Goal: Information Seeking & Learning: Learn about a topic

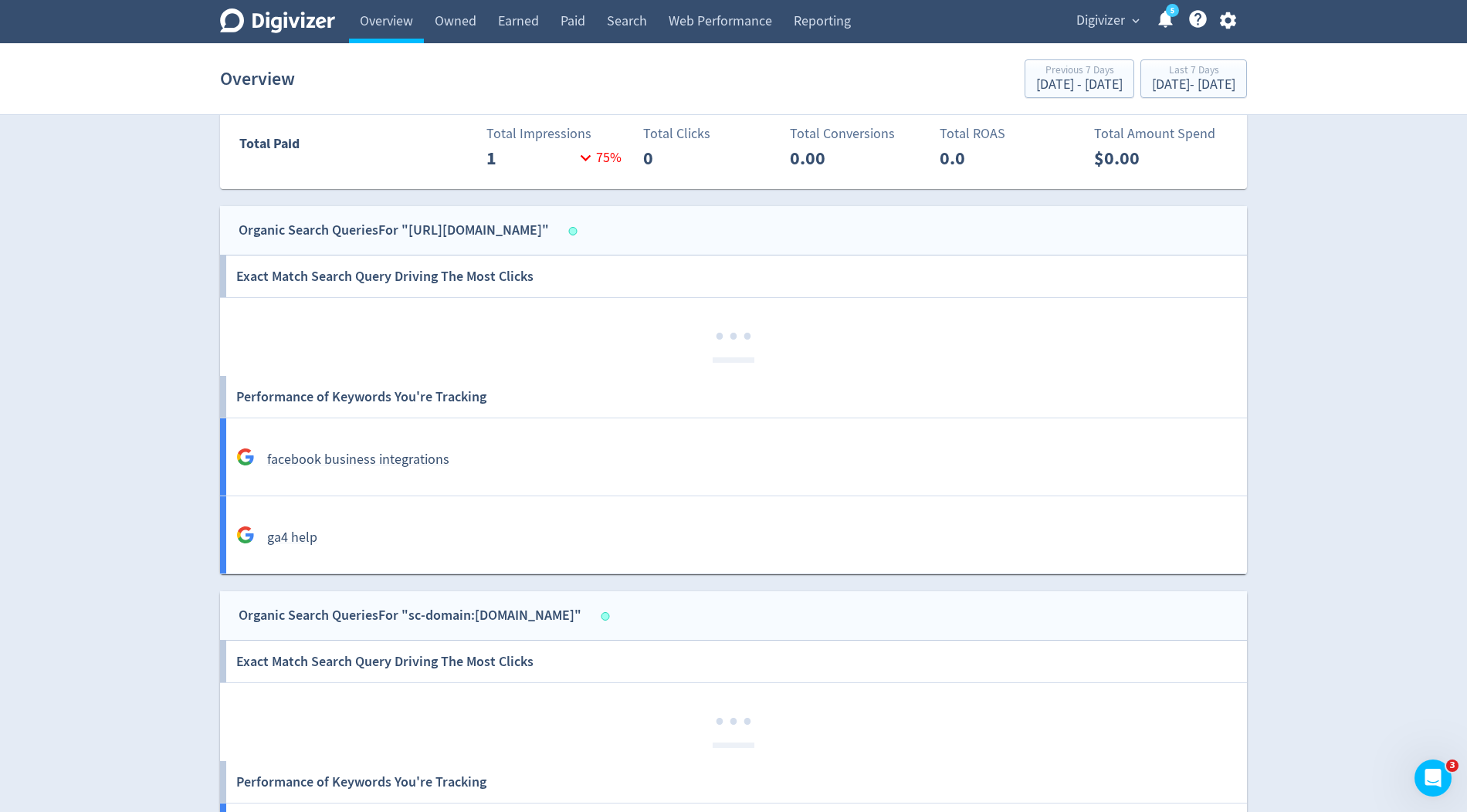
click at [1088, 19] on span "Digivizer" at bounding box center [1101, 21] width 49 height 25
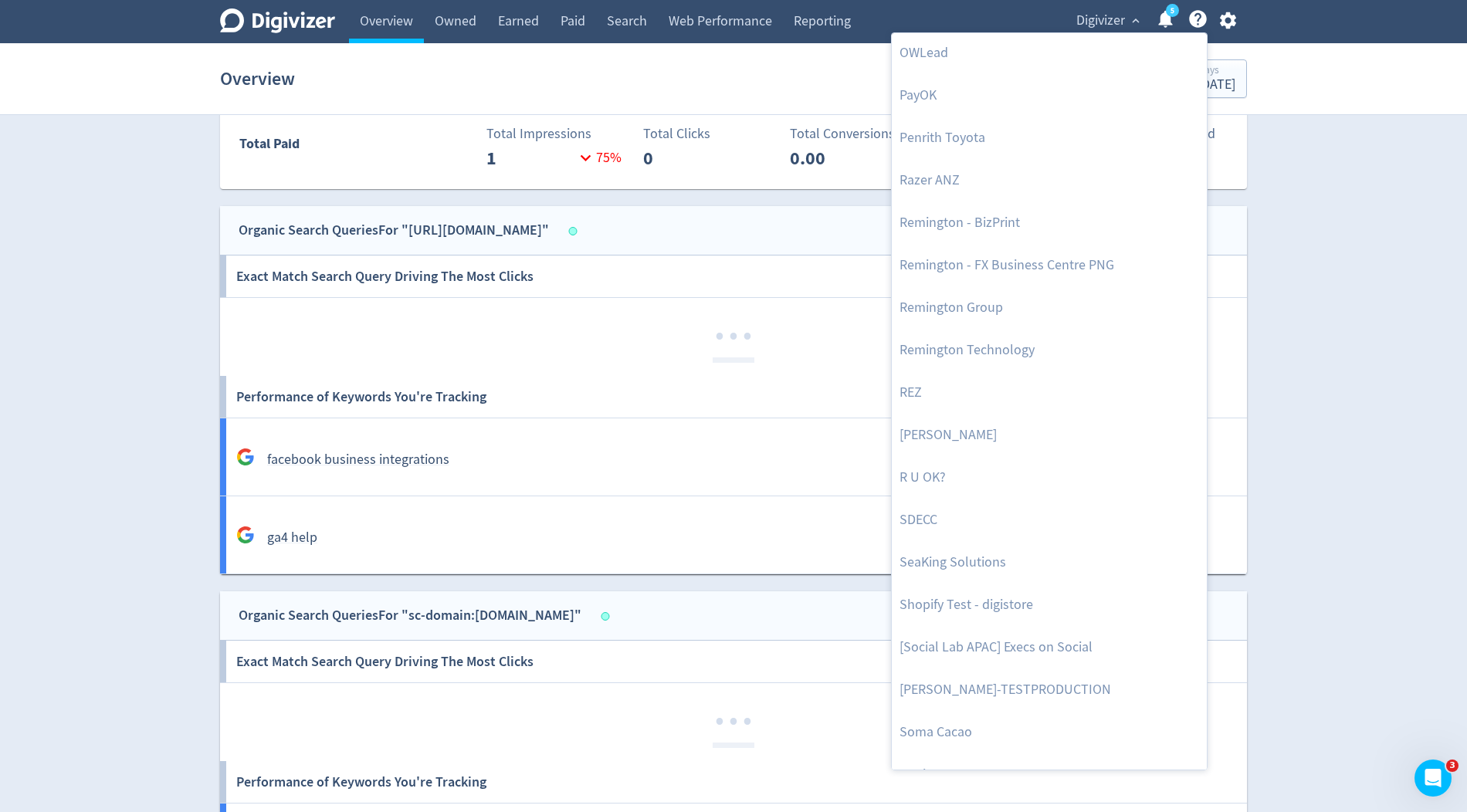
scroll to position [3380, 0]
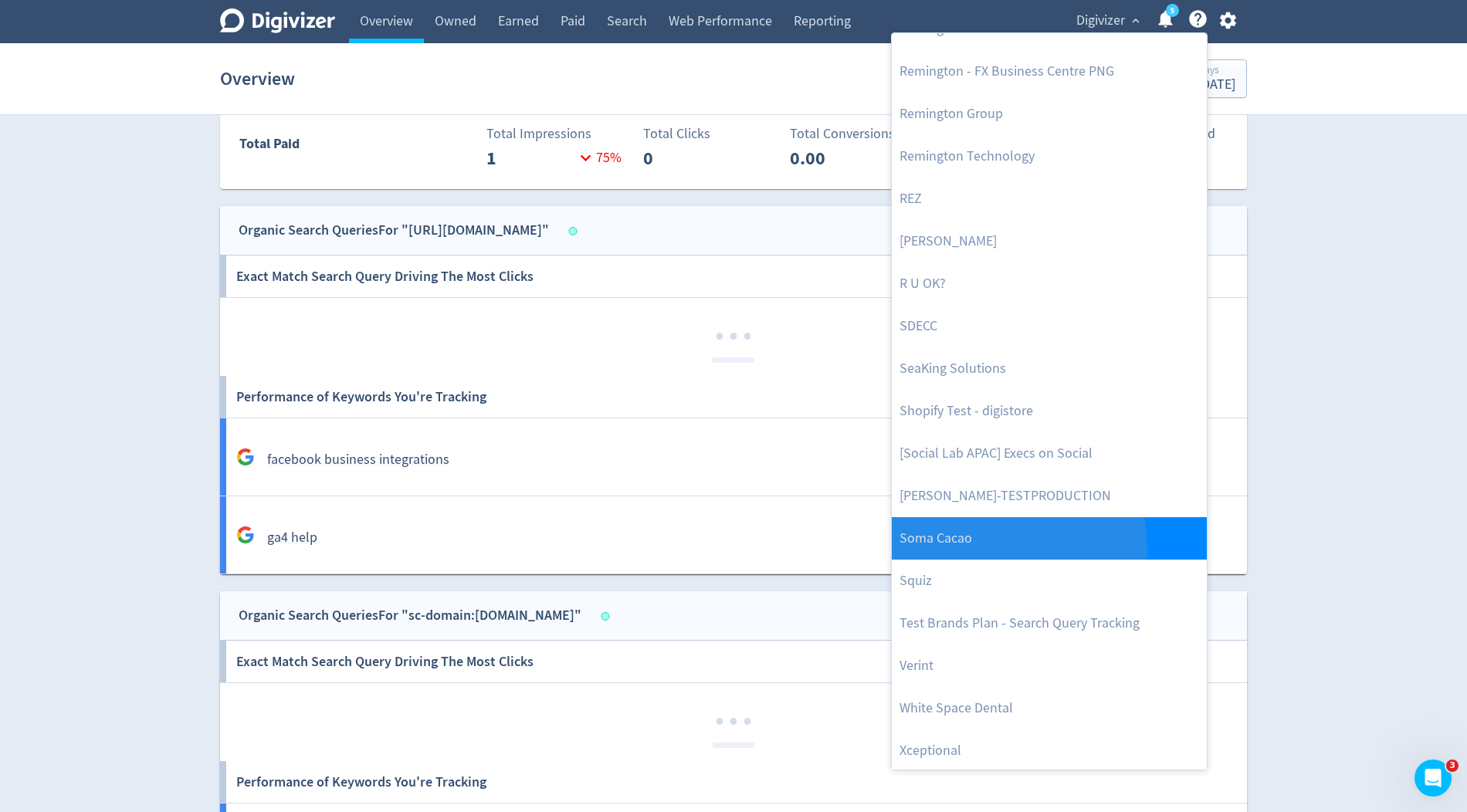
click at [948, 549] on link "Soma Cacao" at bounding box center [1049, 538] width 315 height 43
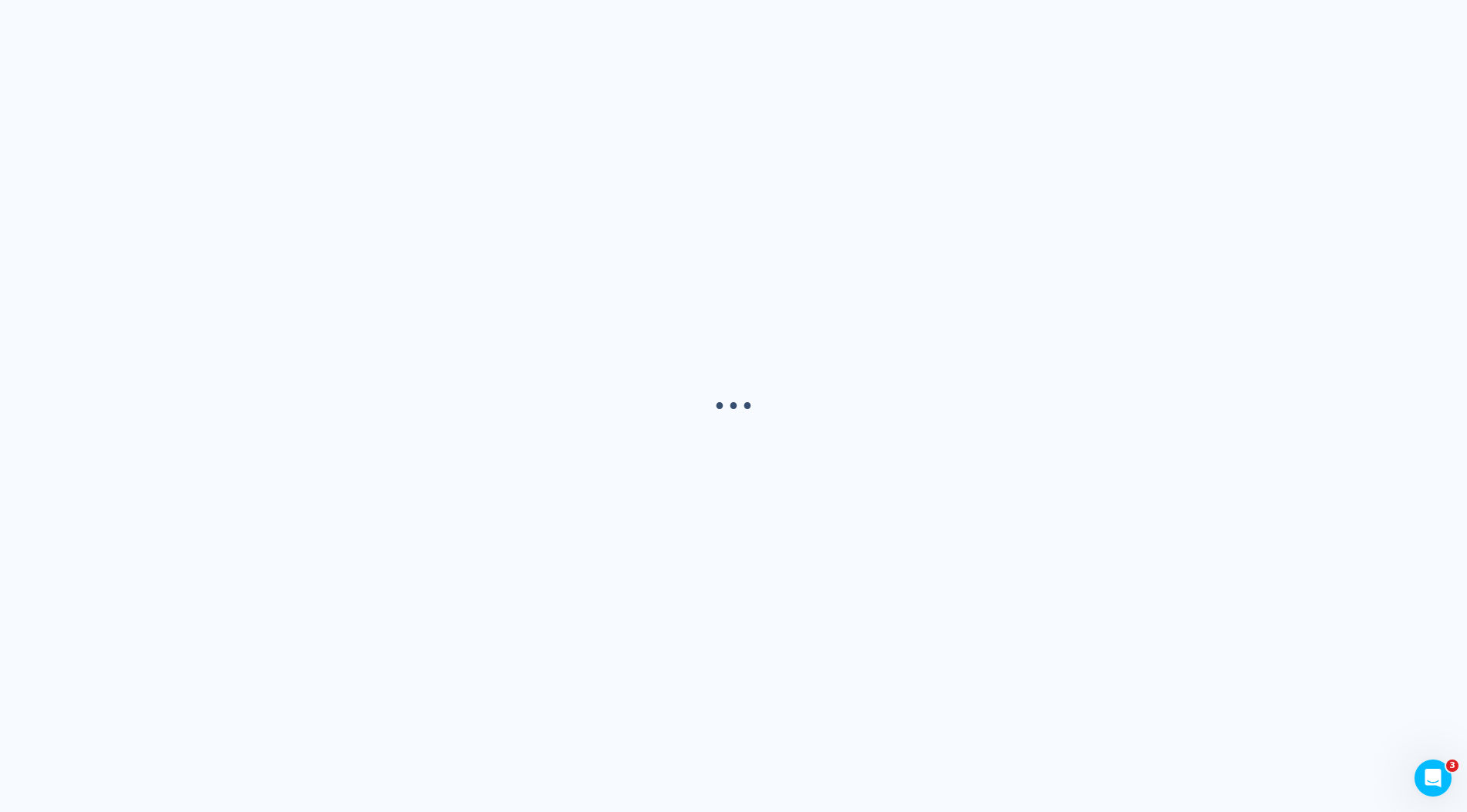
scroll to position [0, 0]
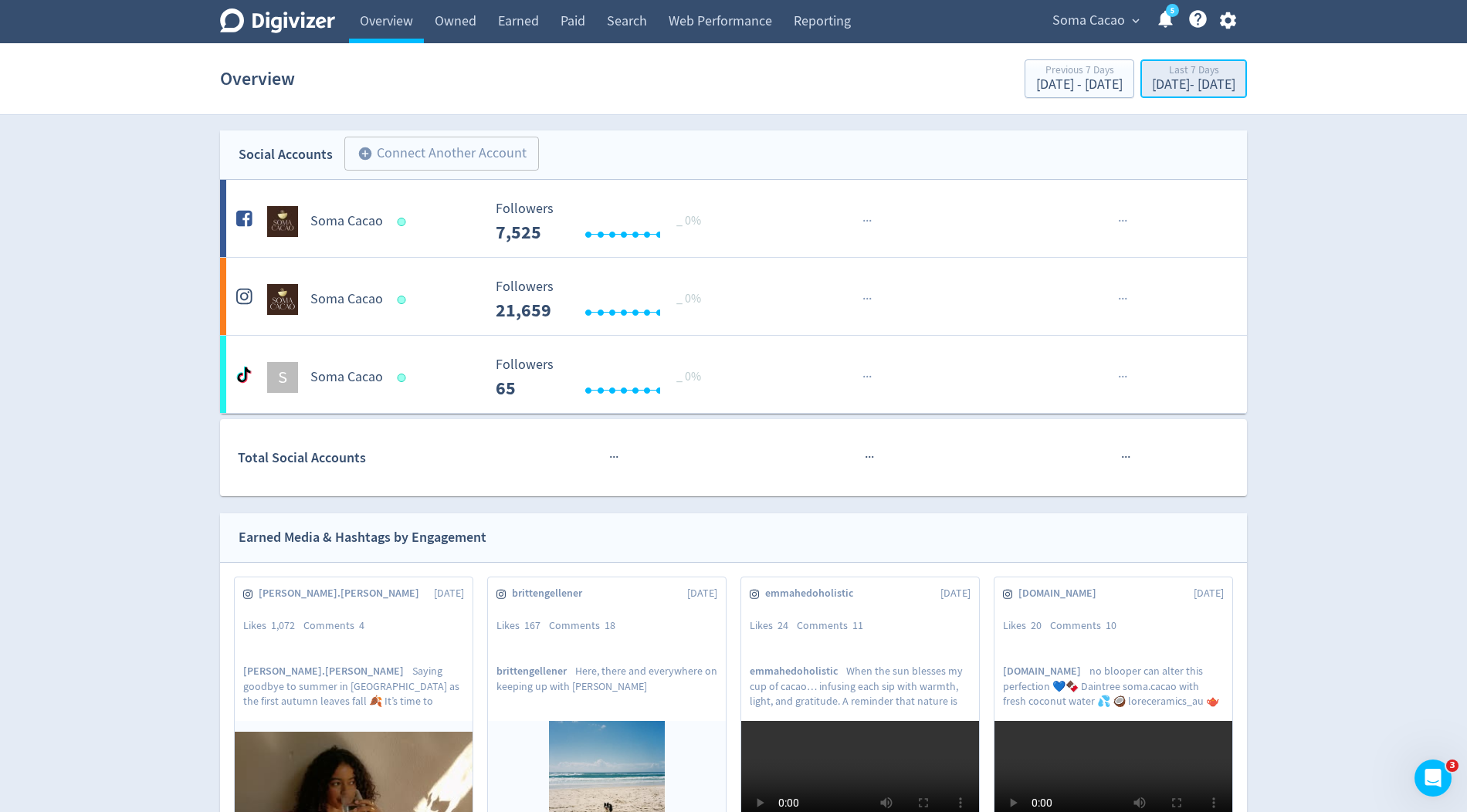
click at [1152, 85] on div "[DATE] - [DATE]" at bounding box center [1193, 85] width 83 height 14
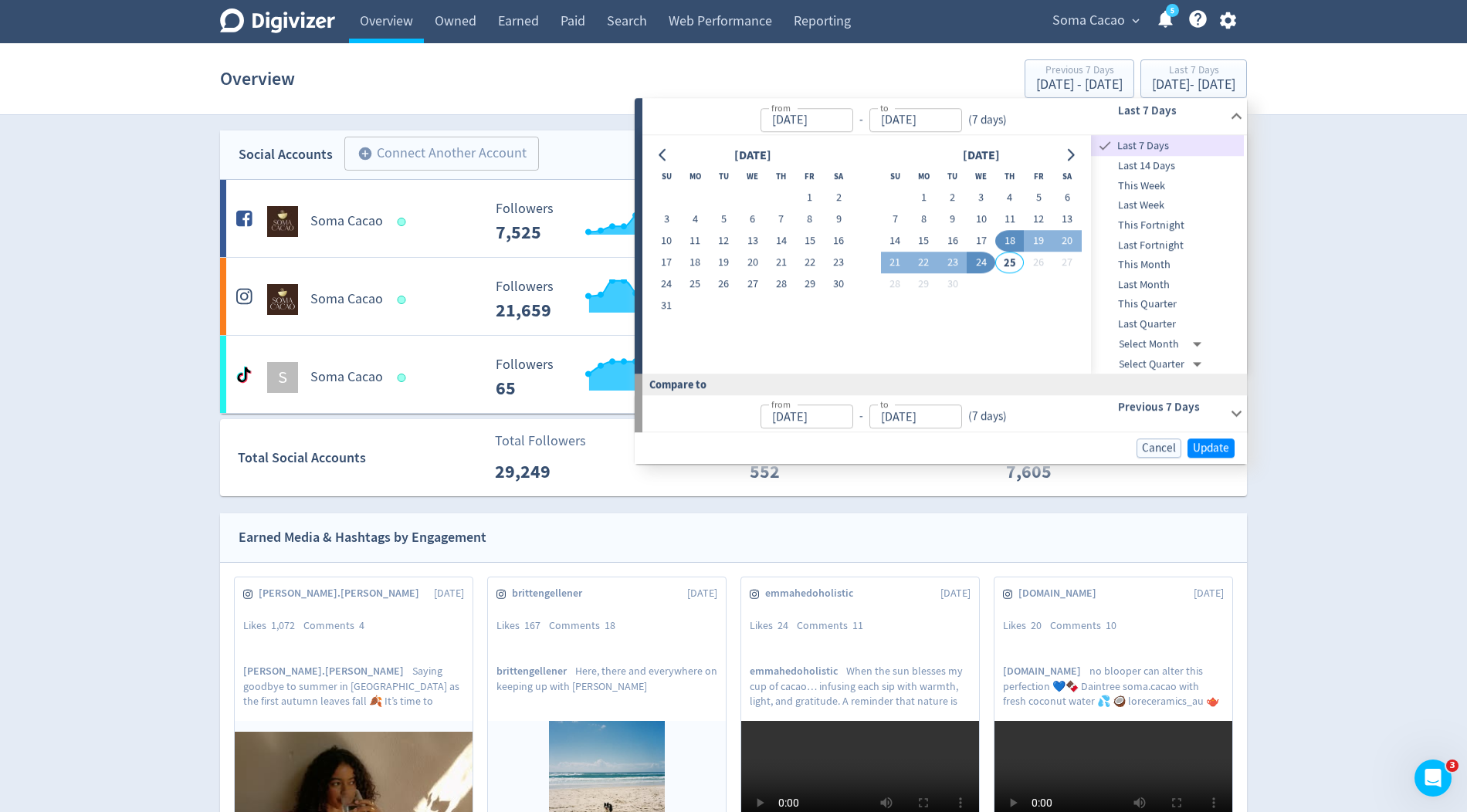
click at [1227, 28] on icon "button" at bounding box center [1228, 21] width 16 height 17
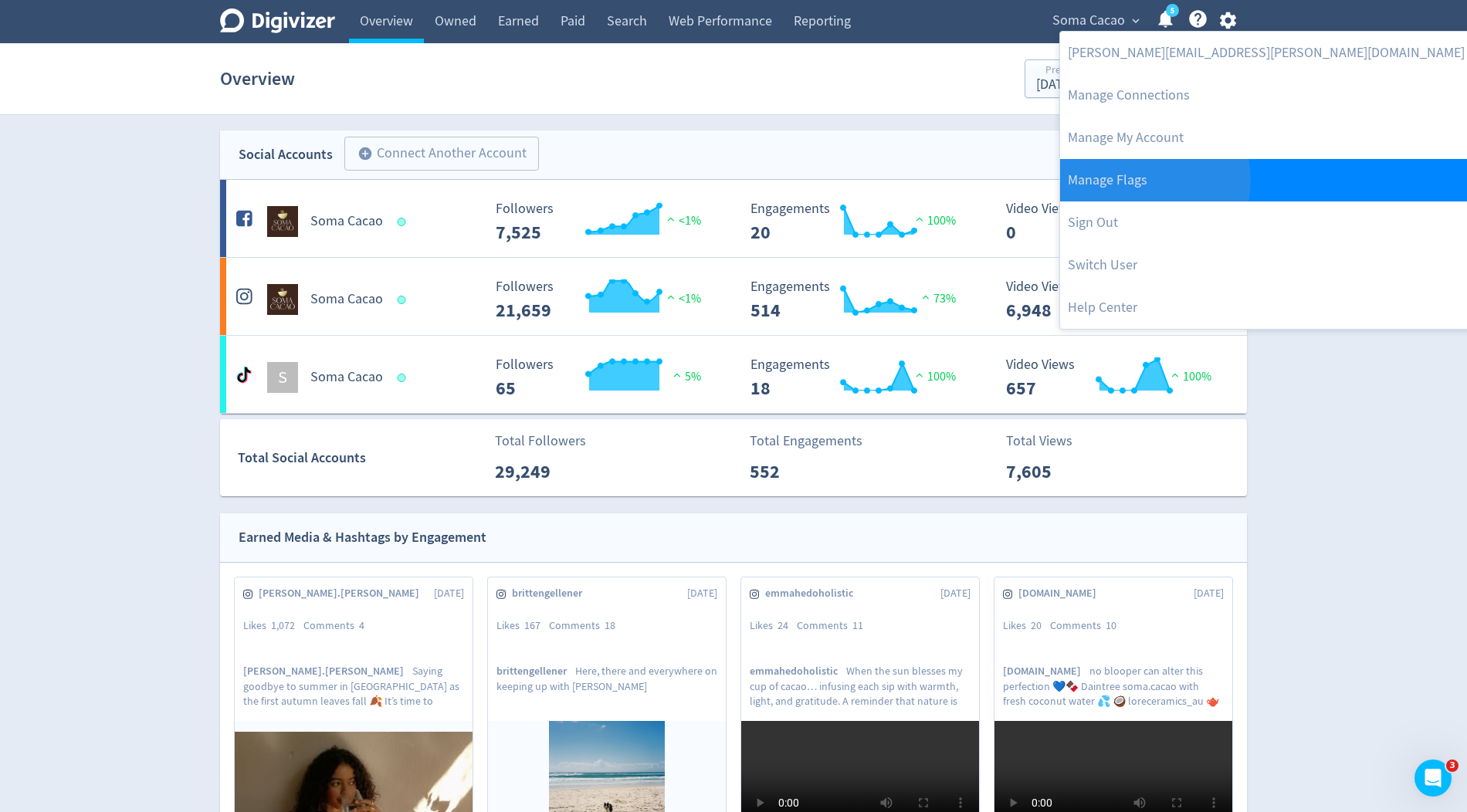
click at [1150, 179] on link "Manage Flags" at bounding box center [1266, 180] width 412 height 43
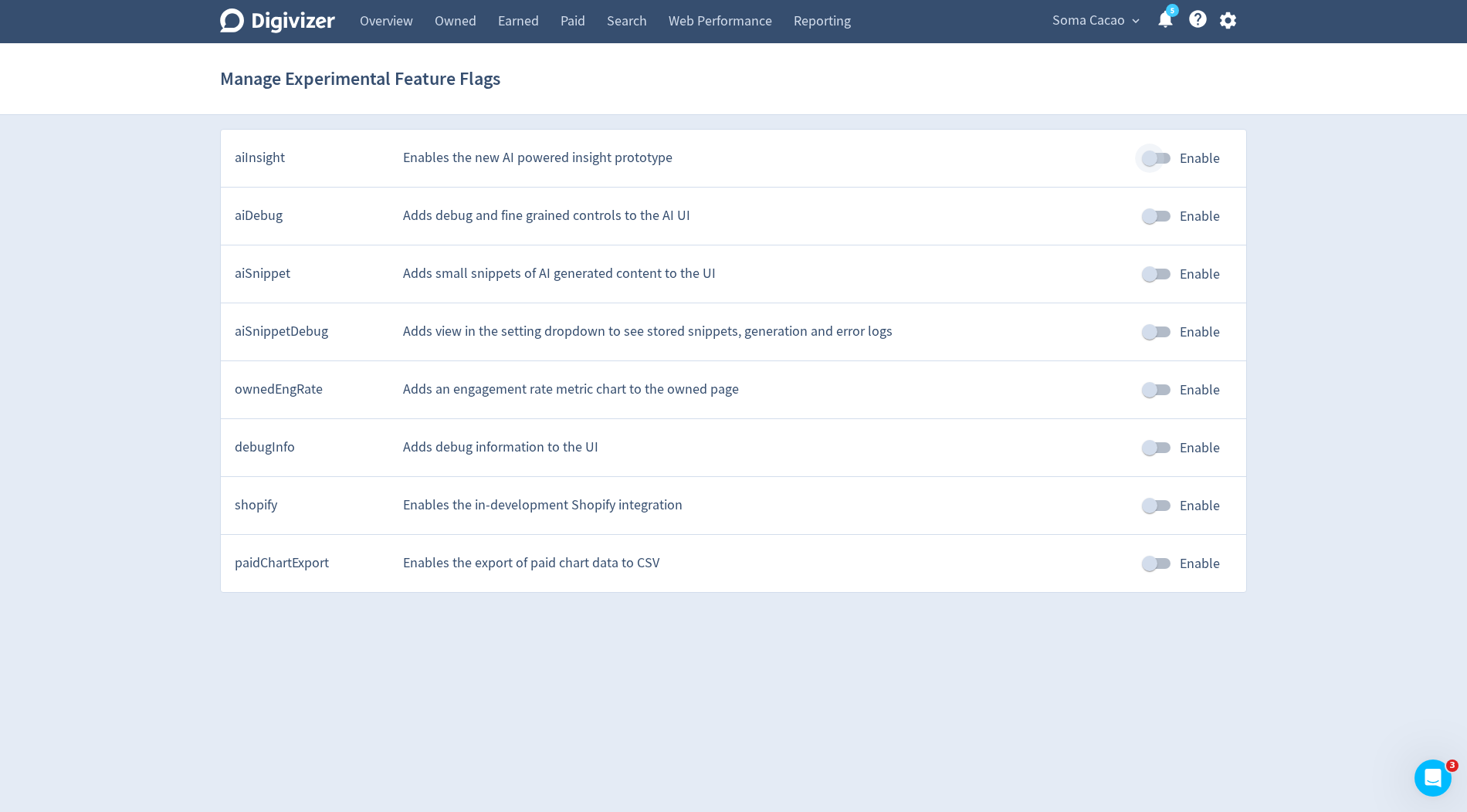
click at [1159, 157] on input "Enable" at bounding box center [1150, 159] width 88 height 30
checkbox input "true"
click at [567, 23] on link "Paid" at bounding box center [573, 22] width 47 height 44
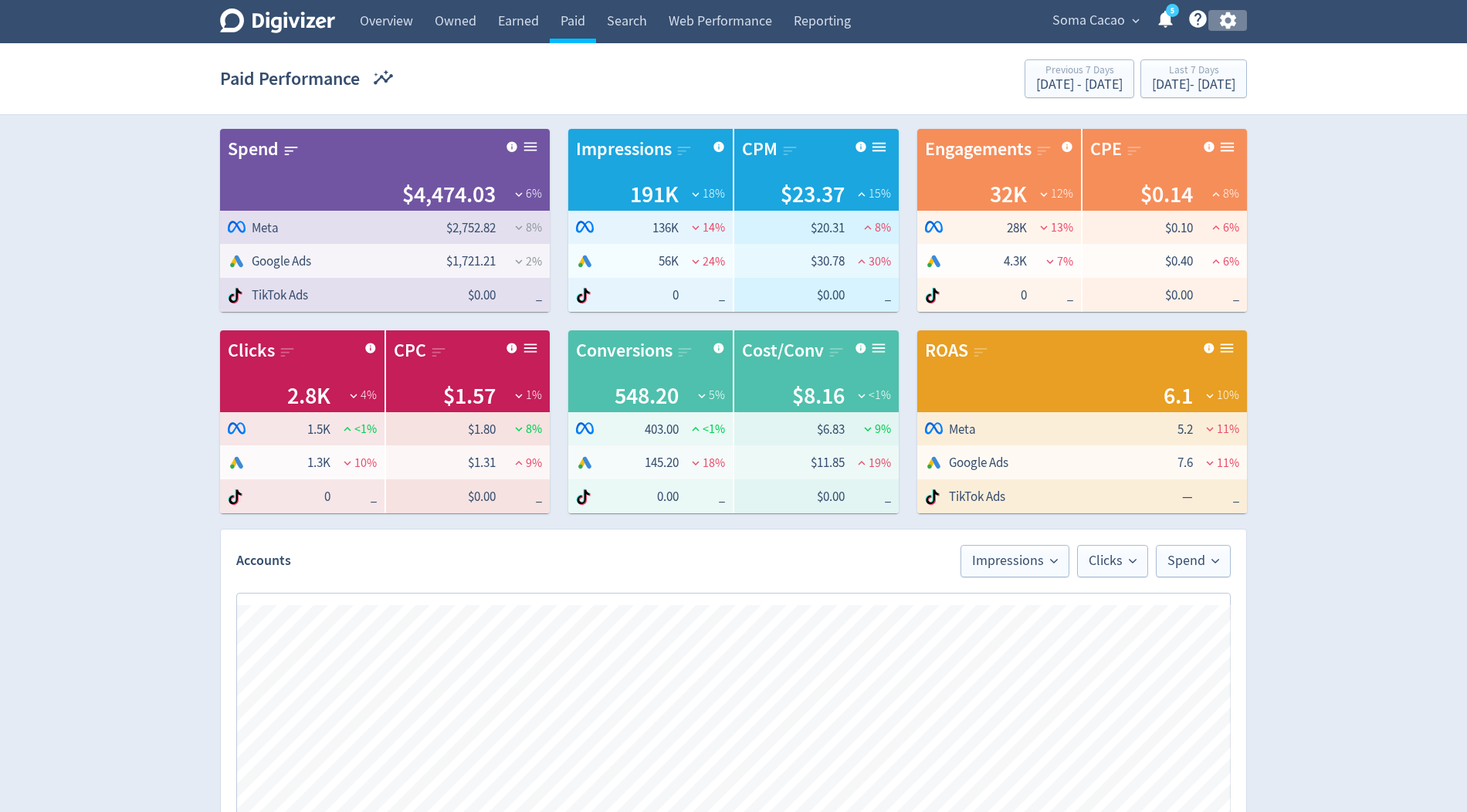
click at [1234, 26] on icon "button" at bounding box center [1228, 20] width 21 height 21
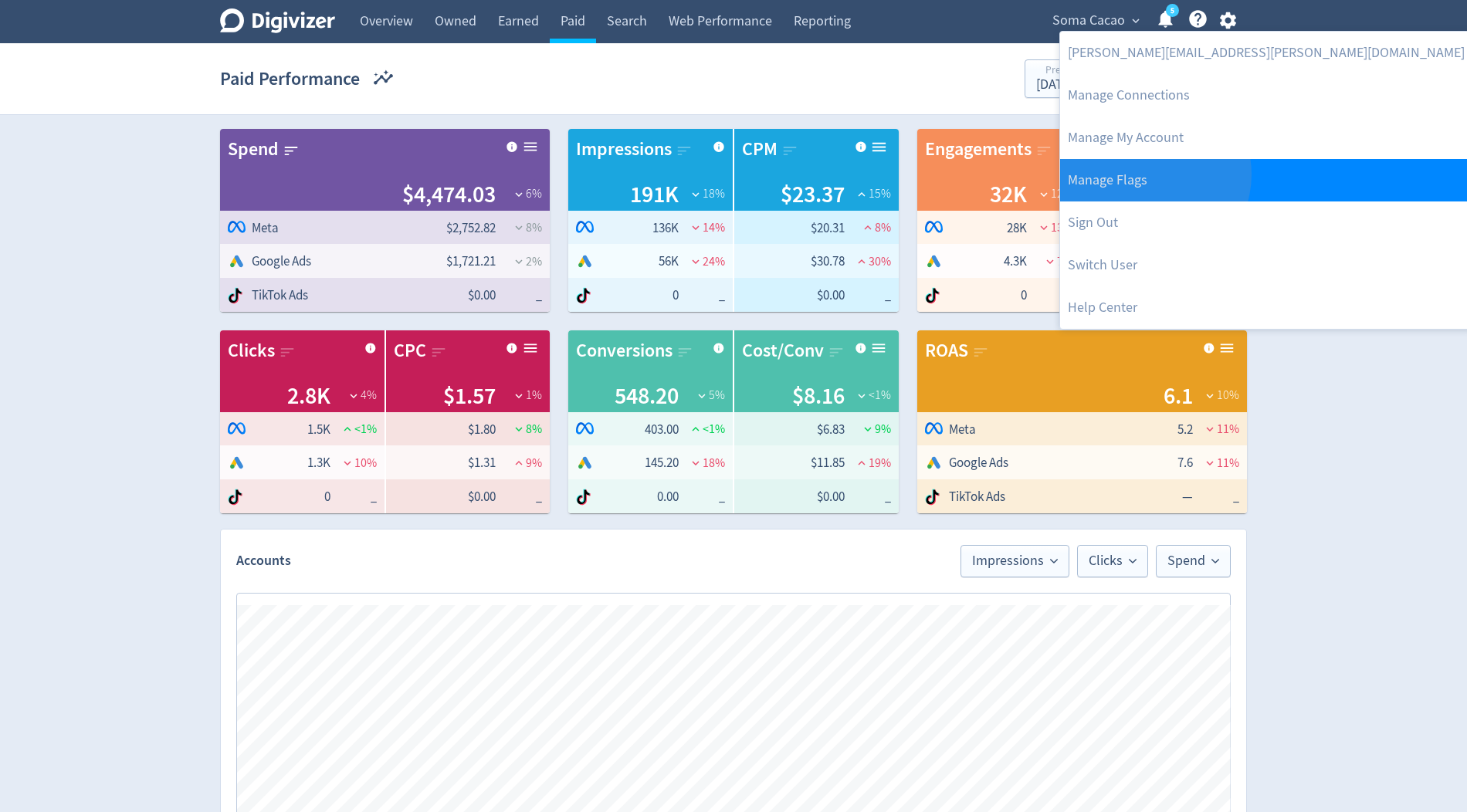
click at [1150, 175] on link "Manage Flags" at bounding box center [1266, 180] width 412 height 43
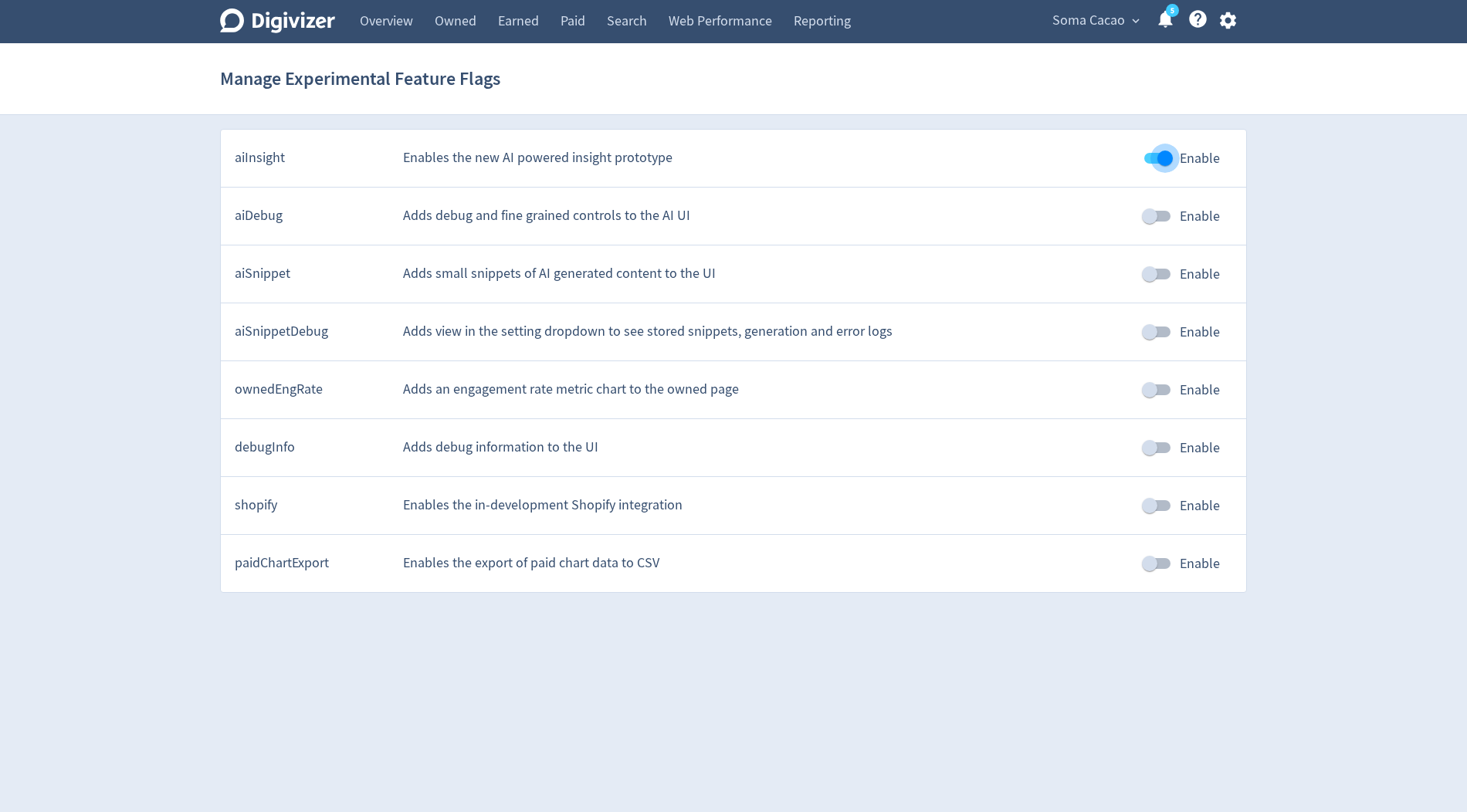
click at [1163, 159] on input "Enable" at bounding box center [1165, 159] width 88 height 30
checkbox input "false"
click at [1165, 274] on input "Enable" at bounding box center [1150, 274] width 88 height 30
checkbox input "true"
click at [581, 27] on link "Paid" at bounding box center [573, 22] width 47 height 44
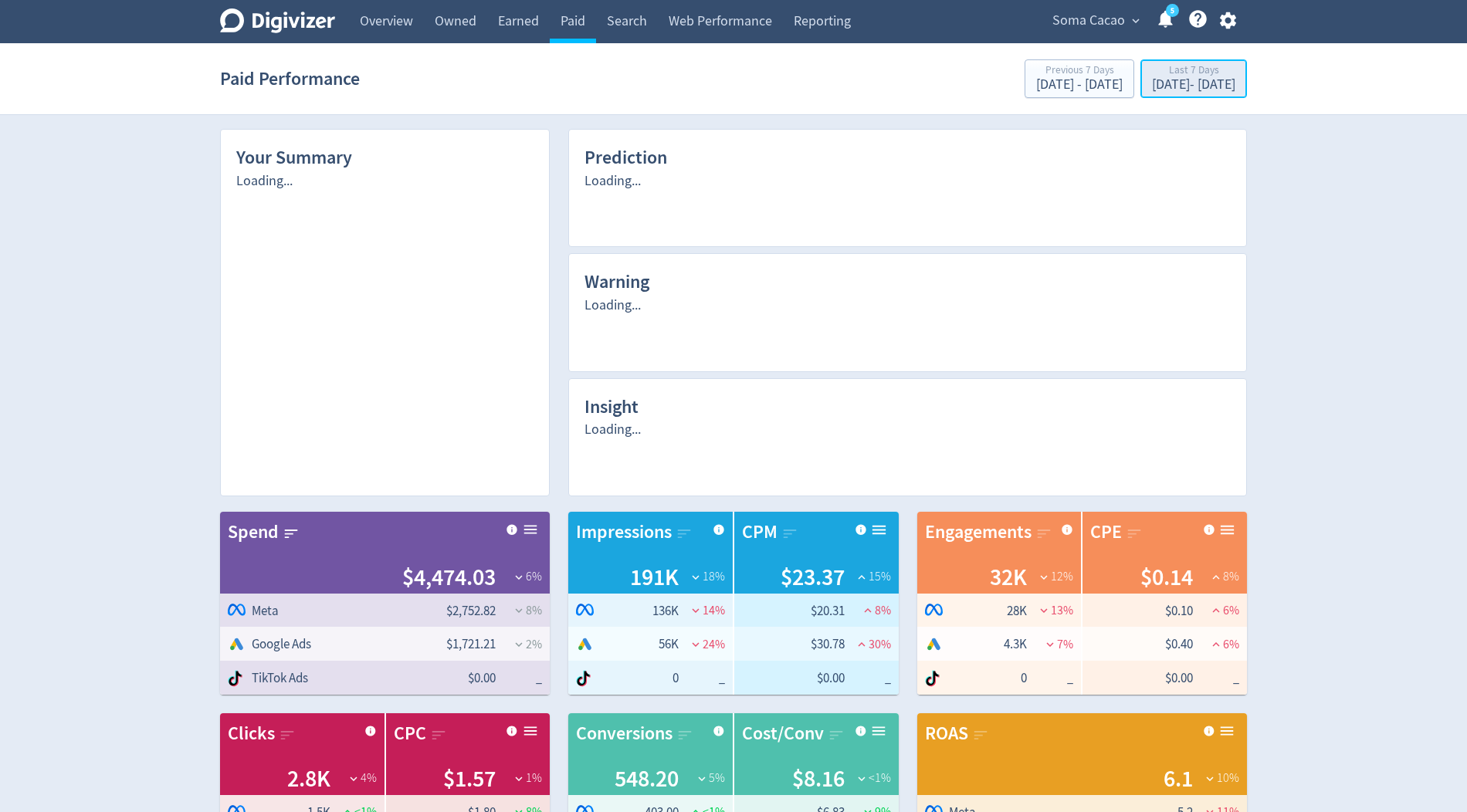
click at [1152, 87] on div "[DATE] - [DATE]" at bounding box center [1193, 85] width 83 height 14
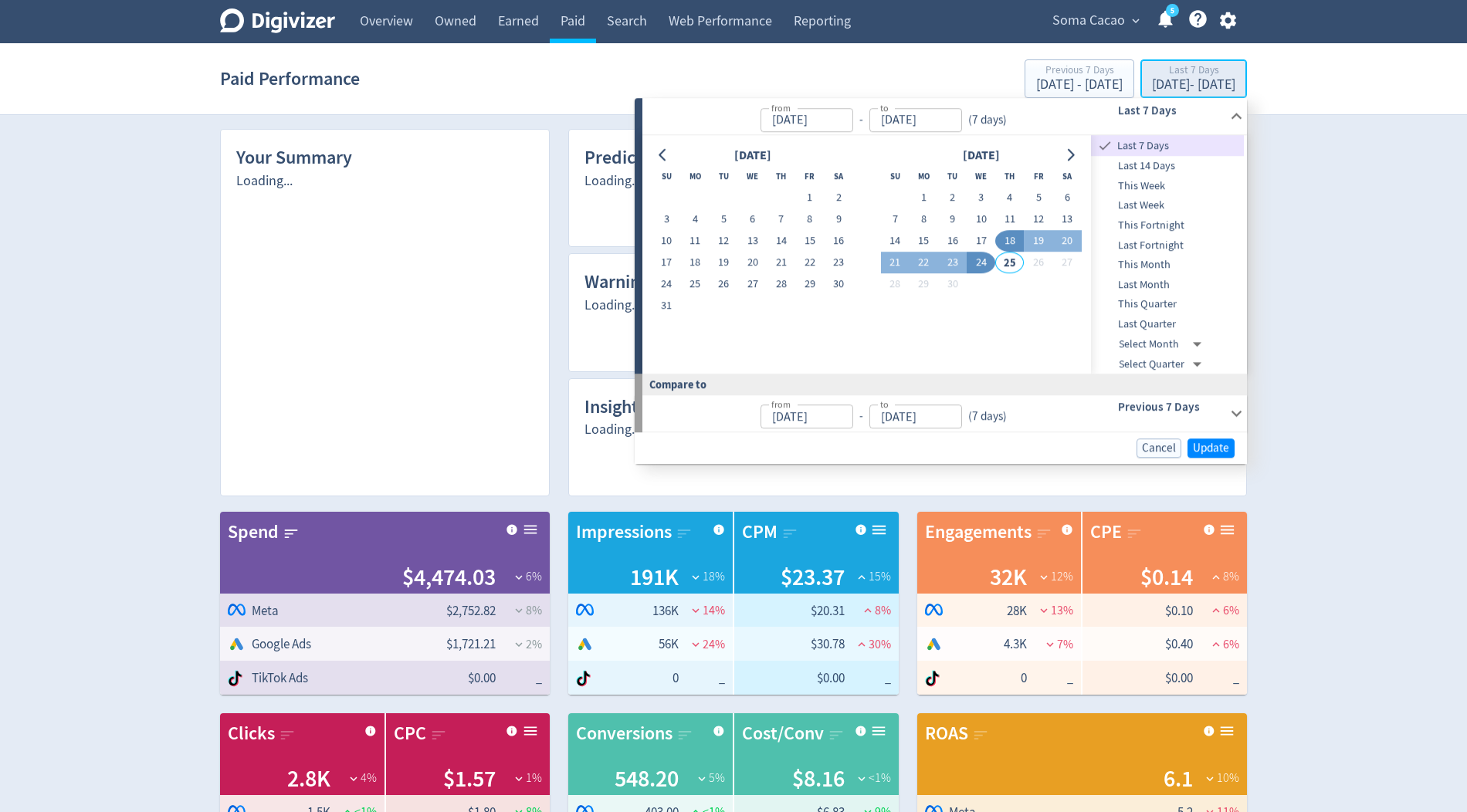
type input "[DATE]"
click at [1133, 262] on span "This Month" at bounding box center [1168, 265] width 153 height 17
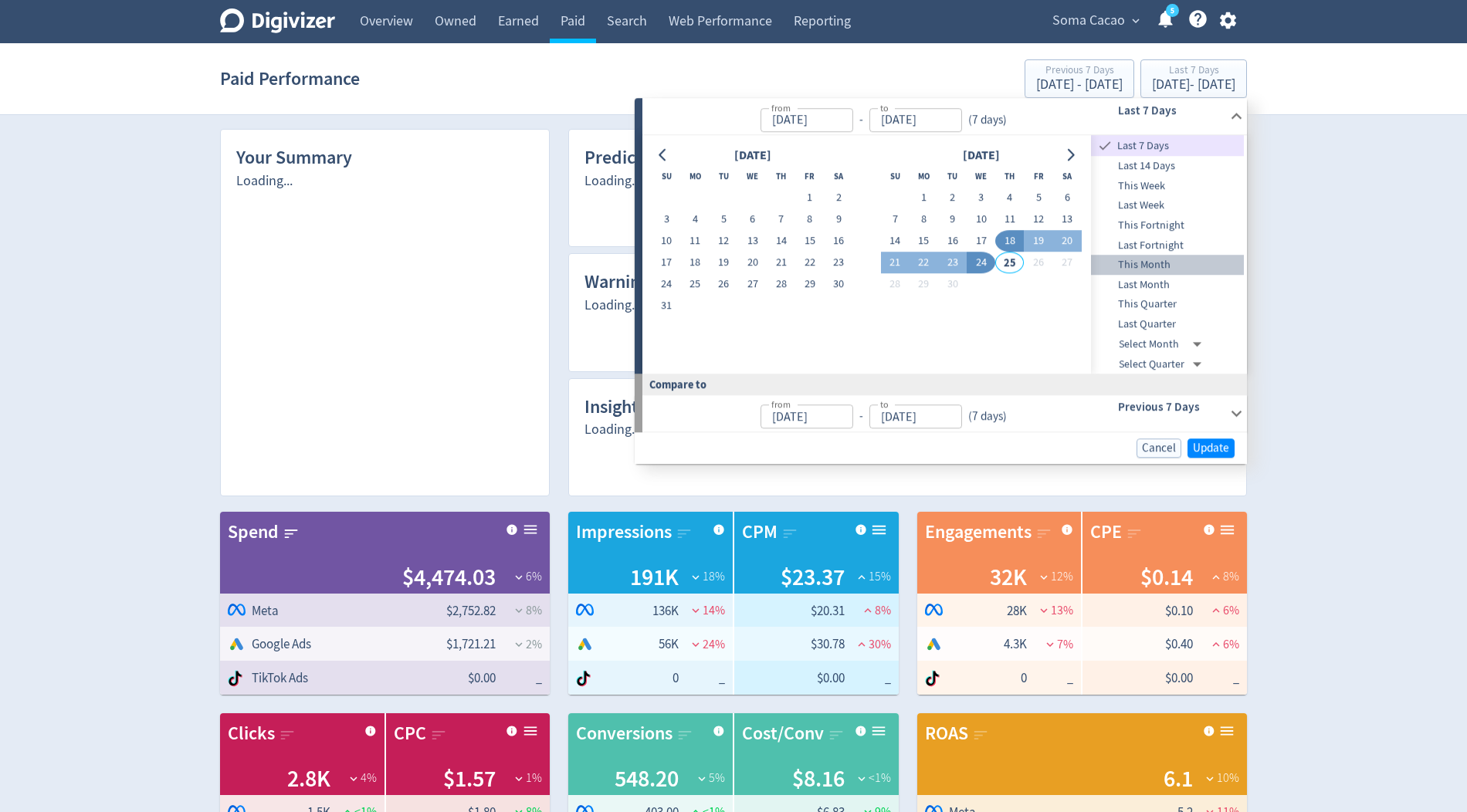
type input "Sep 01, 2025"
type input "Aug 01, 2025"
type input "Aug 24, 2025"
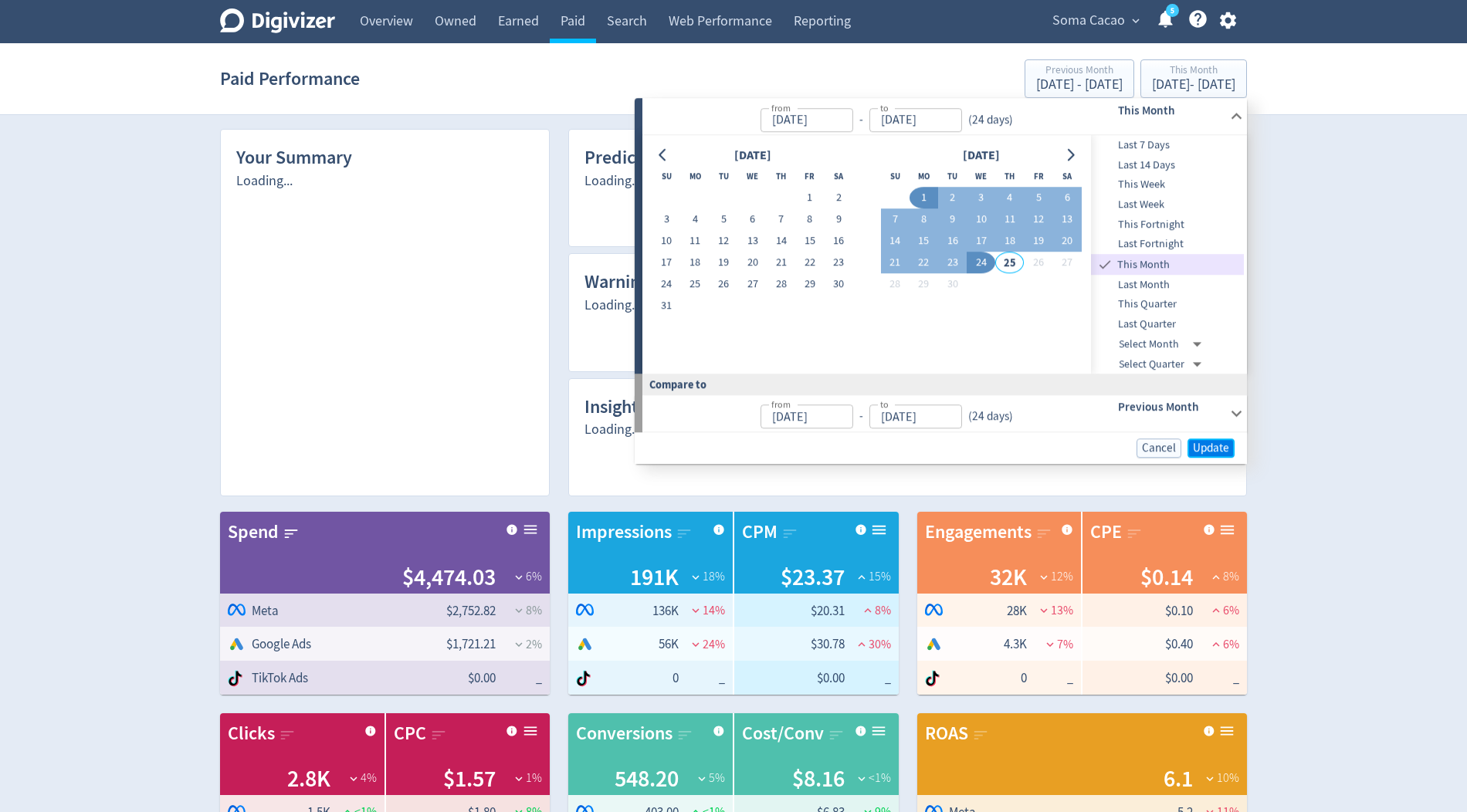
click at [1206, 443] on span "Update" at bounding box center [1211, 448] width 37 height 12
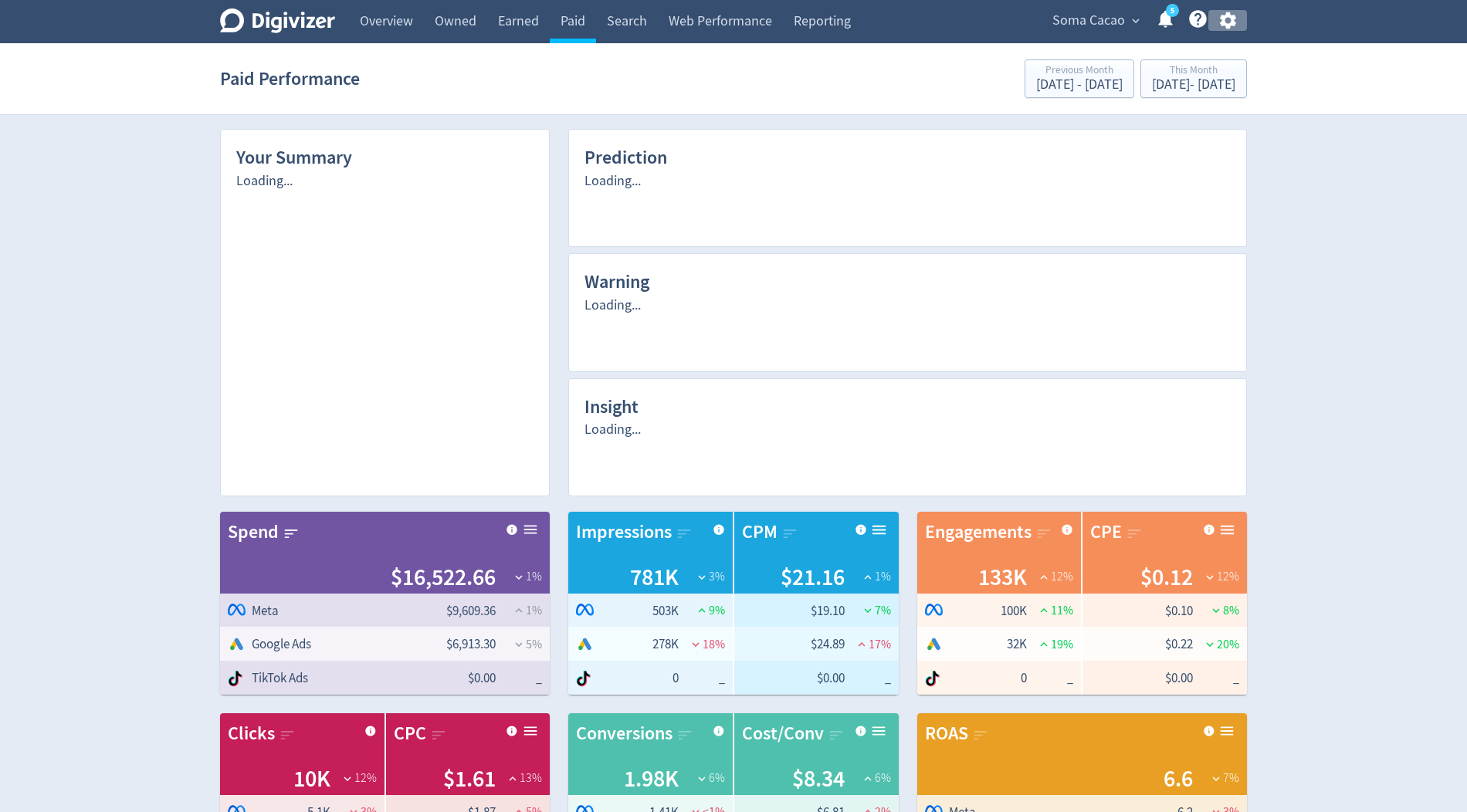
click at [1224, 25] on icon "button" at bounding box center [1228, 21] width 16 height 17
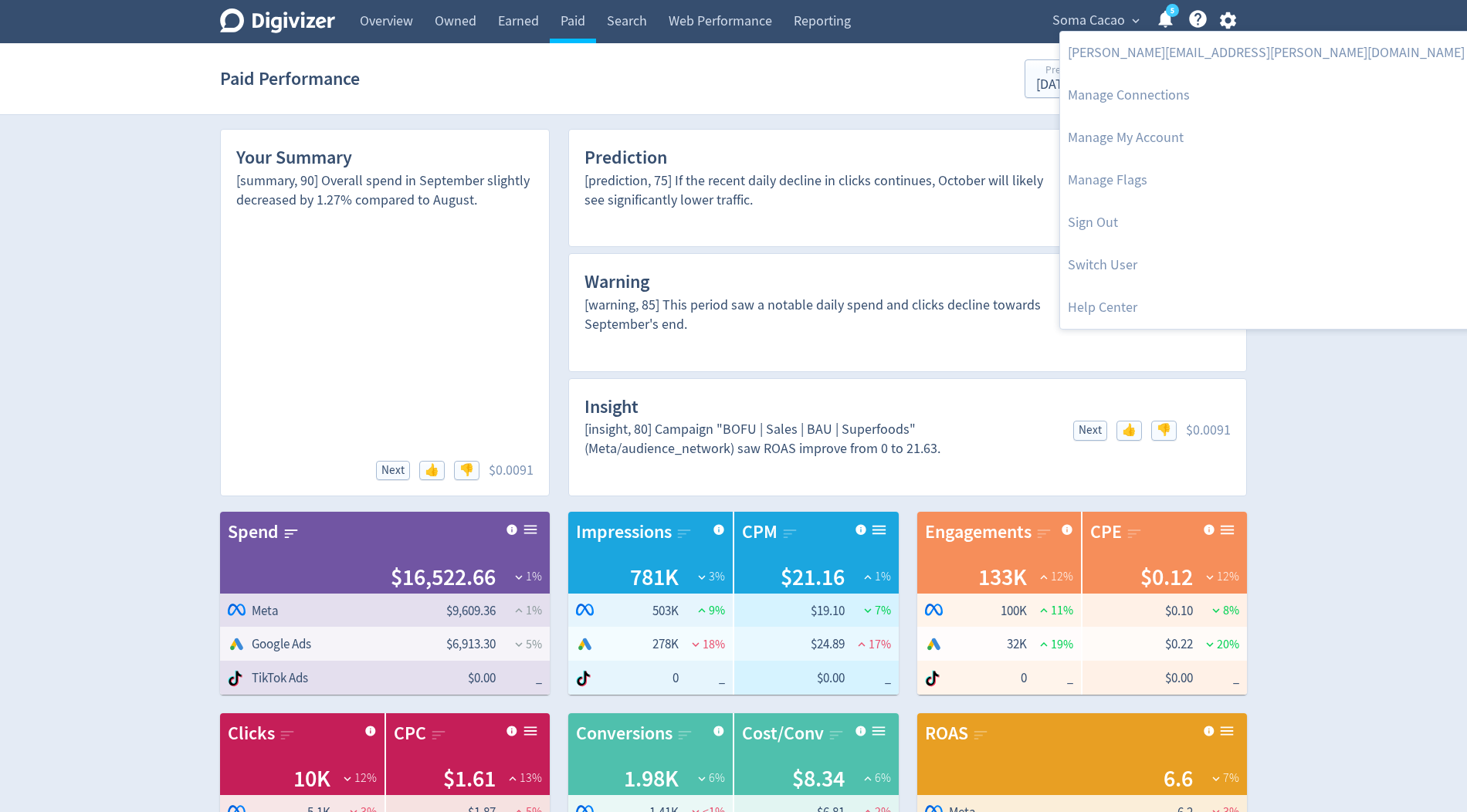
click at [770, 397] on div at bounding box center [733, 406] width 1467 height 812
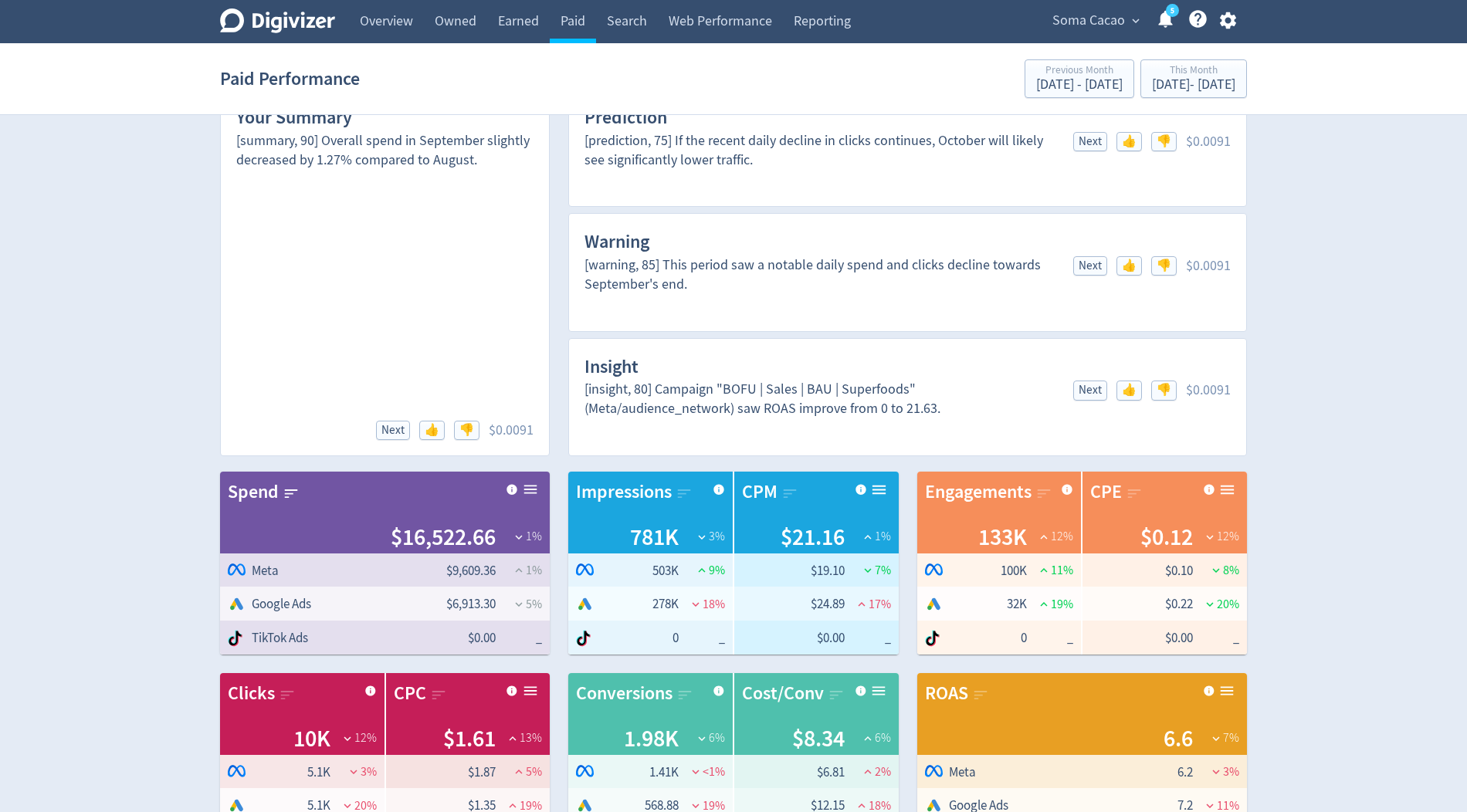
scroll to position [39, 0]
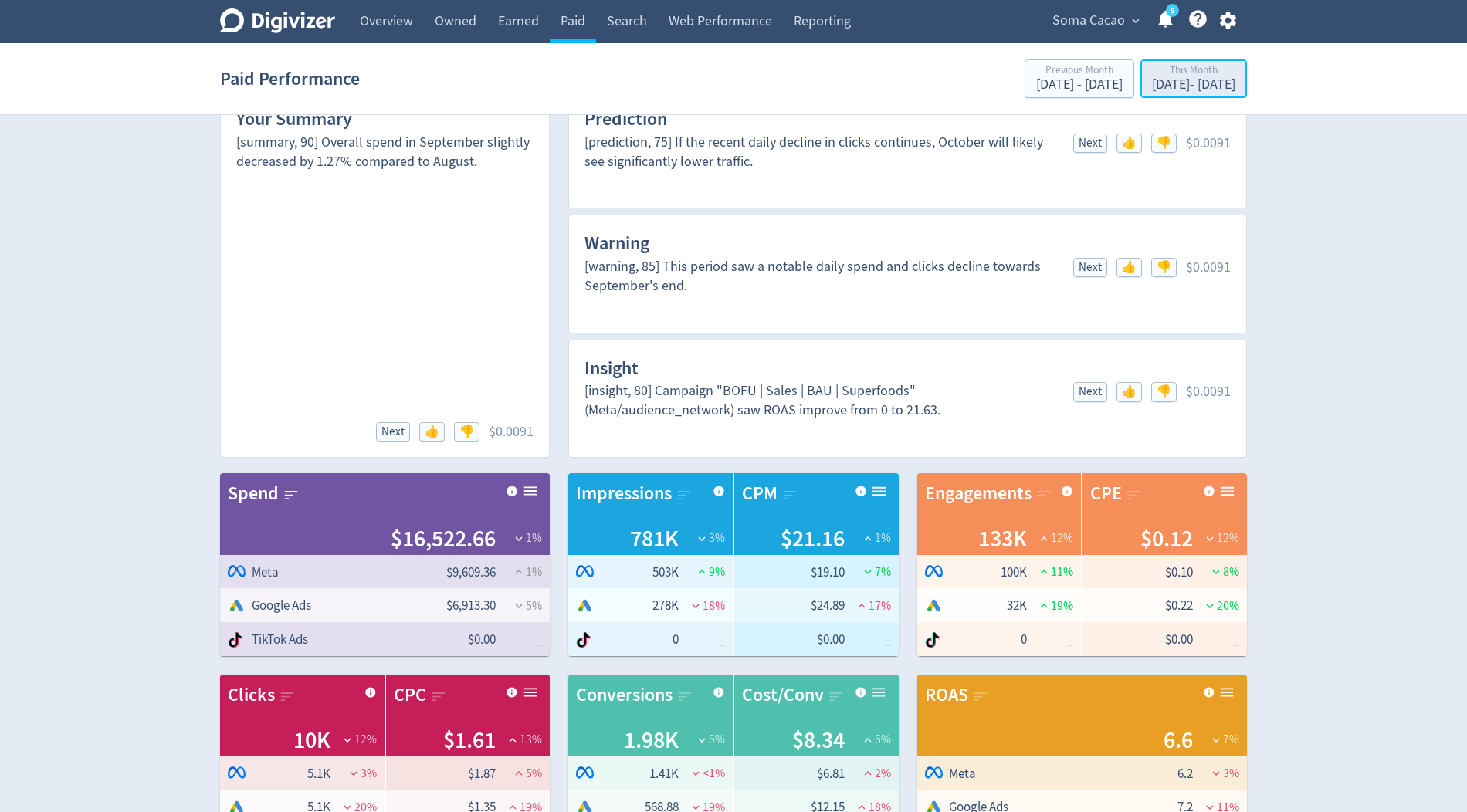
click at [1152, 68] on div "This Month" at bounding box center [1193, 71] width 83 height 13
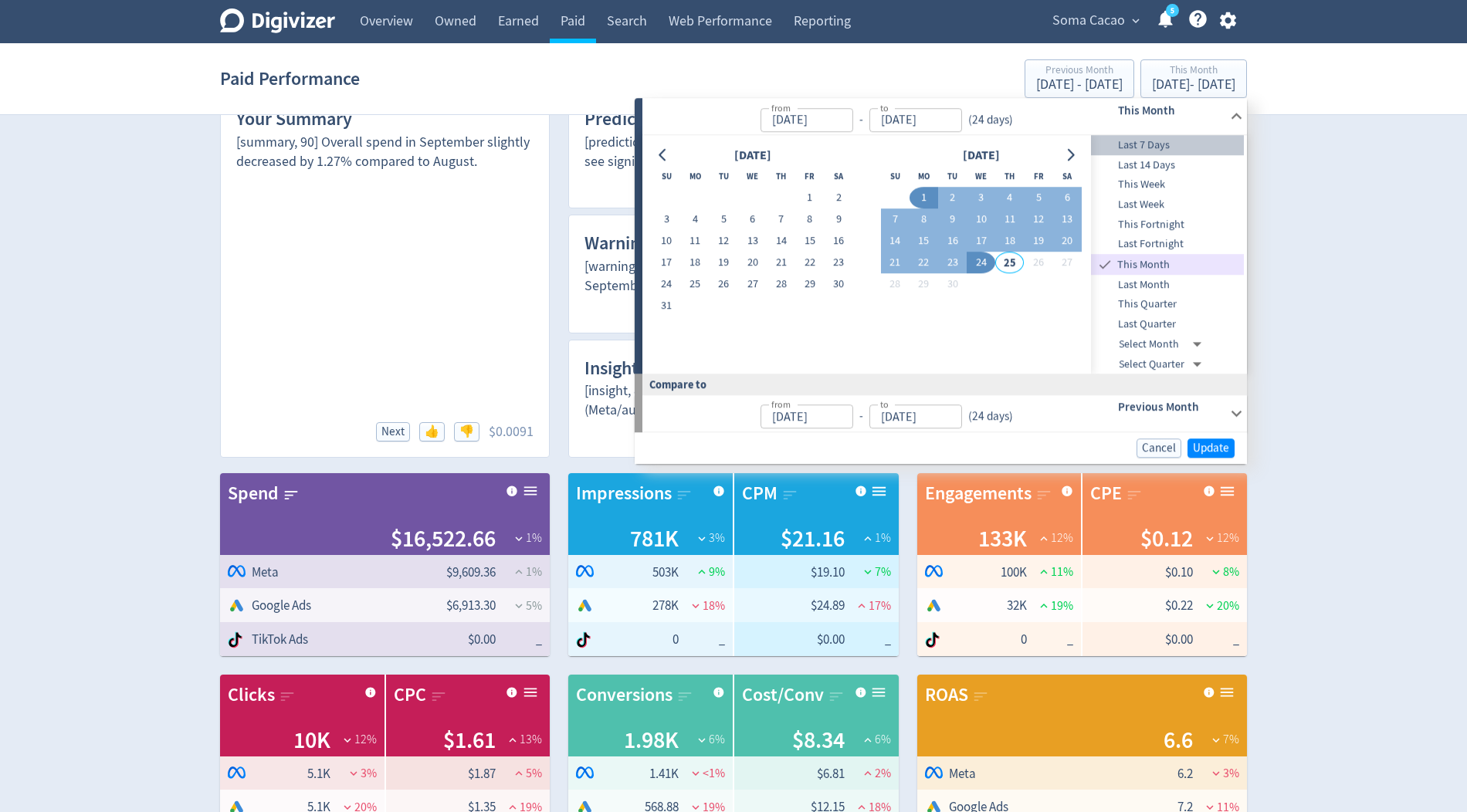
click at [1158, 146] on span "Last 7 Days" at bounding box center [1168, 145] width 153 height 17
type input "[DATE]"
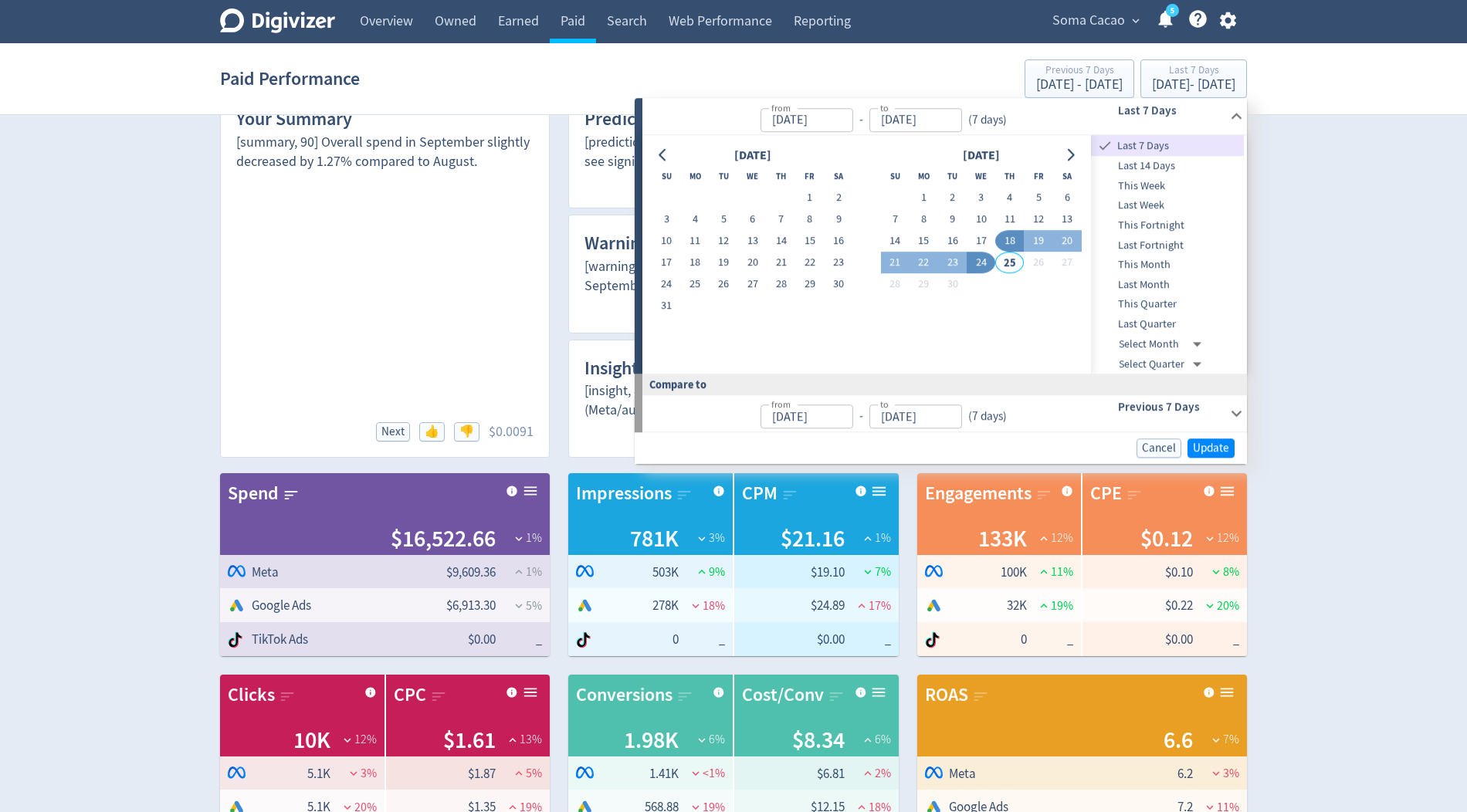
click at [456, 159] on div "[summary, 90] Overall spend in September slightly decreased by 1.27% compared t…" at bounding box center [385, 152] width 297 height 39
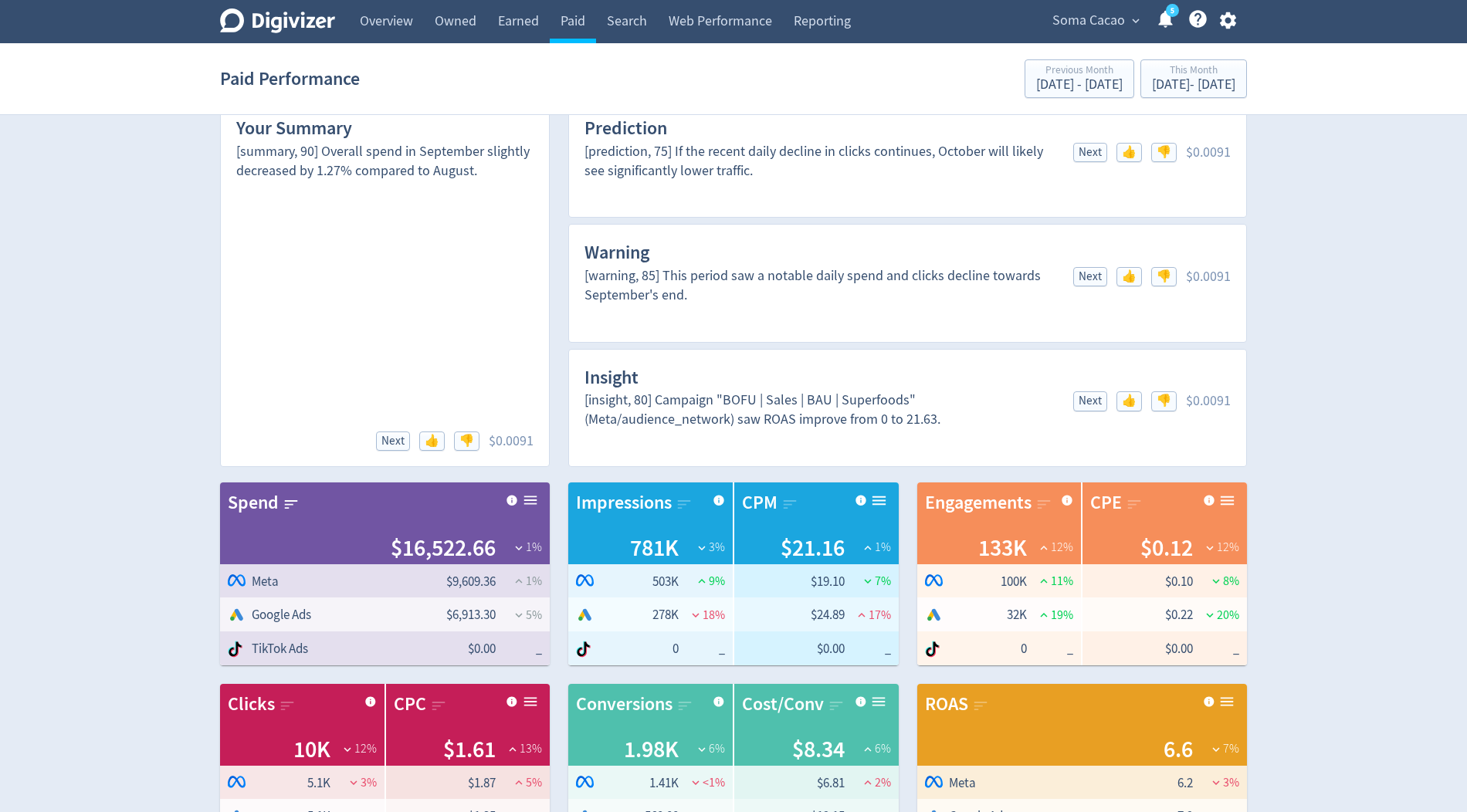
scroll to position [31, 0]
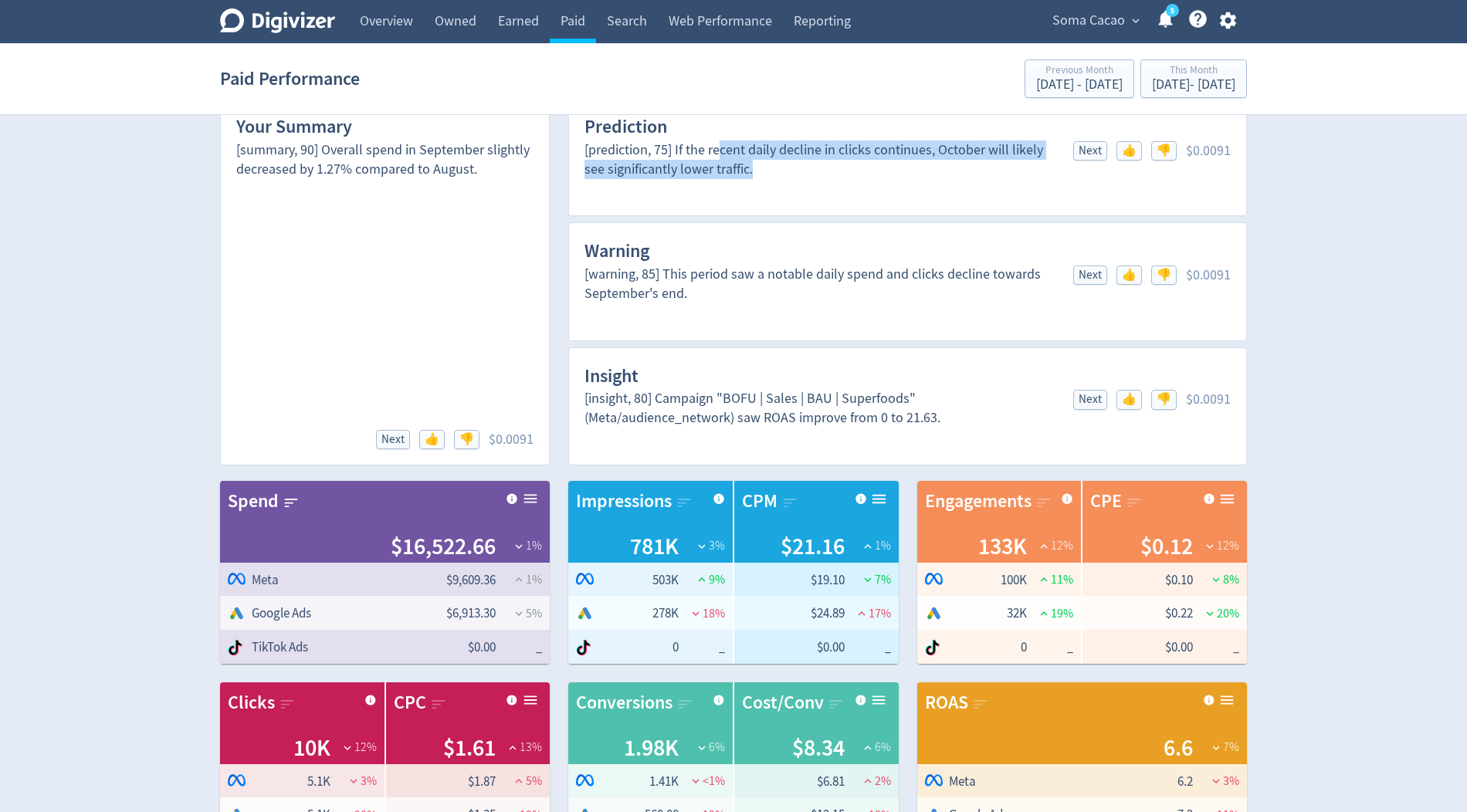
drag, startPoint x: 719, startPoint y: 152, endPoint x: 743, endPoint y: 178, distance: 35.4
click at [744, 178] on div "[prediction, 75] If the recent daily decline in clicks continues, October will …" at bounding box center [907, 170] width 646 height 60
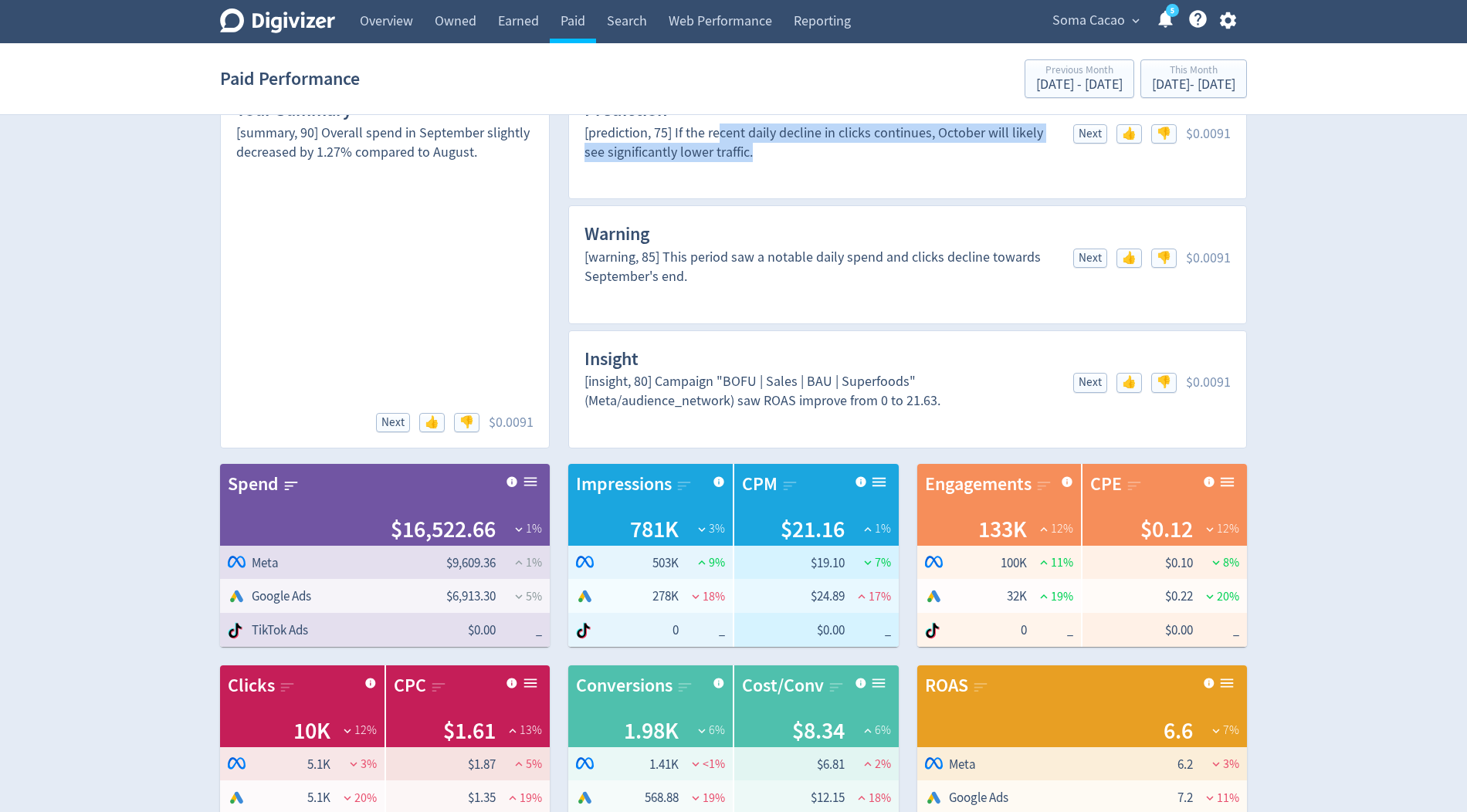
scroll to position [50, 0]
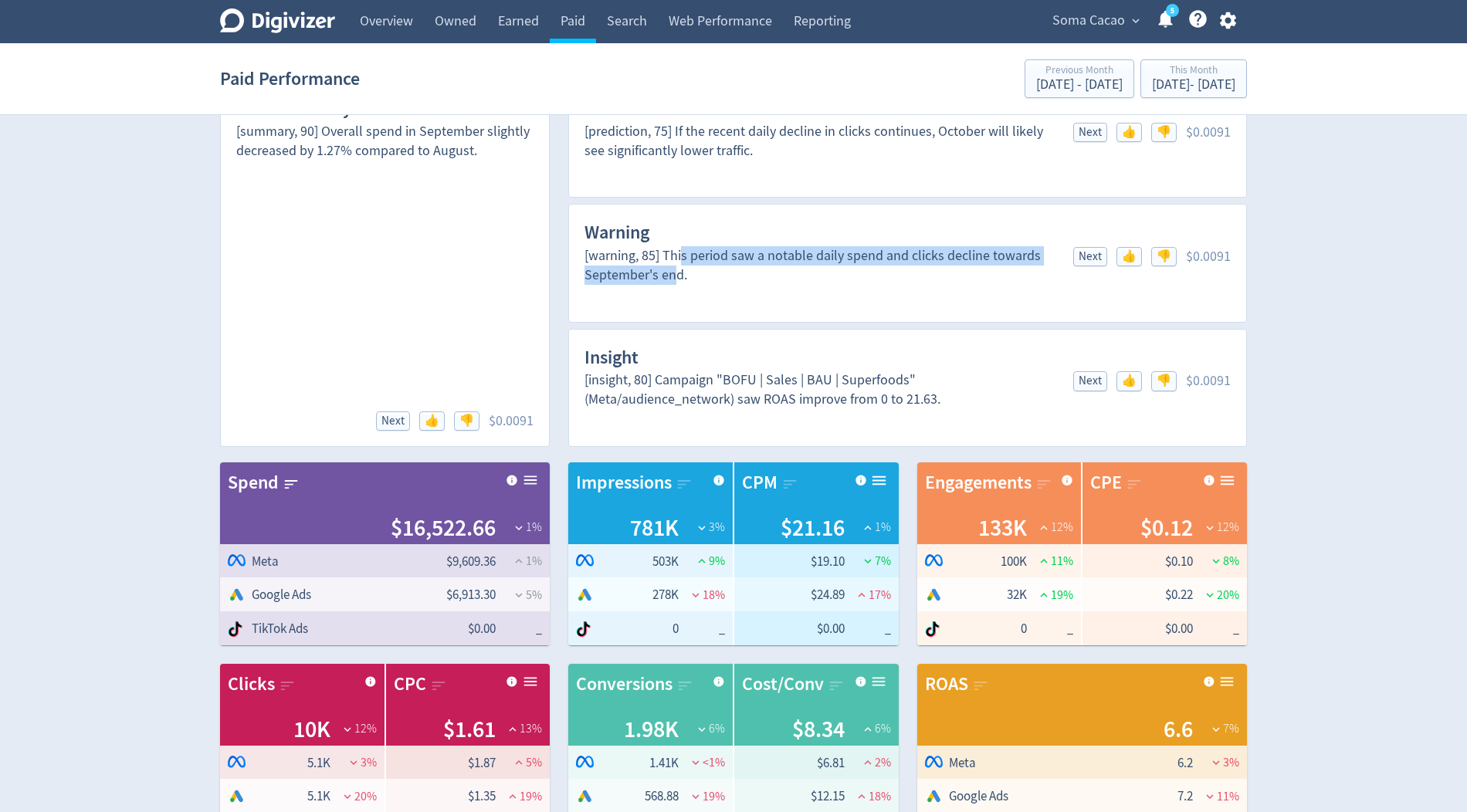
drag, startPoint x: 683, startPoint y: 254, endPoint x: 678, endPoint y: 271, distance: 17.7
click at [678, 271] on div "[warning, 85] This period saw a notable daily spend and clicks decline towards …" at bounding box center [819, 266] width 470 height 39
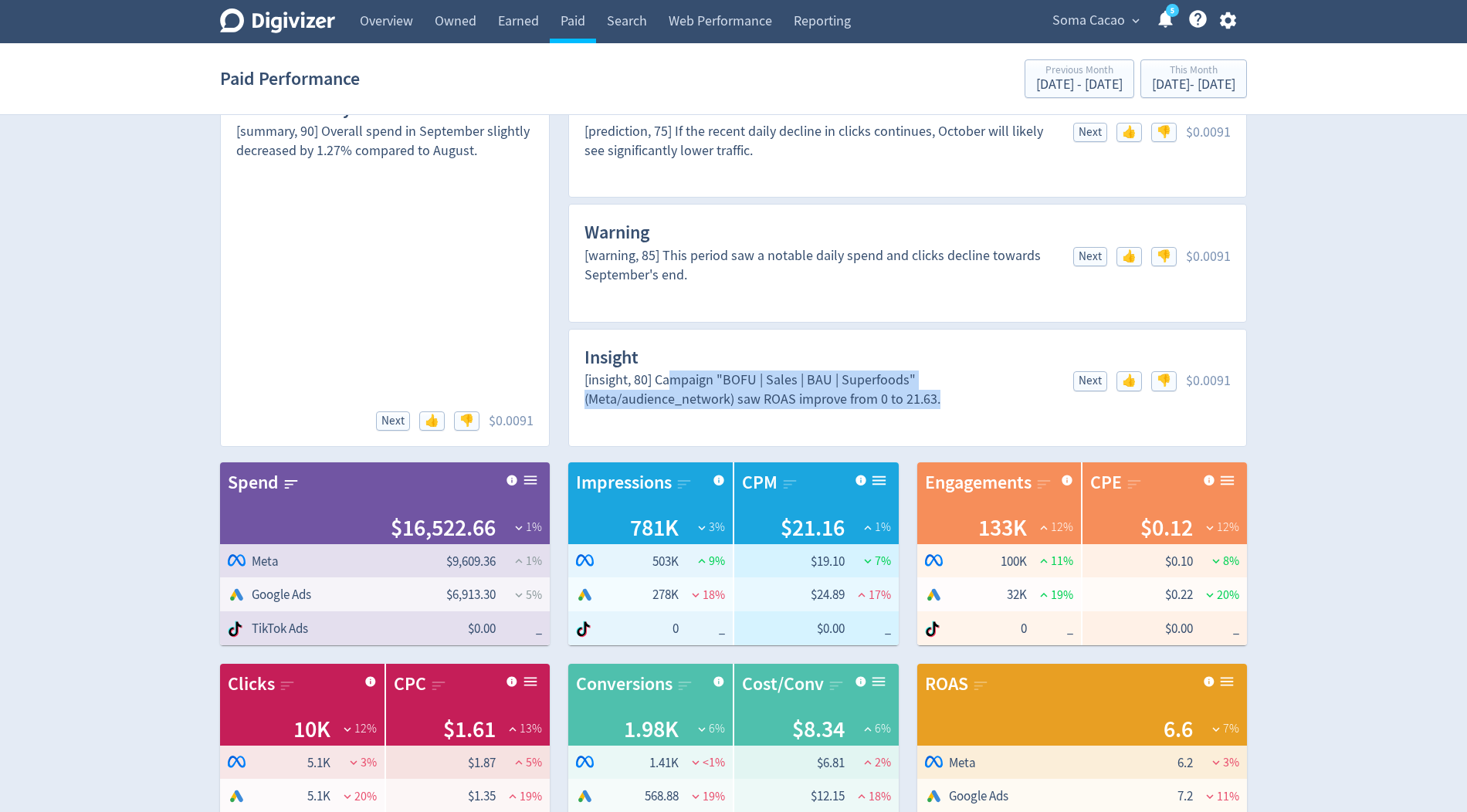
drag, startPoint x: 670, startPoint y: 380, endPoint x: 654, endPoint y: 409, distance: 33.1
click at [654, 409] on div "[insight, 80] Campaign "BOFU | Sales | BAU | Superfoods" (Meta/audience_network…" at bounding box center [907, 400] width 646 height 60
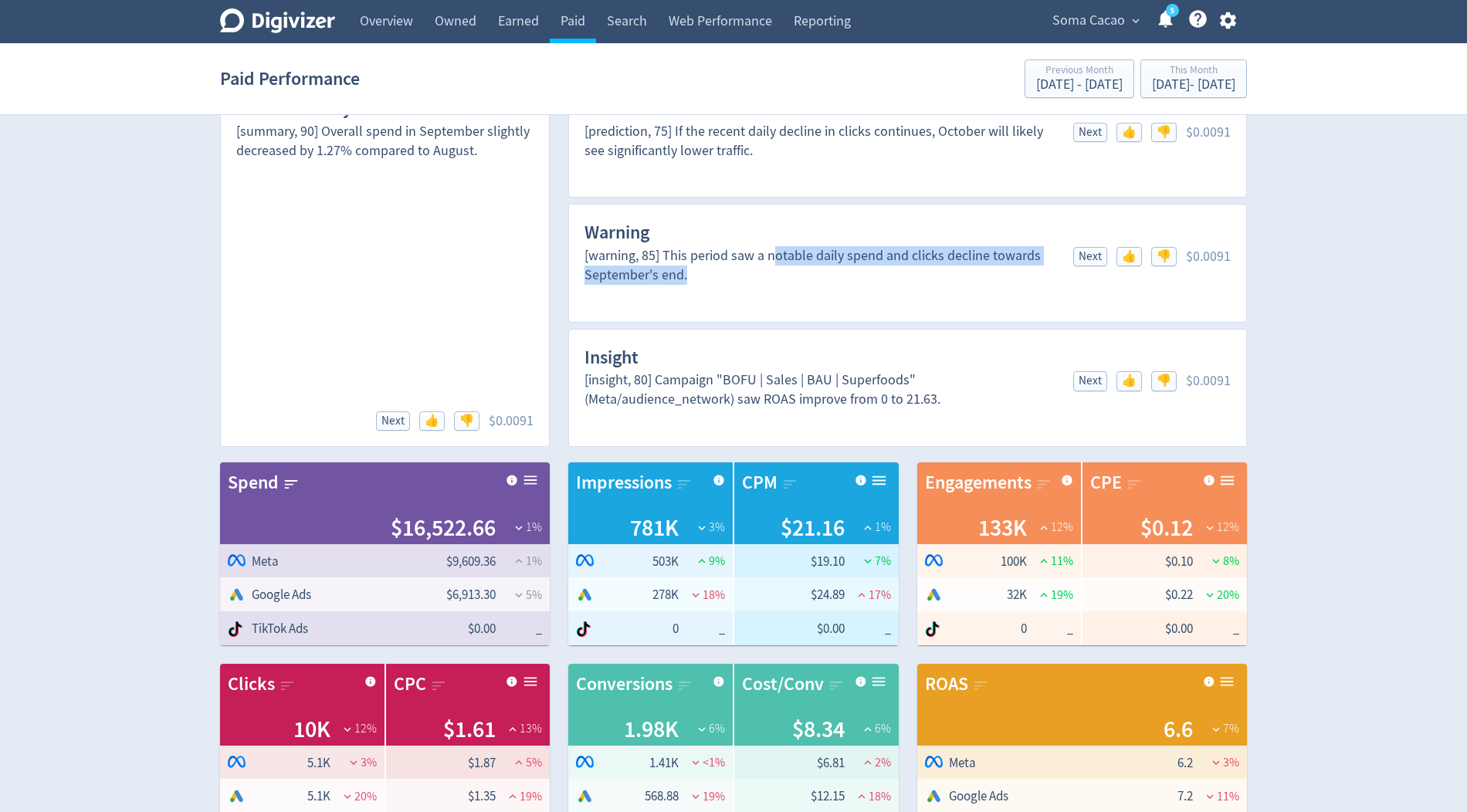
drag, startPoint x: 772, startPoint y: 256, endPoint x: 767, endPoint y: 264, distance: 9.4
click at [767, 264] on div "[warning, 85] This period saw a notable daily spend and clicks decline towards …" at bounding box center [819, 266] width 470 height 39
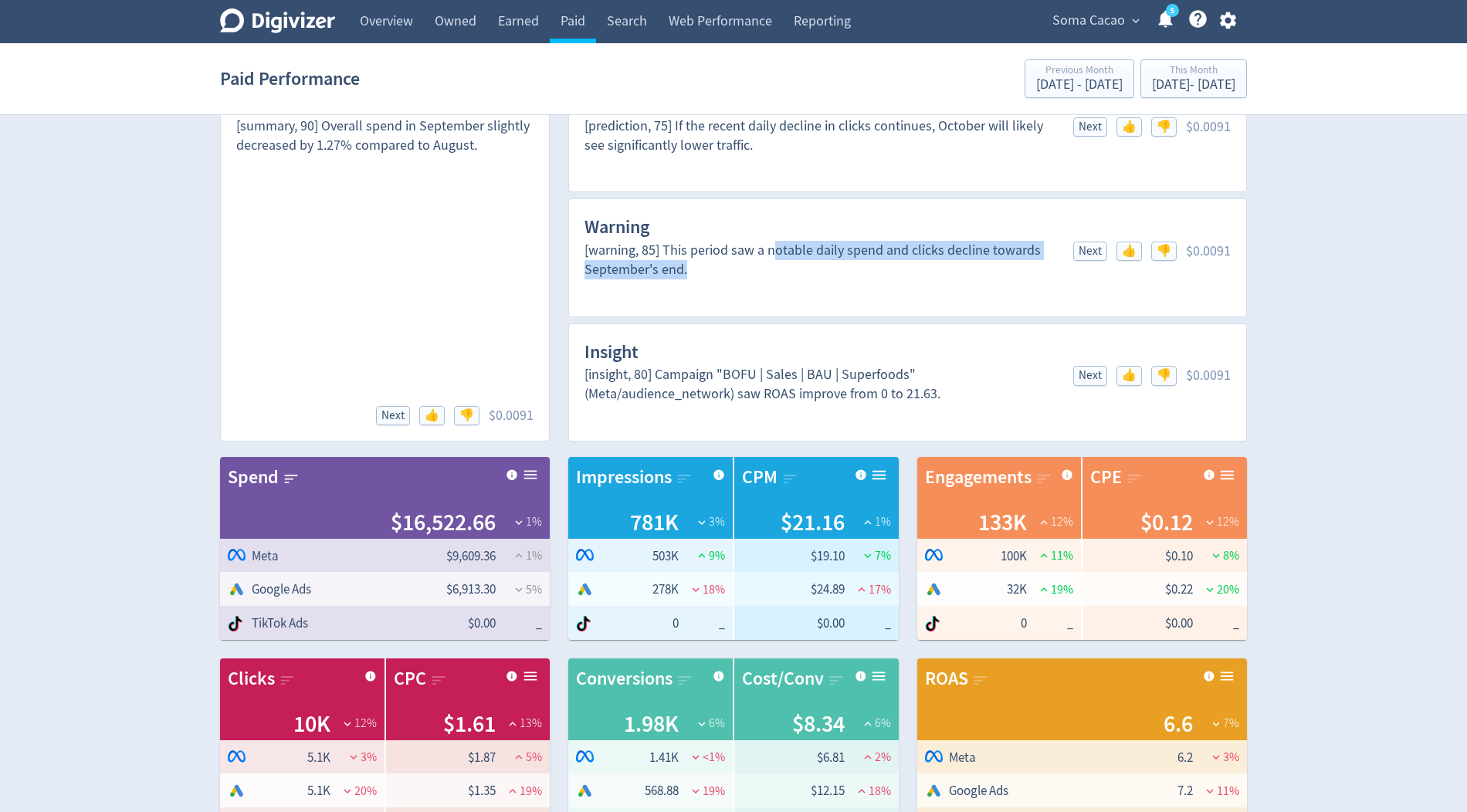
scroll to position [57, 0]
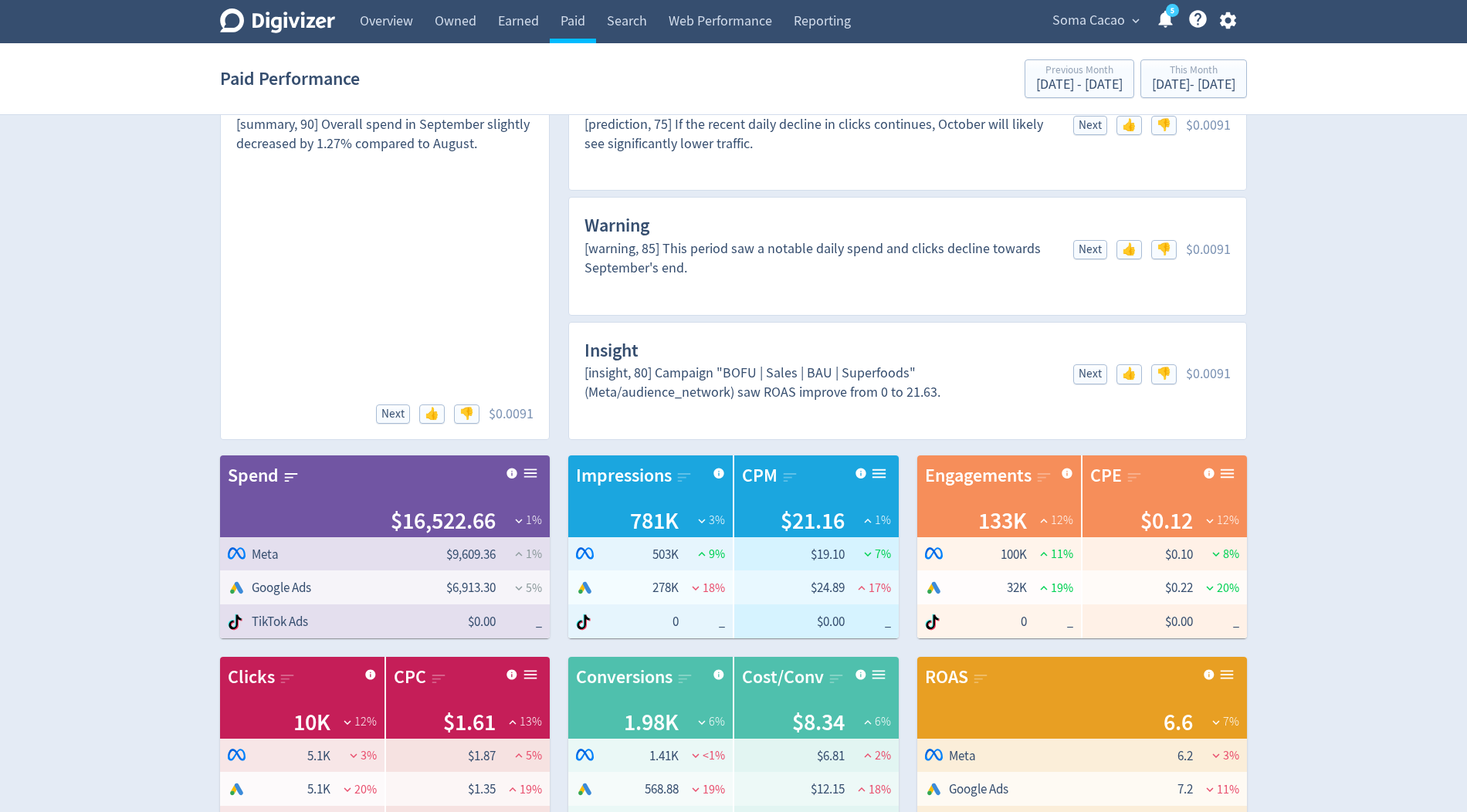
click at [752, 301] on div "Warning [warning, 85] This period saw a notable daily spend and clicks decline …" at bounding box center [907, 256] width 679 height 118
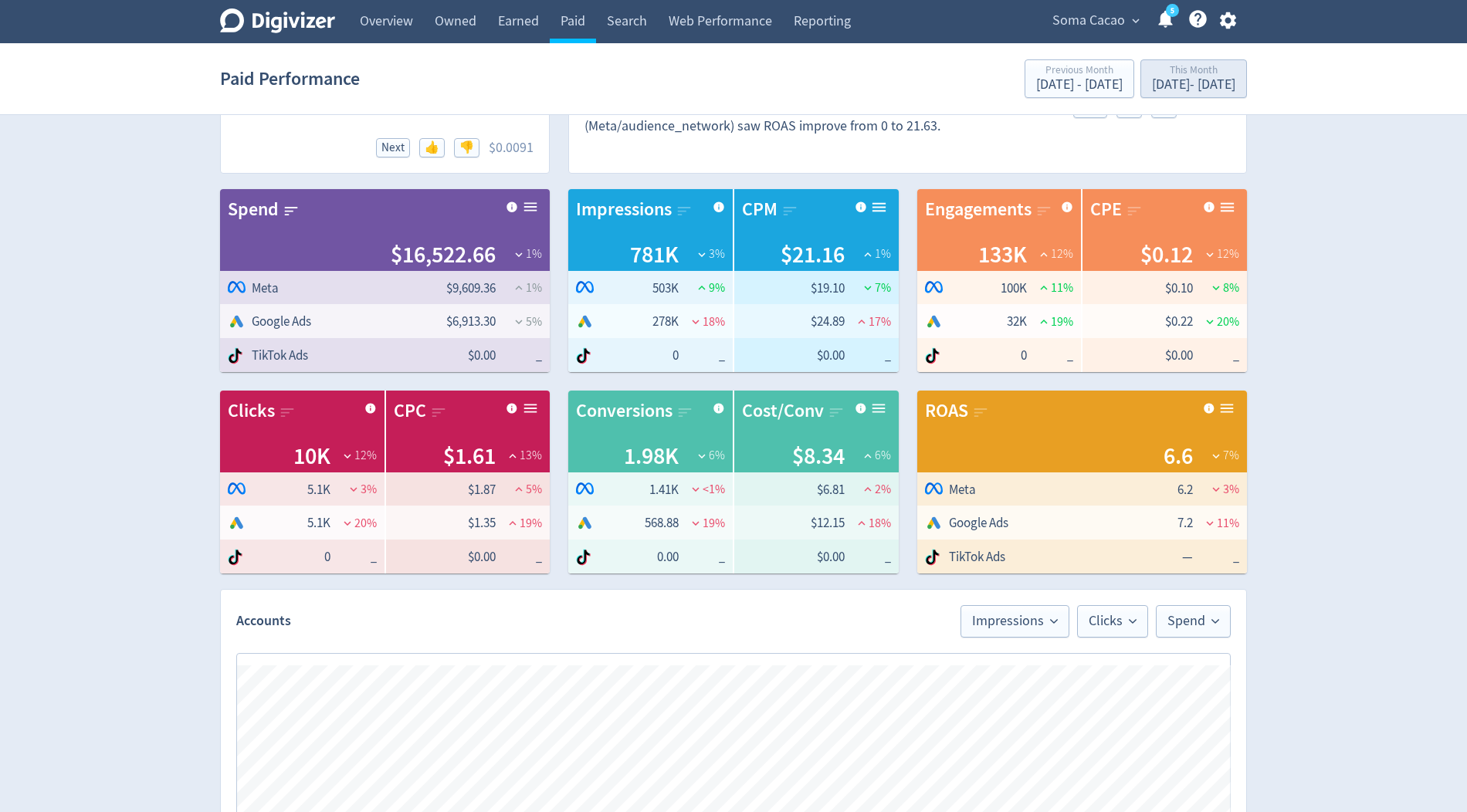
scroll to position [0, 0]
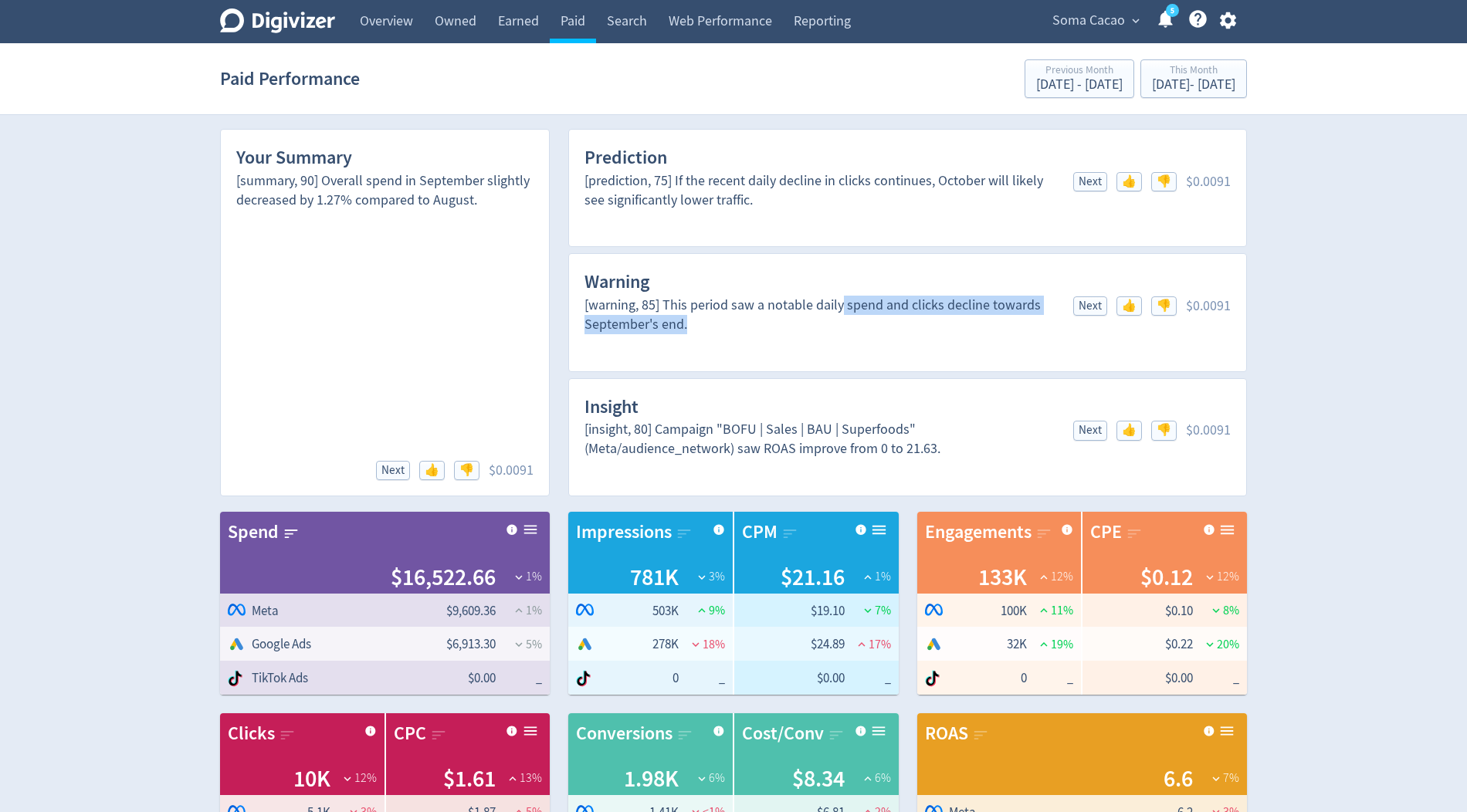
drag, startPoint x: 842, startPoint y: 308, endPoint x: 756, endPoint y: 328, distance: 88.3
click at [756, 328] on div "[warning, 85] This period saw a notable daily spend and clicks decline towards …" at bounding box center [819, 315] width 470 height 39
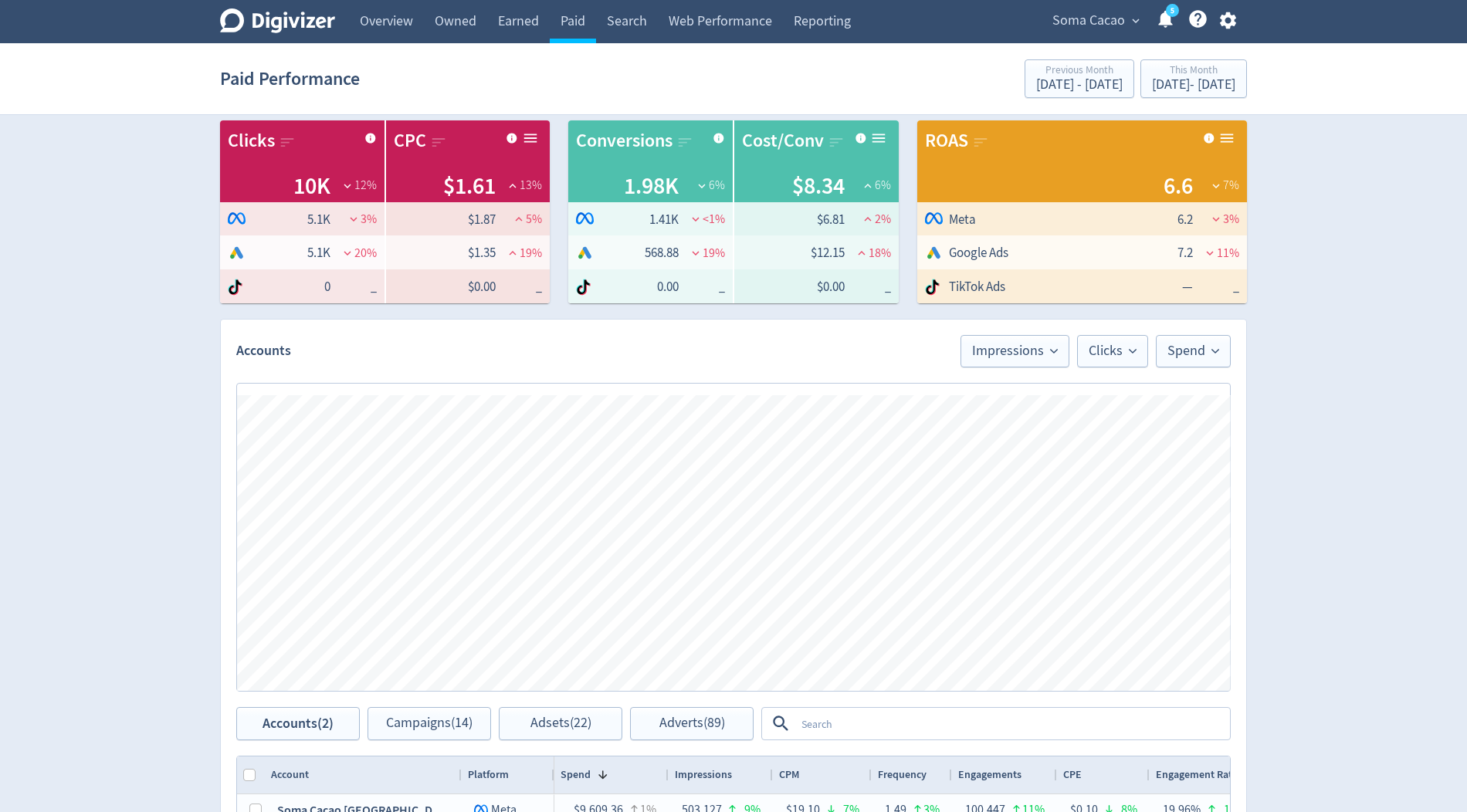
scroll to position [595, 0]
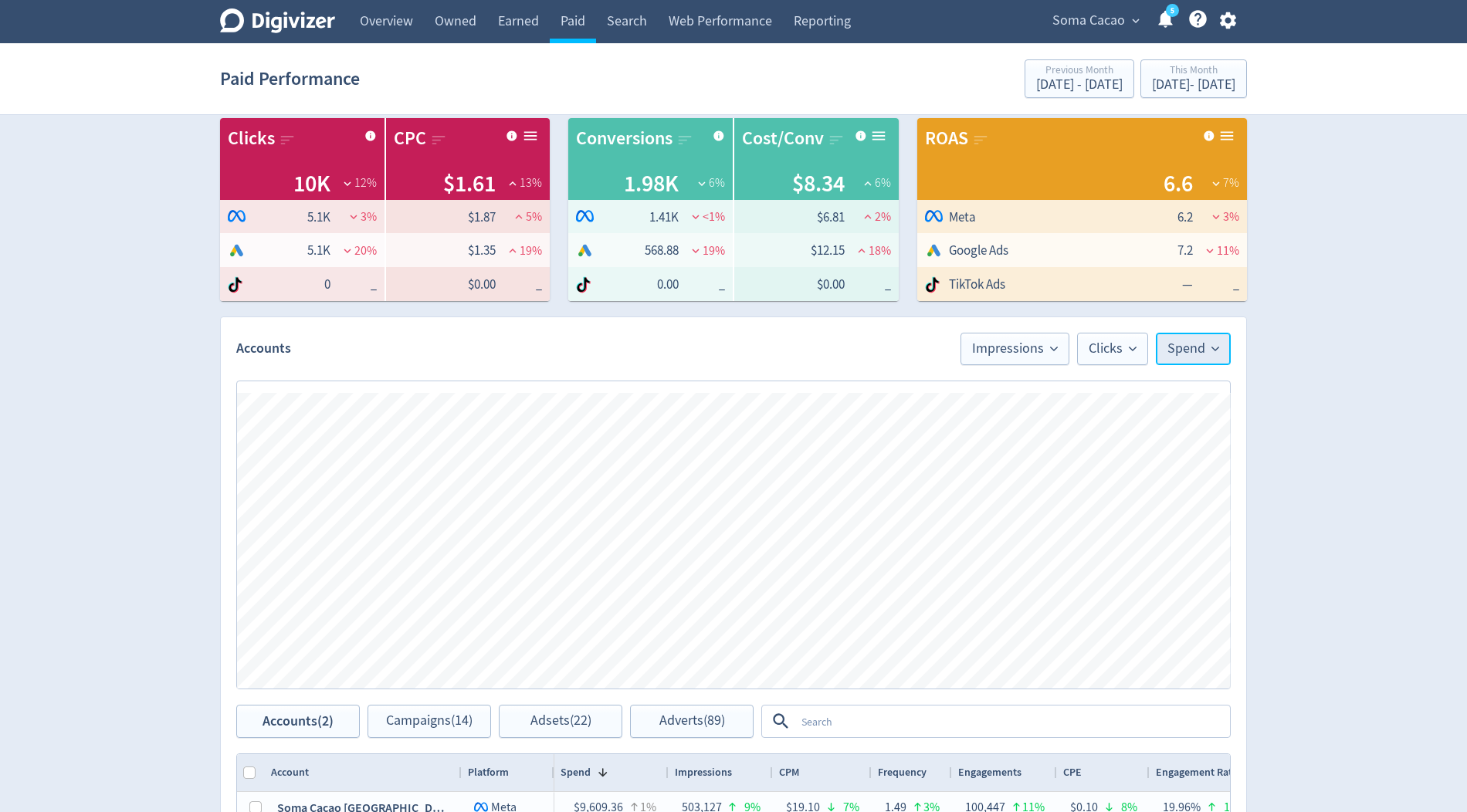
click at [1210, 350] on span "Spend" at bounding box center [1193, 349] width 52 height 14
click at [1168, 398] on input "Trend Line" at bounding box center [1174, 396] width 56 height 19
checkbox input "true"
click at [1286, 330] on div "Digivizer Logo Mark Digivizer Logo Overview Owned Earned Paid Search Web Perfor…" at bounding box center [733, 327] width 1467 height 1845
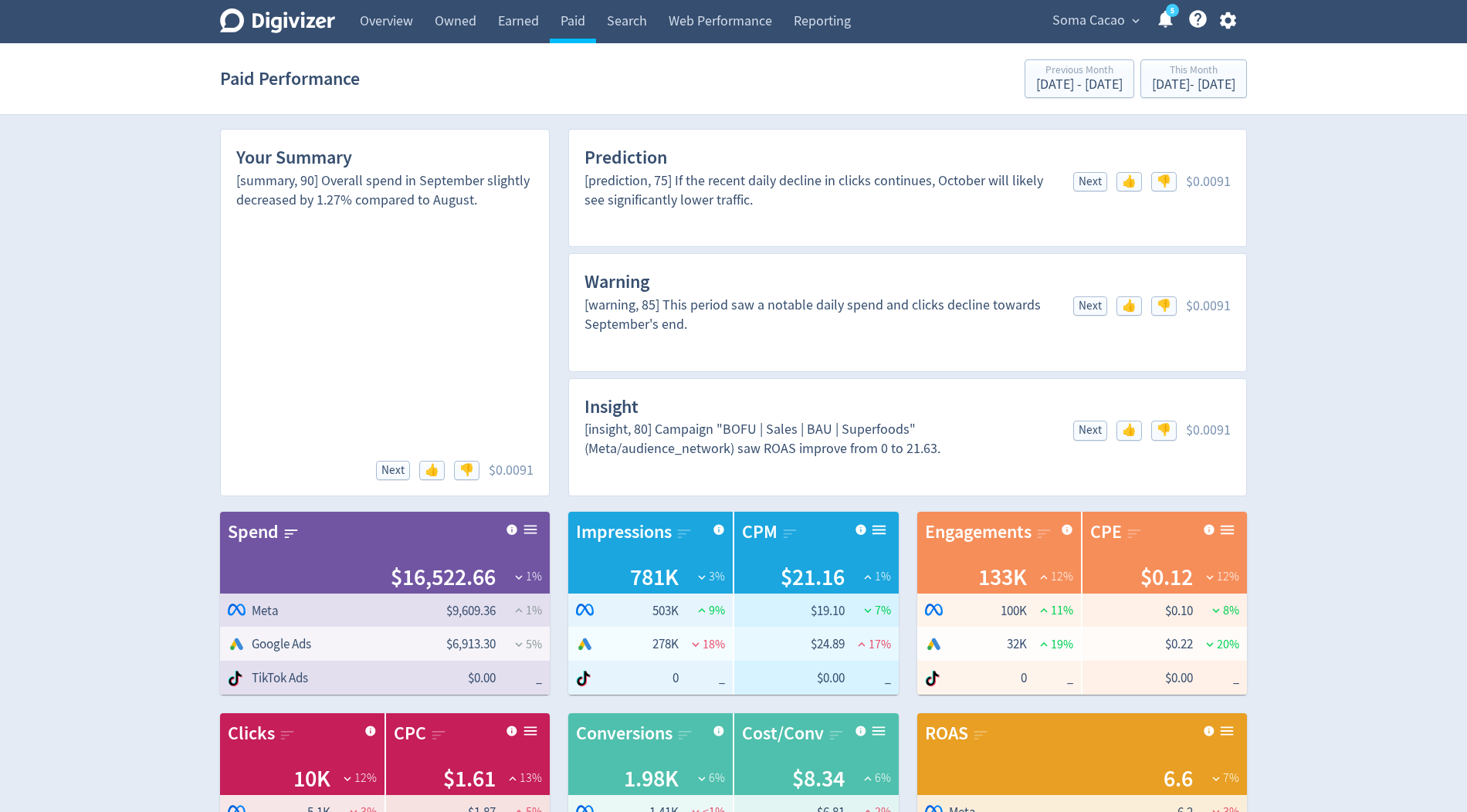
drag, startPoint x: 689, startPoint y: 308, endPoint x: 925, endPoint y: 309, distance: 236.0
click at [928, 309] on div "[warning, 85] This period saw a notable daily spend and clicks decline towards …" at bounding box center [819, 315] width 470 height 39
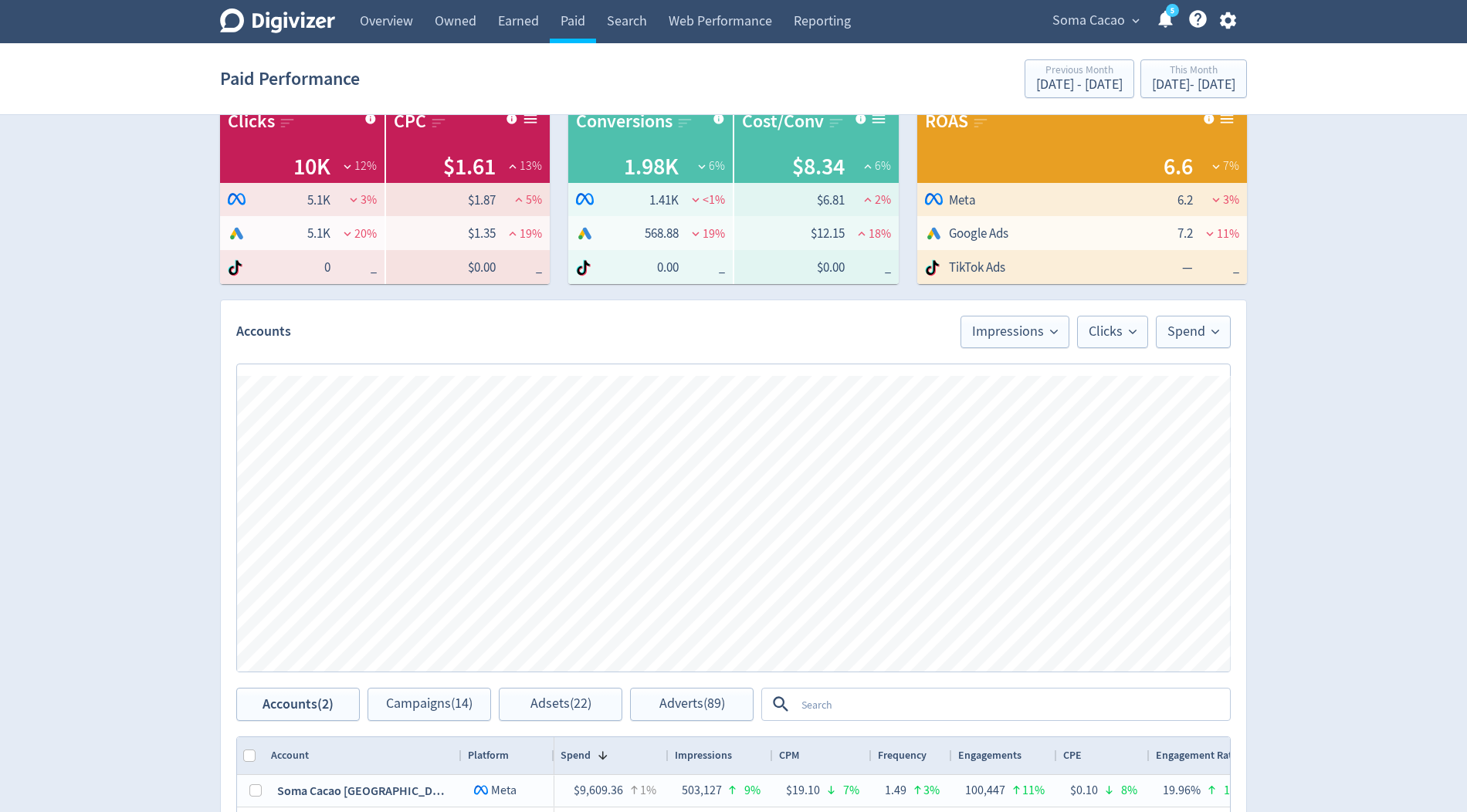
scroll to position [619, 0]
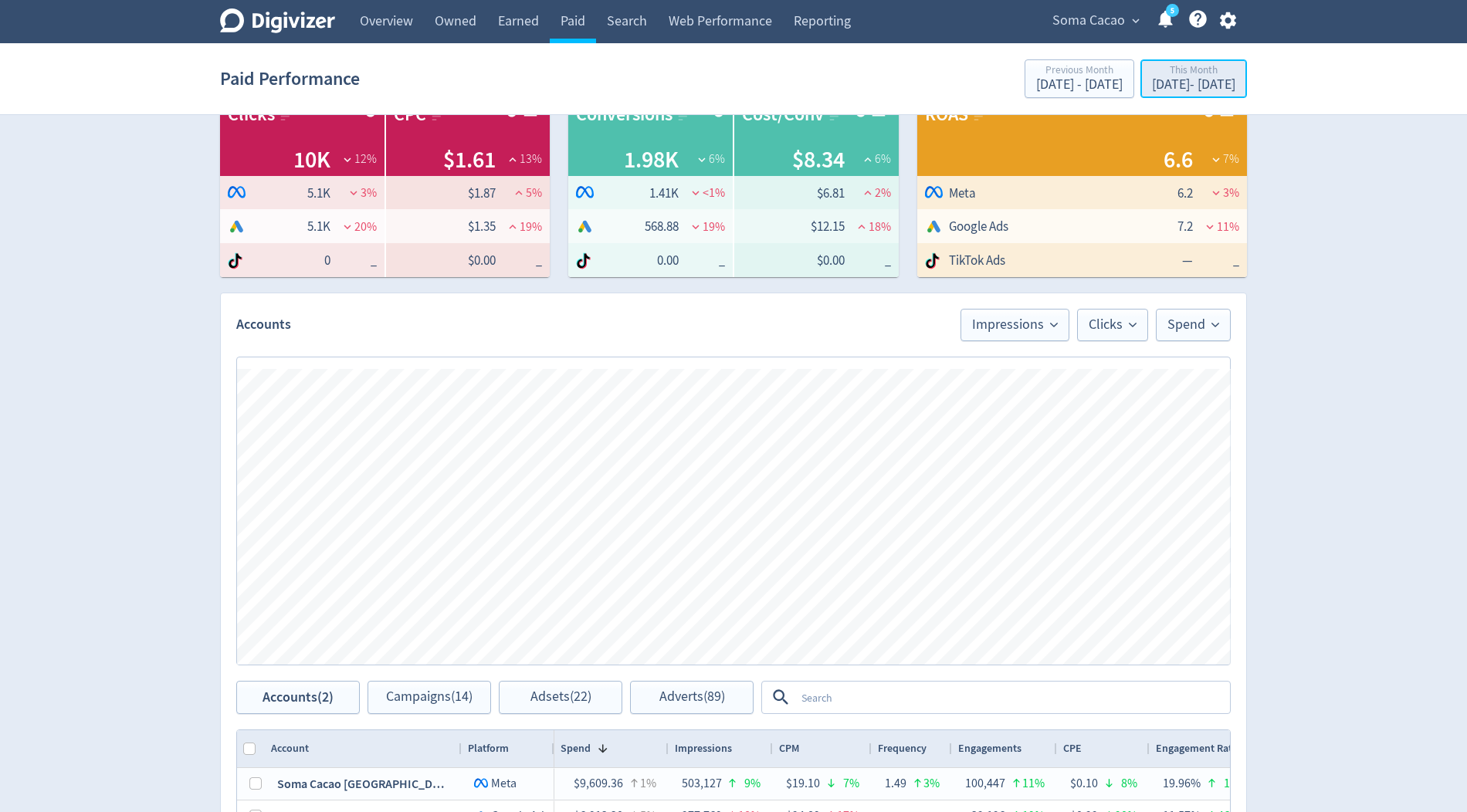
click at [1206, 64] on div "This Month" at bounding box center [1193, 71] width 83 height 13
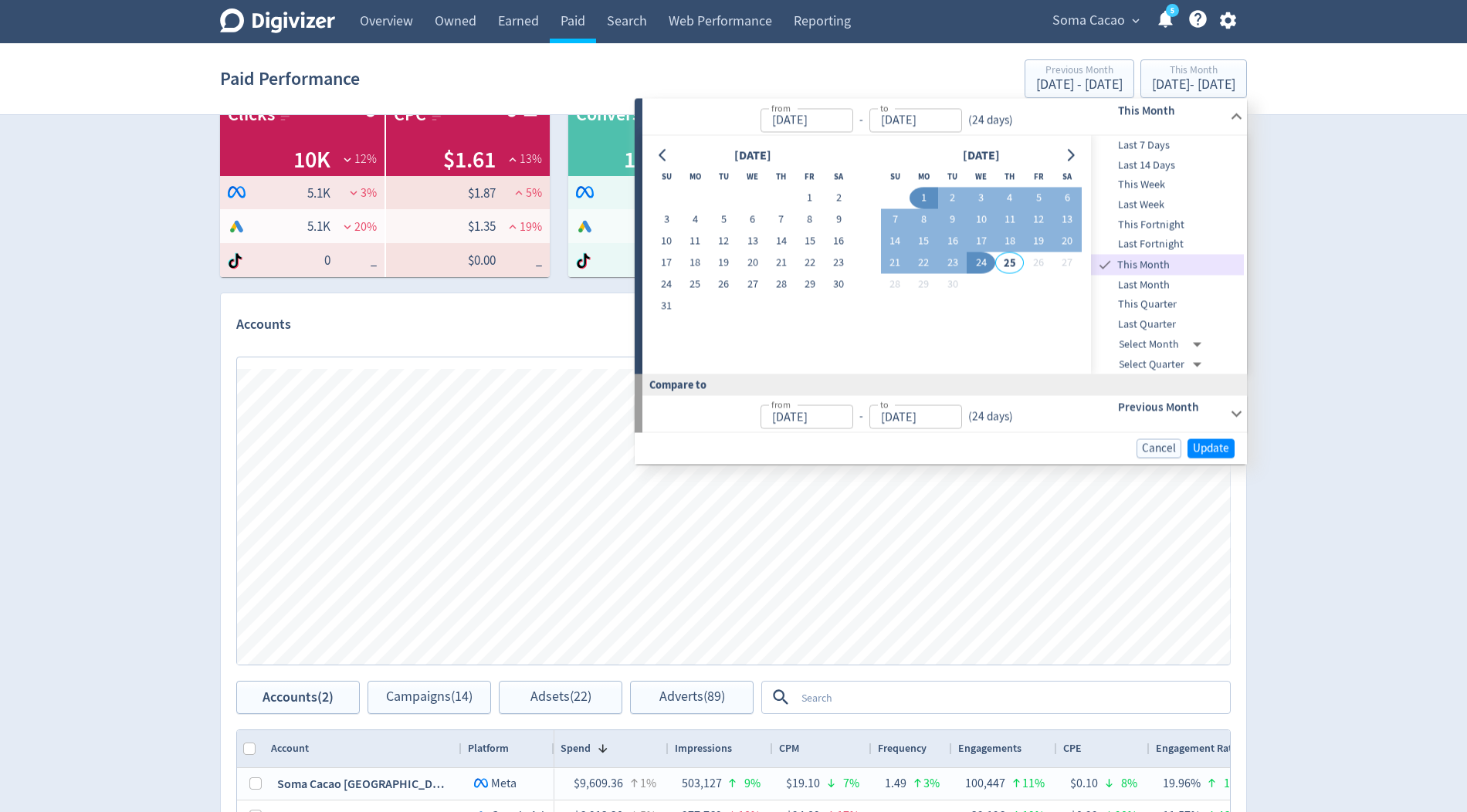
click at [919, 200] on button "1" at bounding box center [924, 198] width 29 height 22
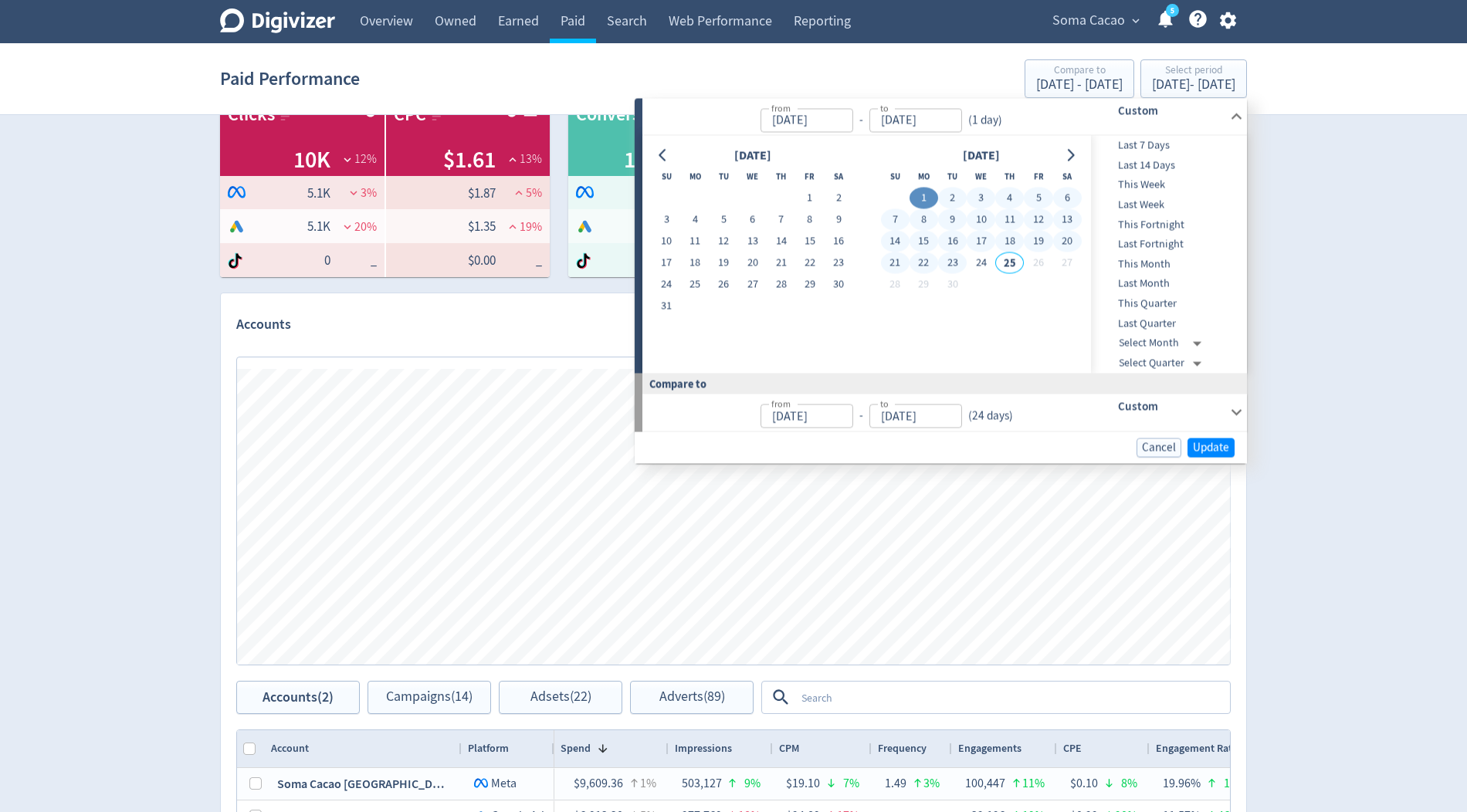
click at [955, 263] on button "23" at bounding box center [952, 263] width 29 height 22
type input "Sep 23, 2025"
type input "Aug 09, 2025"
type input "Aug 31, 2025"
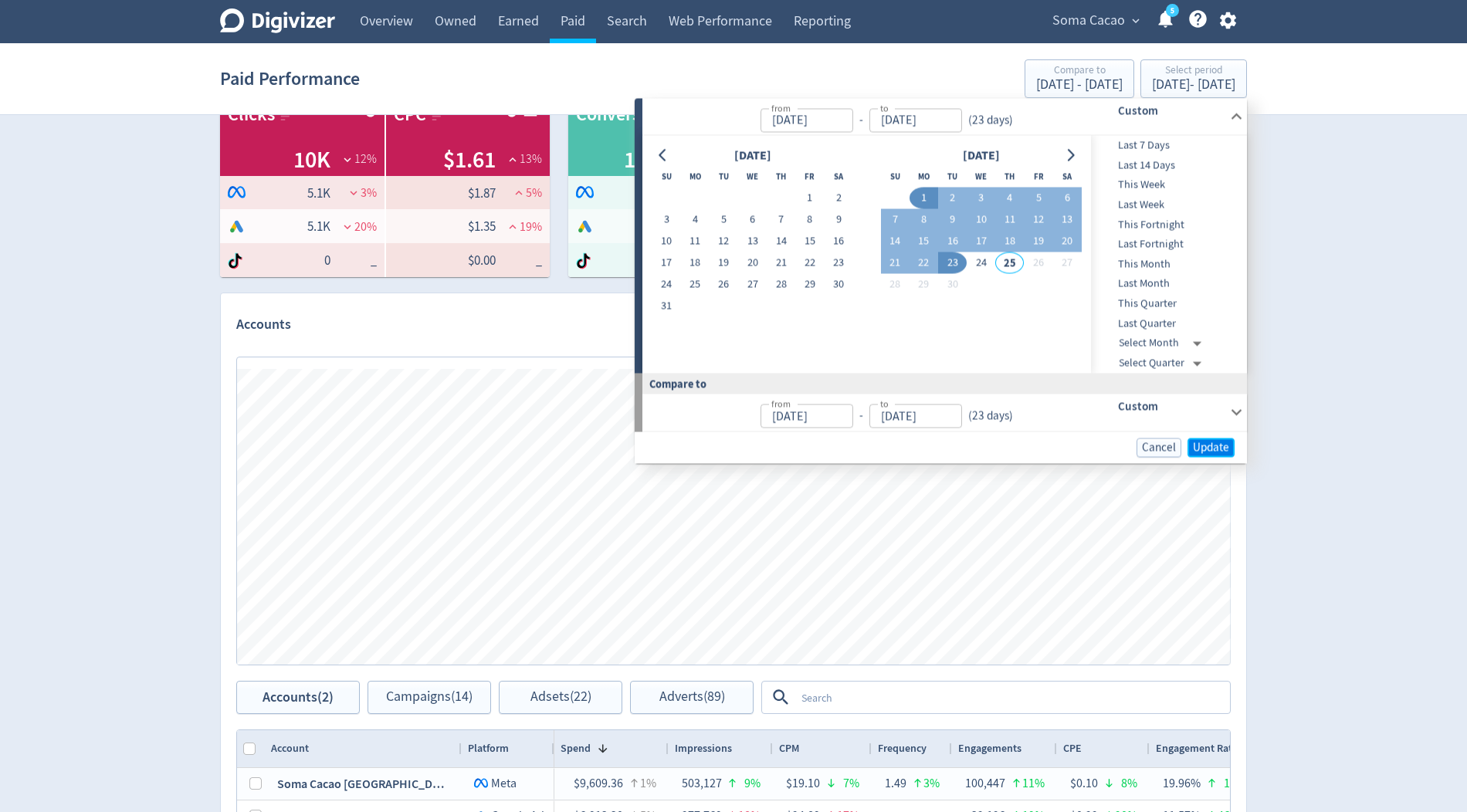
click at [1218, 449] on span "Update" at bounding box center [1211, 447] width 37 height 12
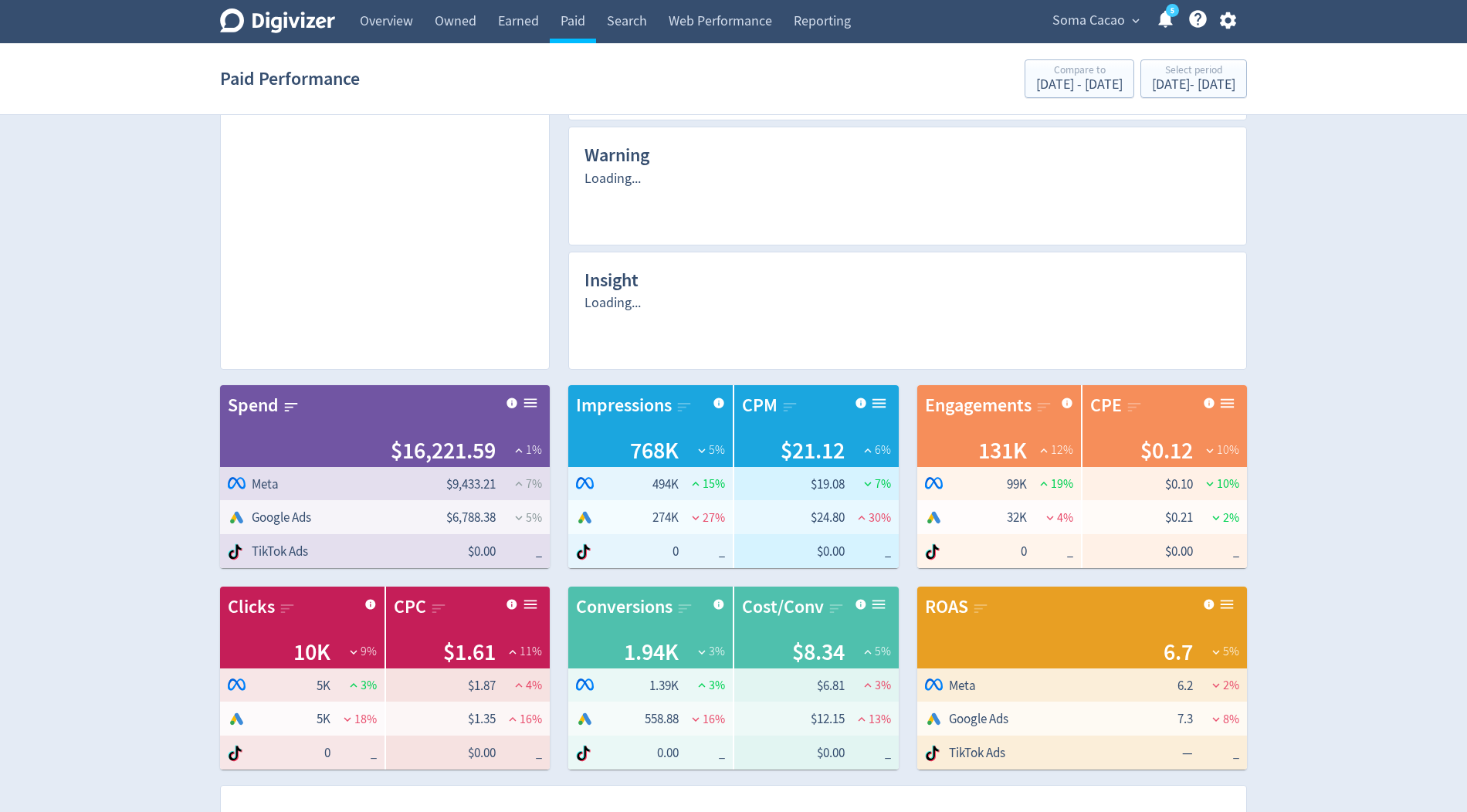
scroll to position [0, 0]
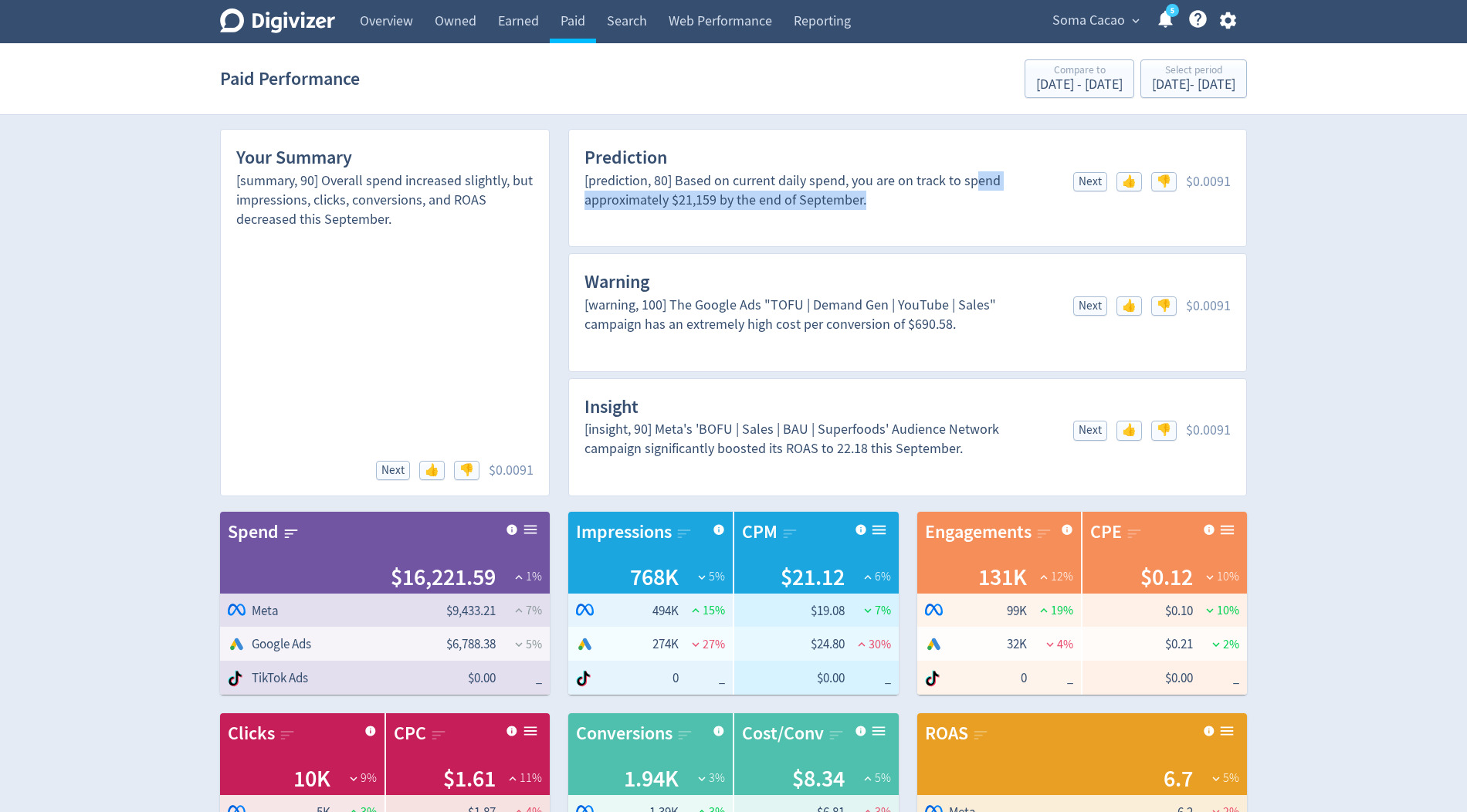
drag, startPoint x: 976, startPoint y: 185, endPoint x: 978, endPoint y: 207, distance: 22.1
click at [978, 207] on div "[prediction, 80] Based on current daily spend, you are on track to spend approx…" at bounding box center [819, 191] width 470 height 39
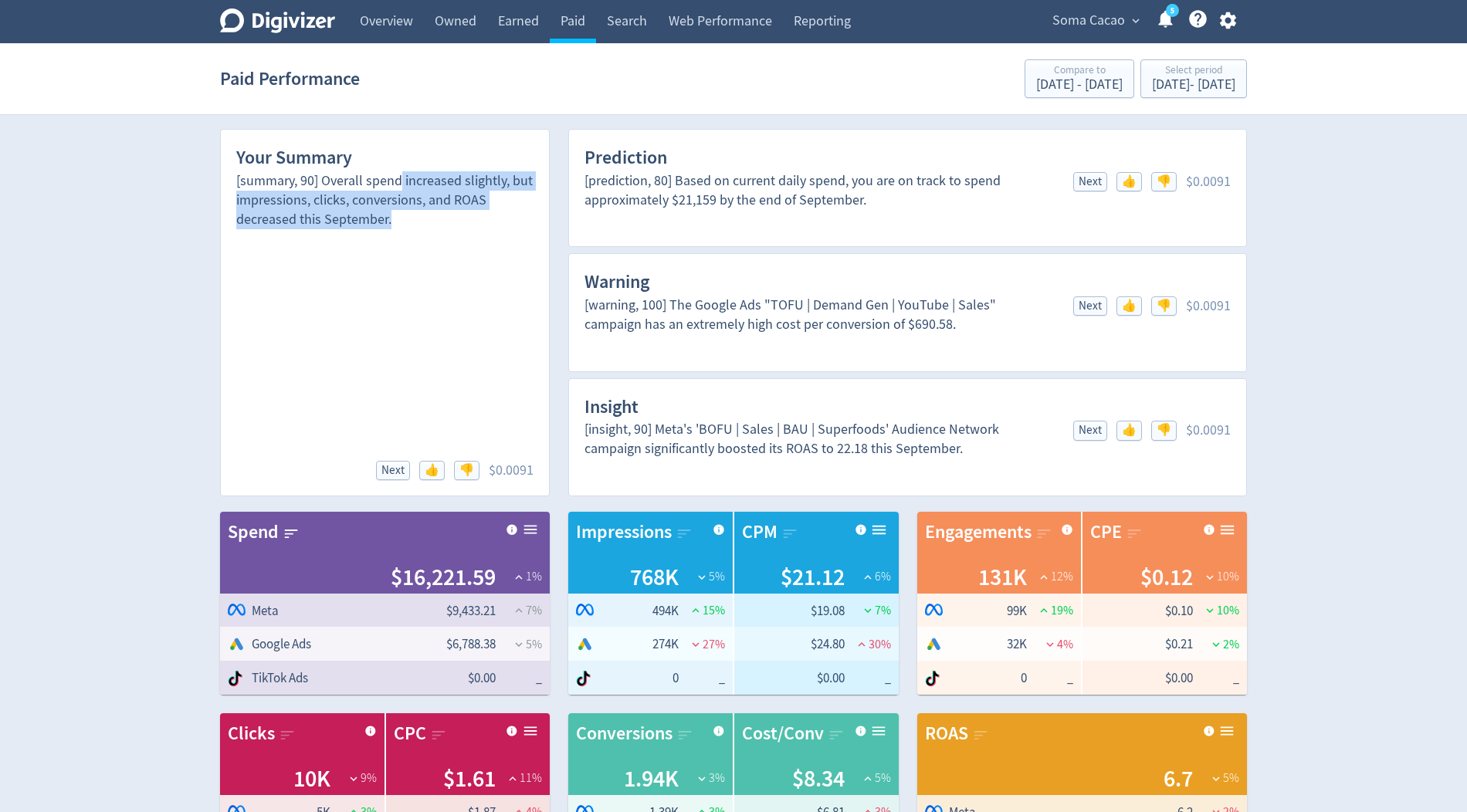
drag, startPoint x: 402, startPoint y: 180, endPoint x: 394, endPoint y: 211, distance: 32.0
click at [394, 211] on div "[summary, 90] Overall spend increased slightly, but impressions, clicks, conver…" at bounding box center [385, 200] width 297 height 58
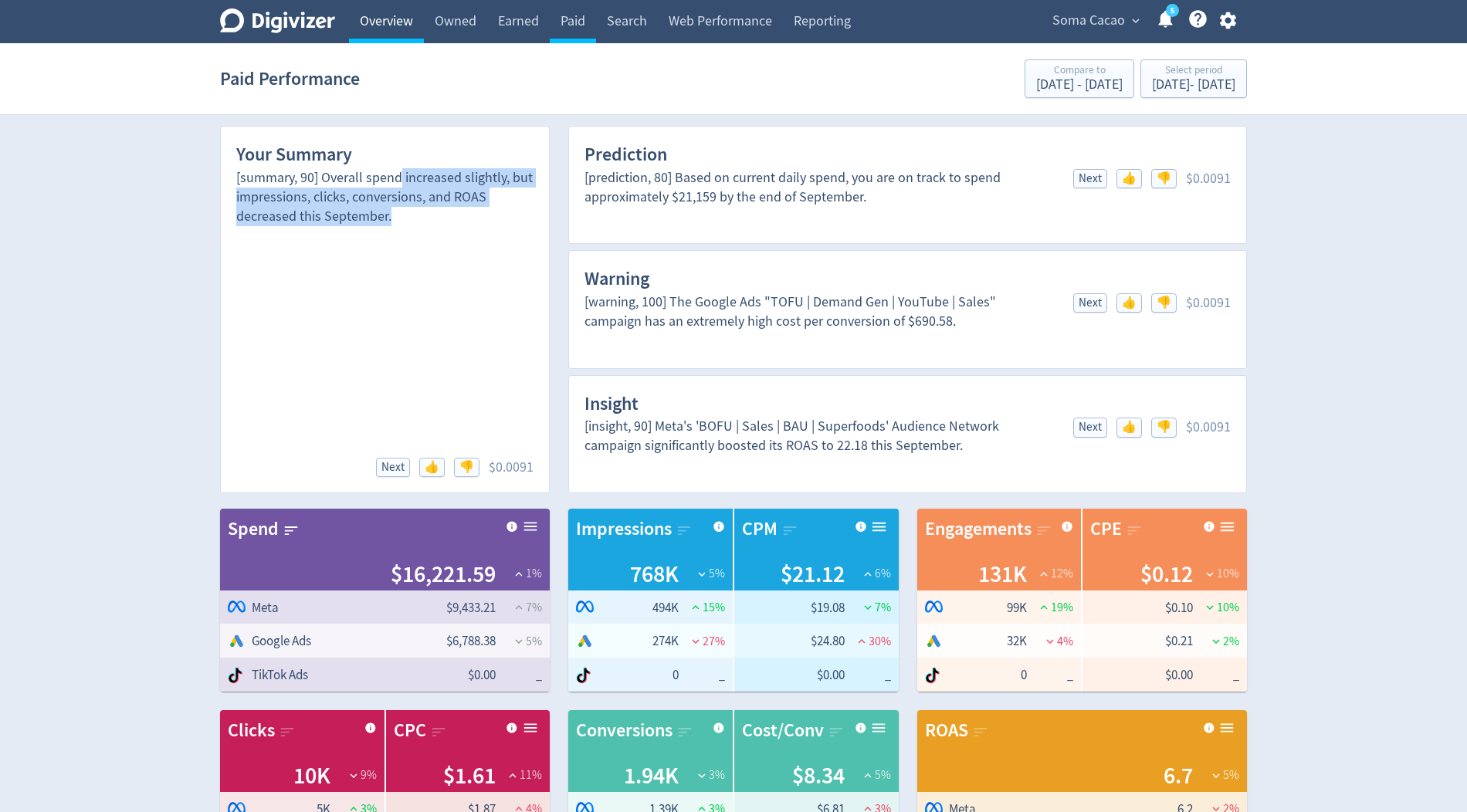
click at [400, 28] on link "Overview" at bounding box center [386, 22] width 75 height 44
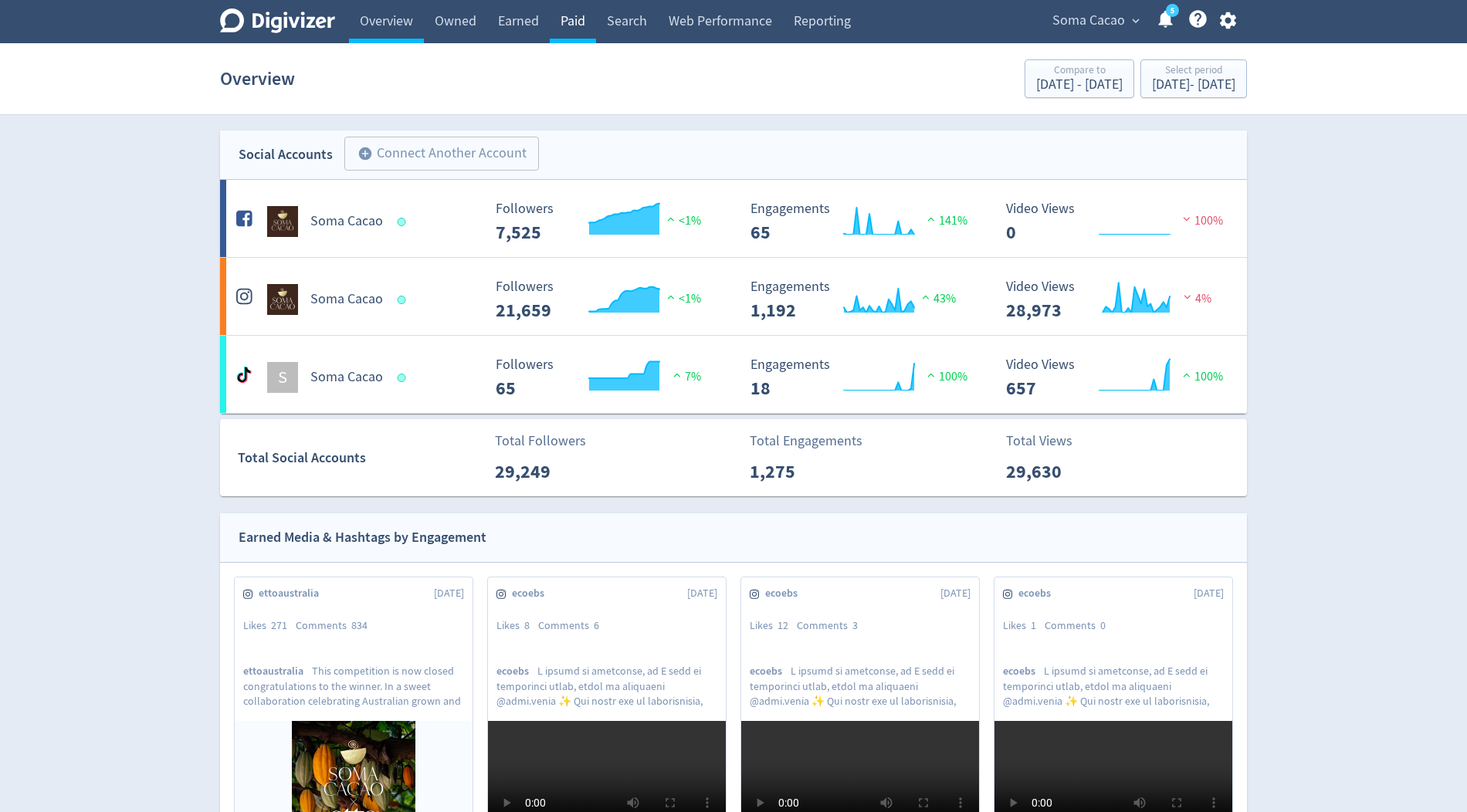
click at [578, 23] on link "Paid" at bounding box center [573, 22] width 47 height 44
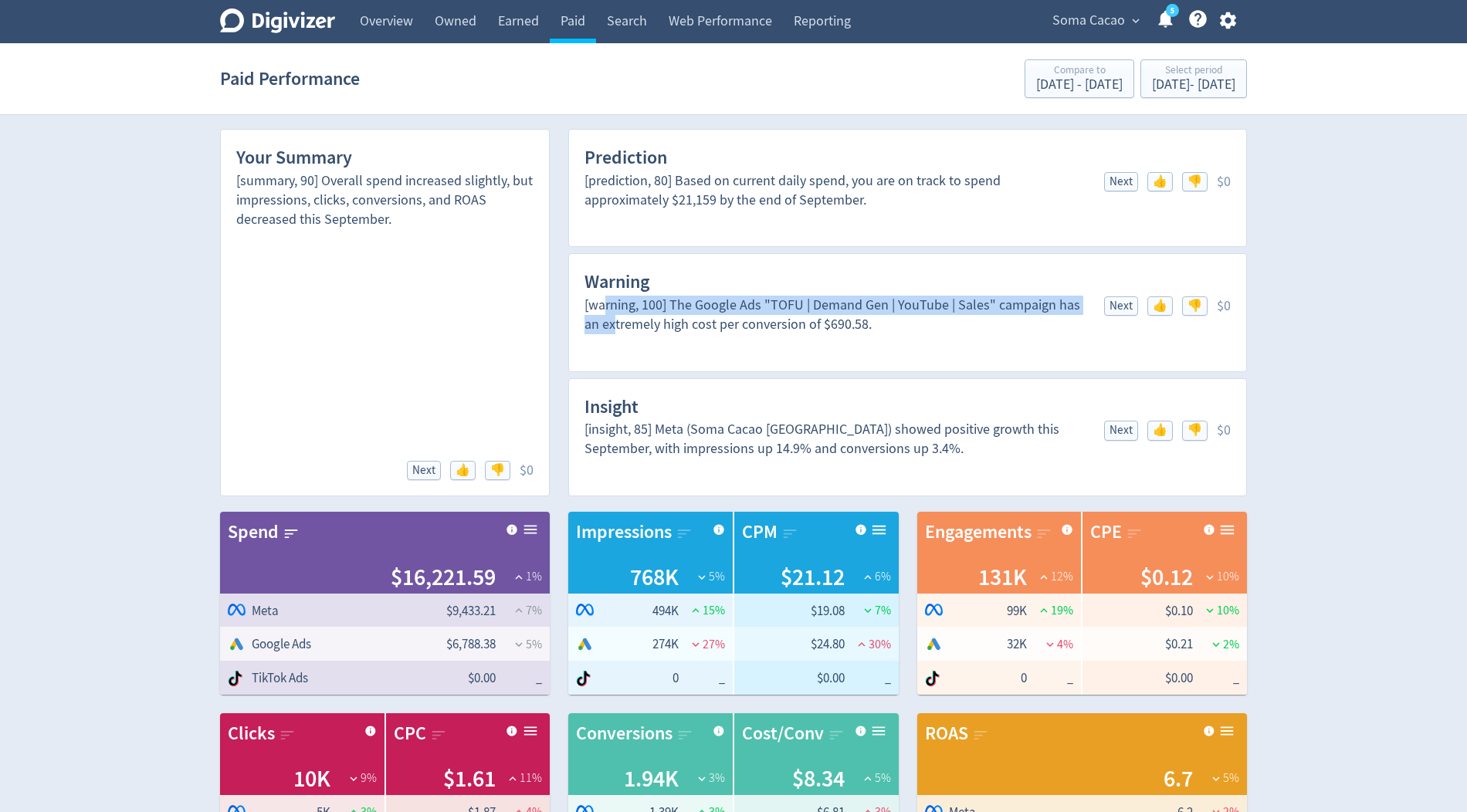
drag, startPoint x: 603, startPoint y: 308, endPoint x: 598, endPoint y: 322, distance: 14.9
click at [598, 322] on div "[warning, 100] The Google Ads "TOFU | Demand Gen | YouTube | Sales" campaign ha…" at bounding box center [835, 315] width 501 height 39
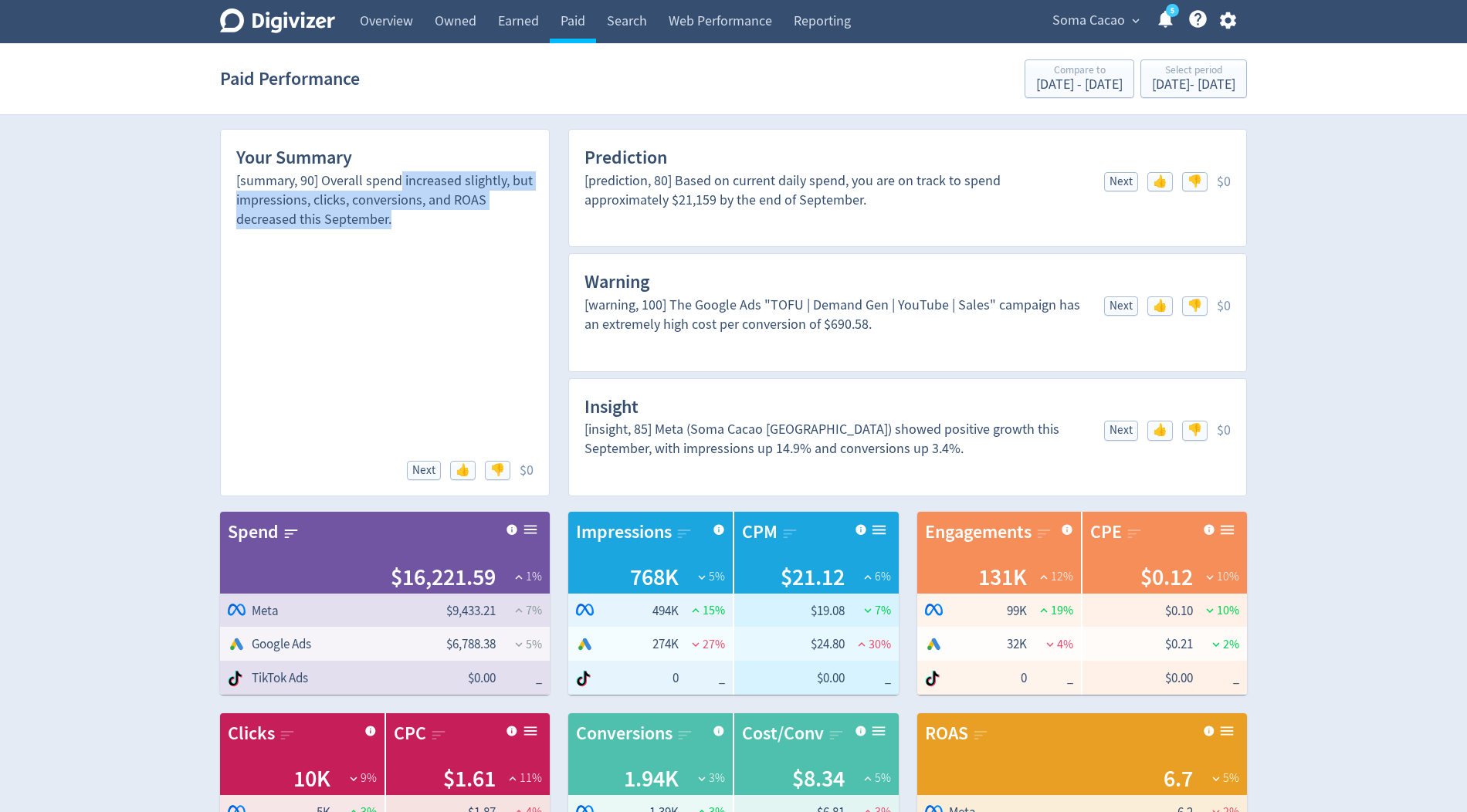
drag, startPoint x: 402, startPoint y: 183, endPoint x: 430, endPoint y: 210, distance: 38.9
click at [430, 210] on div "[summary, 90] Overall spend increased slightly, but impressions, clicks, conver…" at bounding box center [385, 200] width 297 height 58
click at [1036, 84] on div "Aug 9, 2025 - Aug 31, 2025" at bounding box center [1079, 85] width 86 height 14
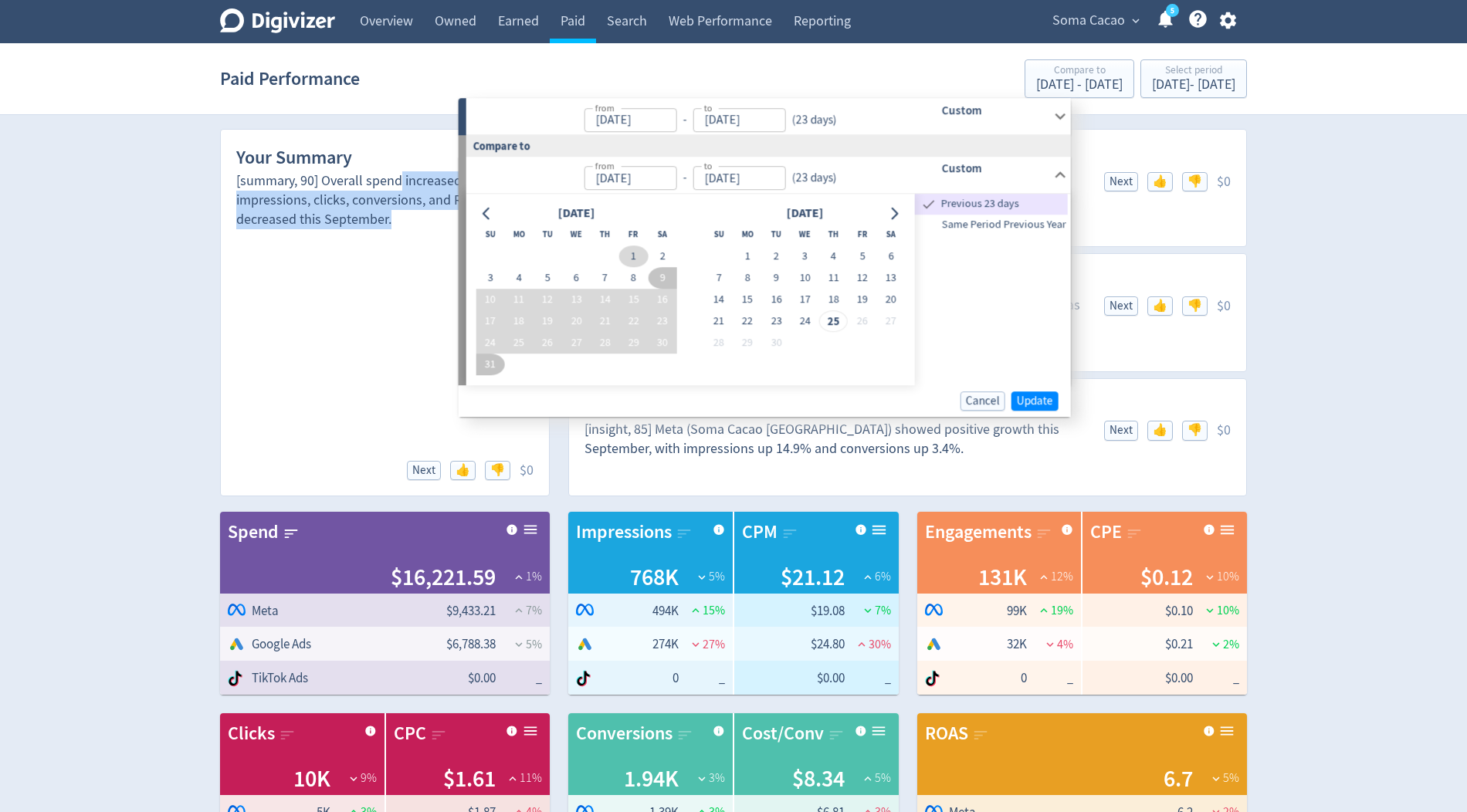
click at [634, 254] on button "1" at bounding box center [634, 256] width 29 height 22
type input "Aug 01, 2025"
click at [657, 322] on button "23" at bounding box center [662, 321] width 29 height 22
type input "Aug 23, 2025"
click at [1022, 403] on span "Update" at bounding box center [1035, 401] width 37 height 12
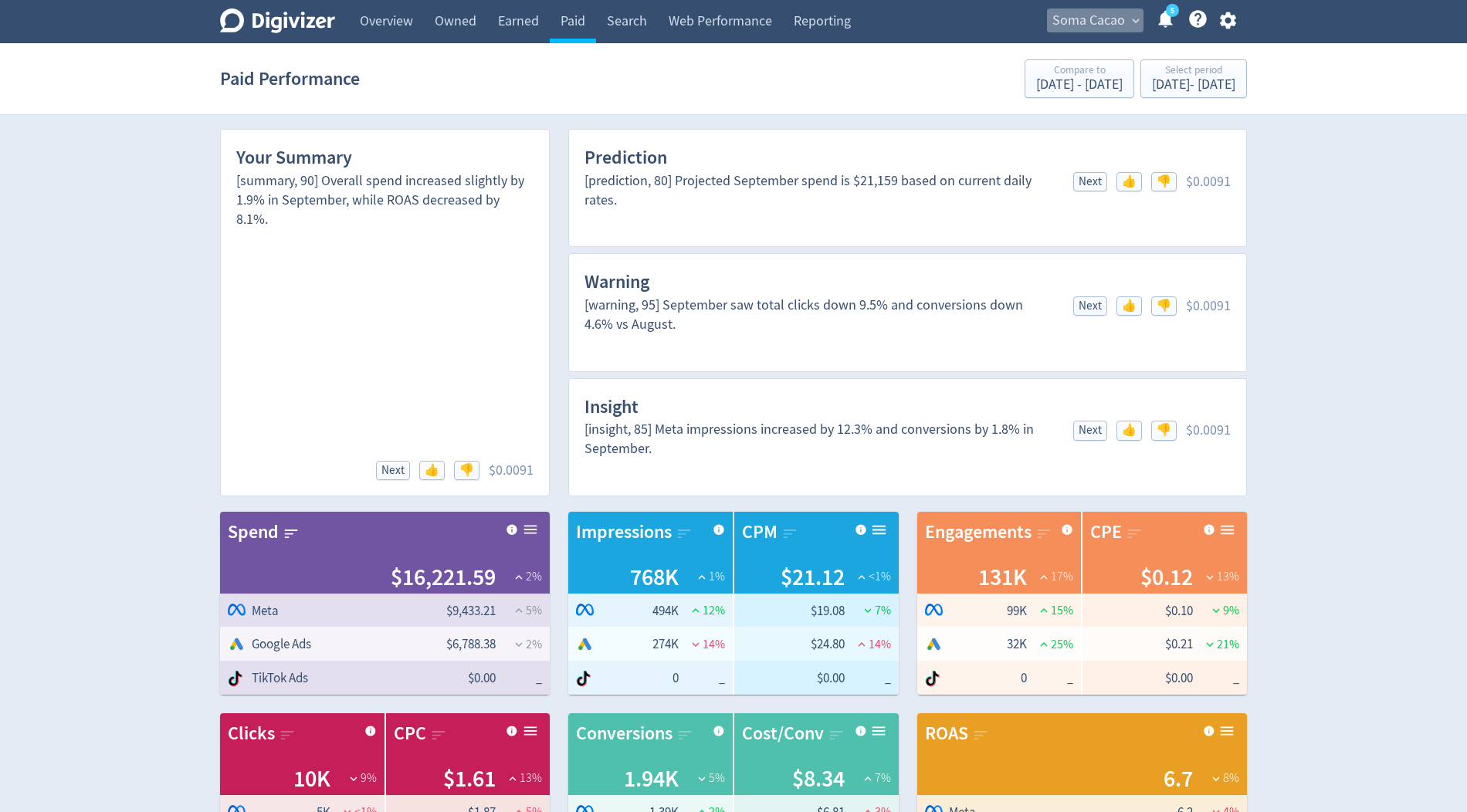
click at [1104, 19] on span "Soma Cacao" at bounding box center [1088, 21] width 72 height 25
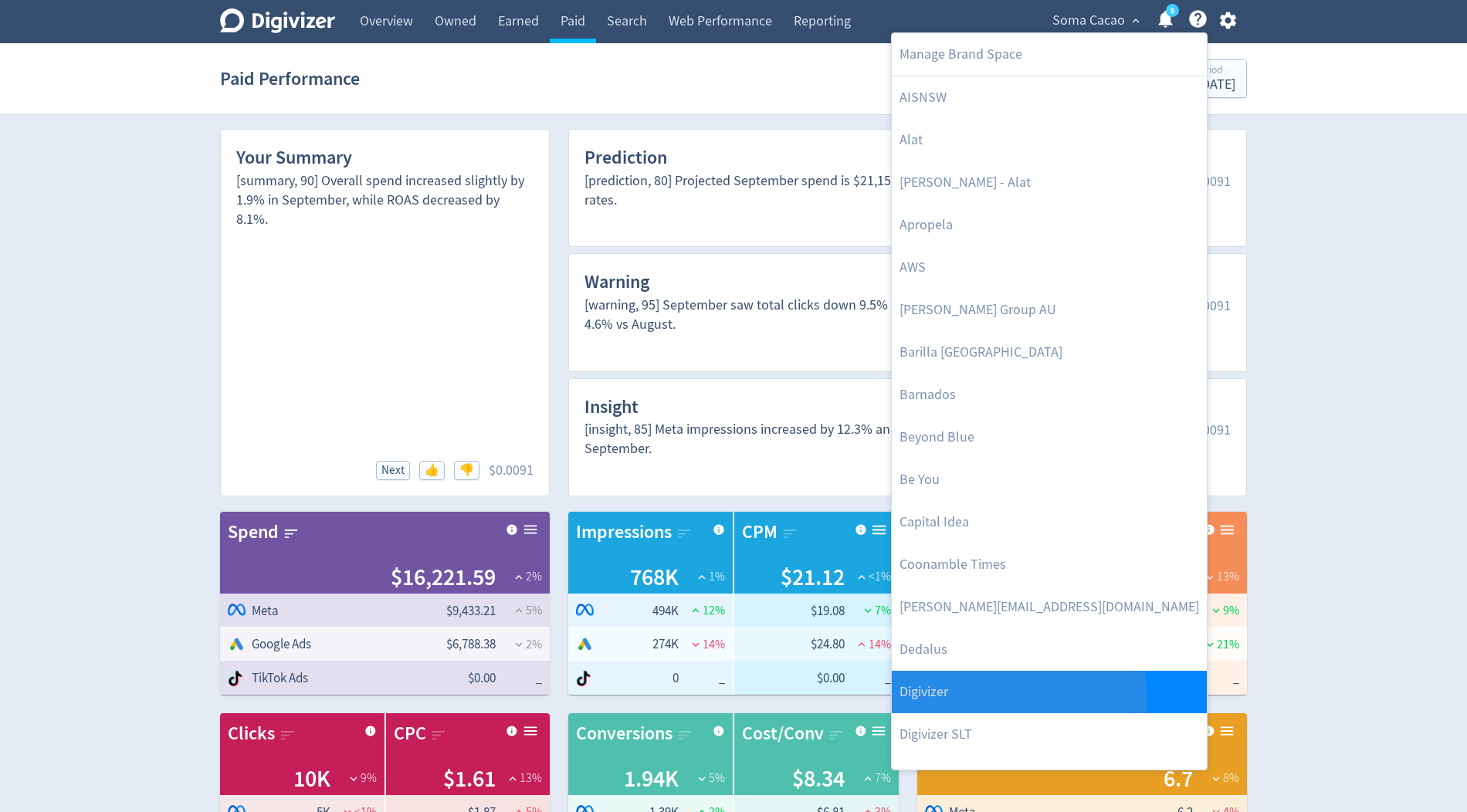
click at [944, 702] on link "Digivizer" at bounding box center [1049, 692] width 315 height 43
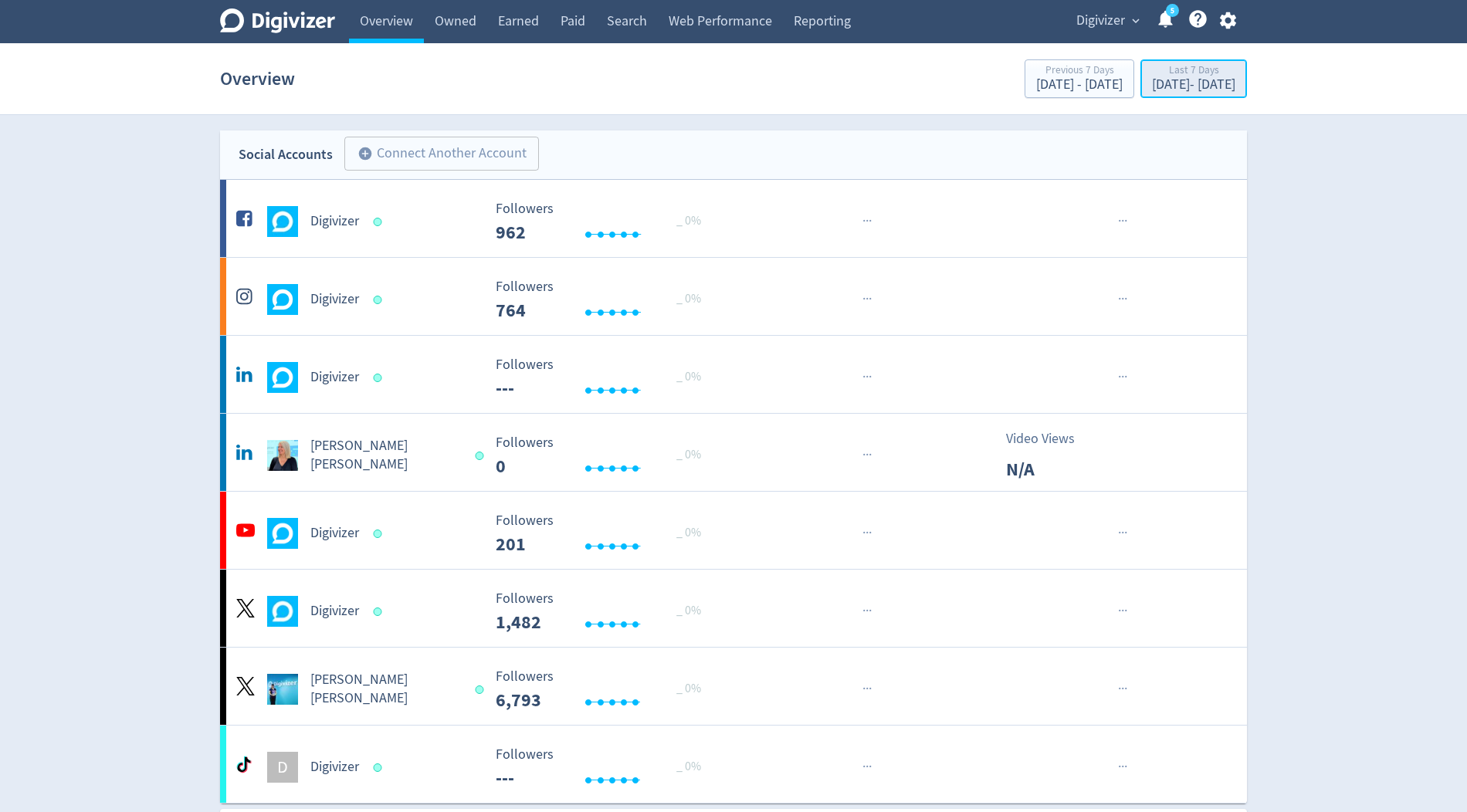
click at [1152, 83] on div "[DATE] - [DATE]" at bounding box center [1193, 85] width 83 height 14
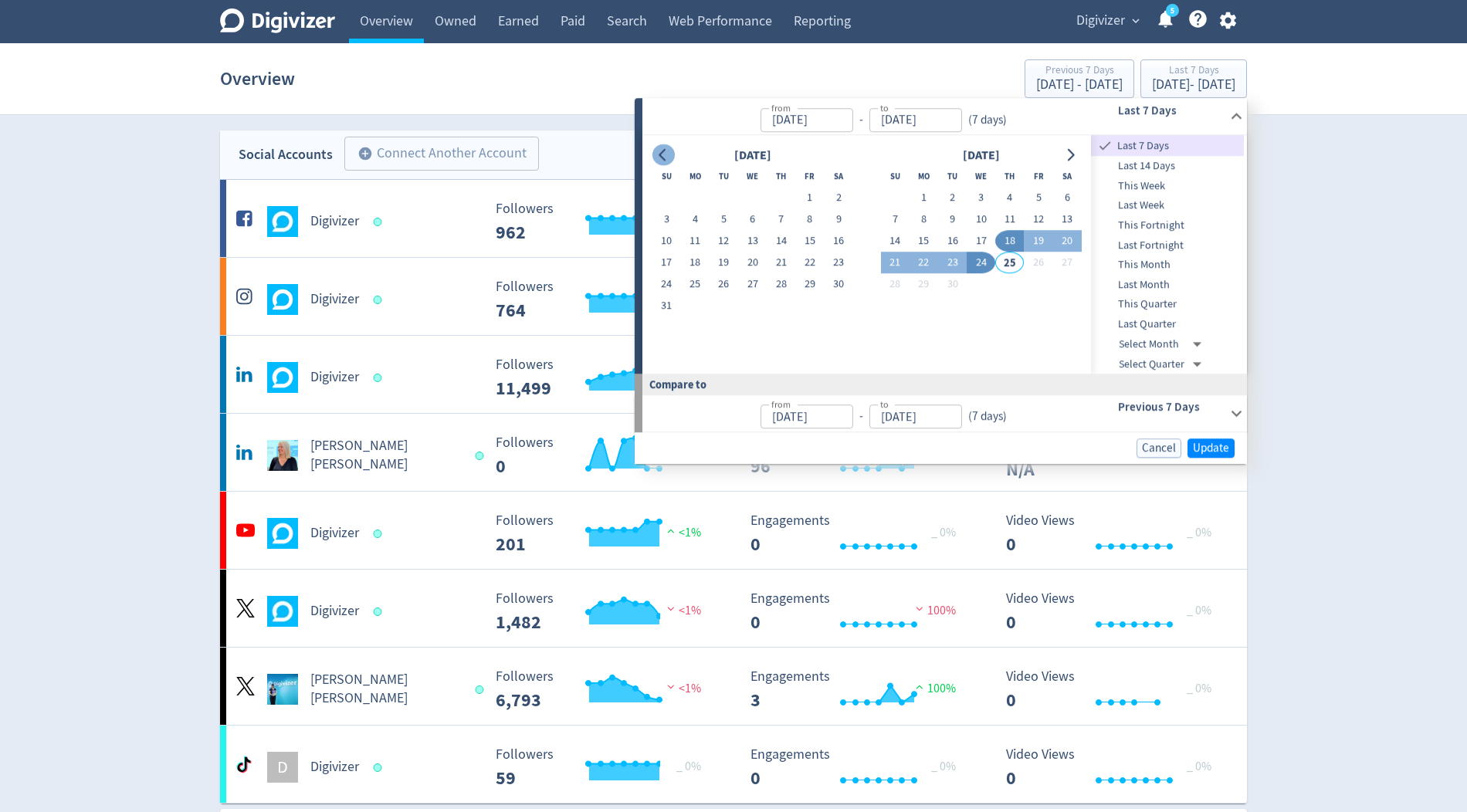
click at [658, 159] on icon "Go to previous month" at bounding box center [663, 155] width 12 height 12
click at [718, 197] on button "1" at bounding box center [724, 198] width 29 height 22
type input "Jul 01, 2025"
click at [1064, 161] on icon "Go to next month" at bounding box center [1071, 155] width 12 height 12
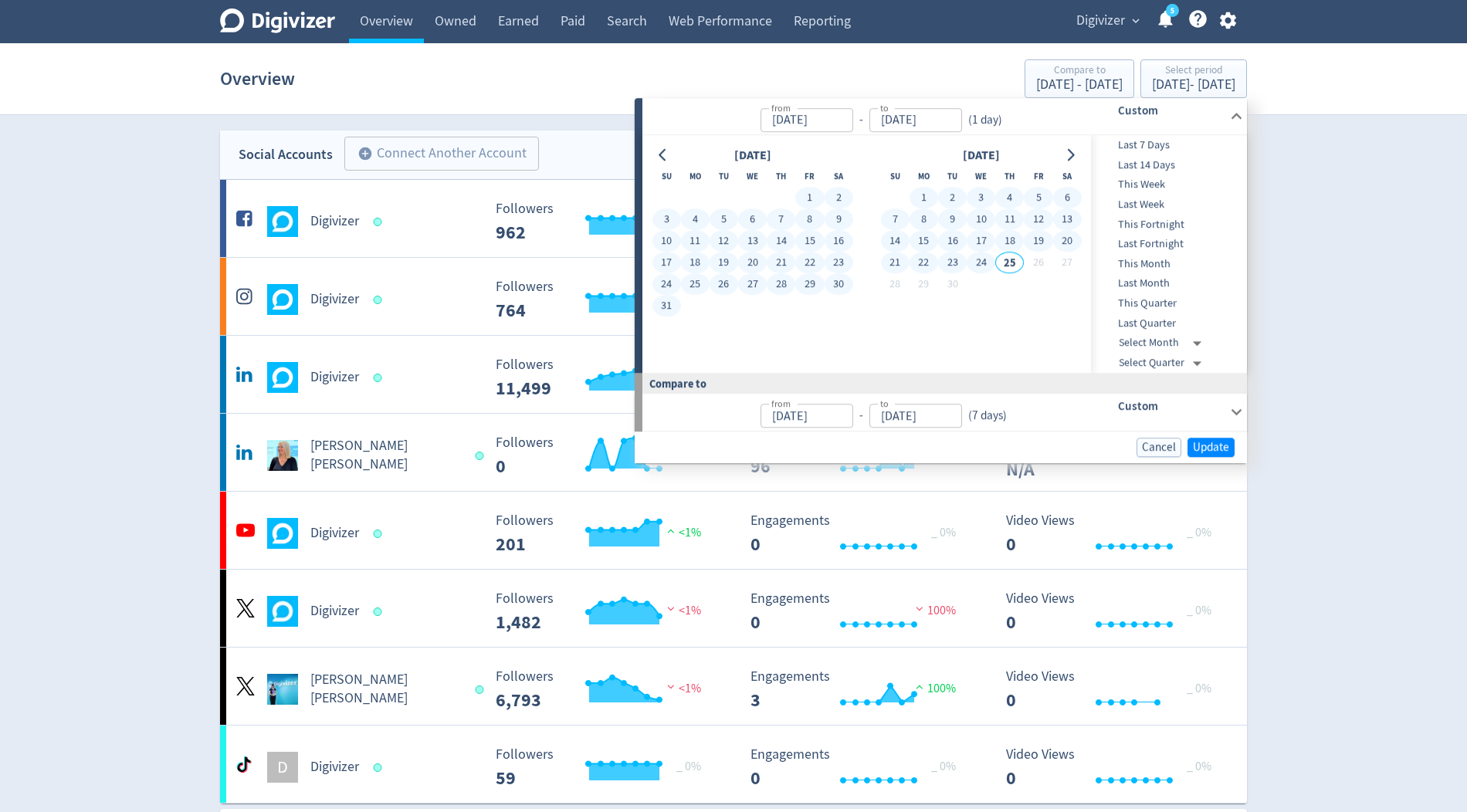
click at [970, 266] on button "24" at bounding box center [981, 263] width 29 height 22
type input "[DATE]"
type input "Apr 06, 2025"
type input "Jun 30, 2025"
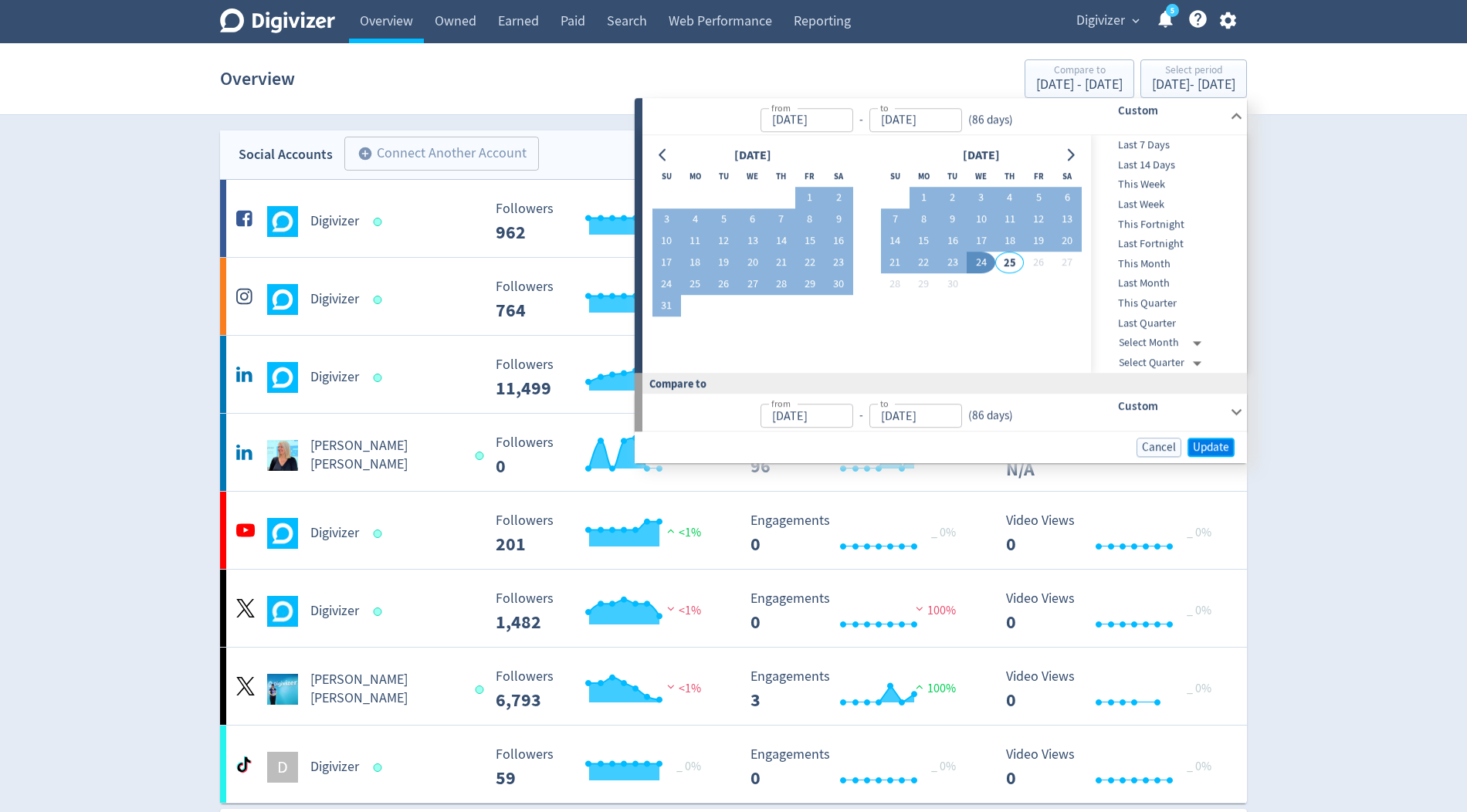
click at [1203, 441] on span "Update" at bounding box center [1211, 447] width 37 height 12
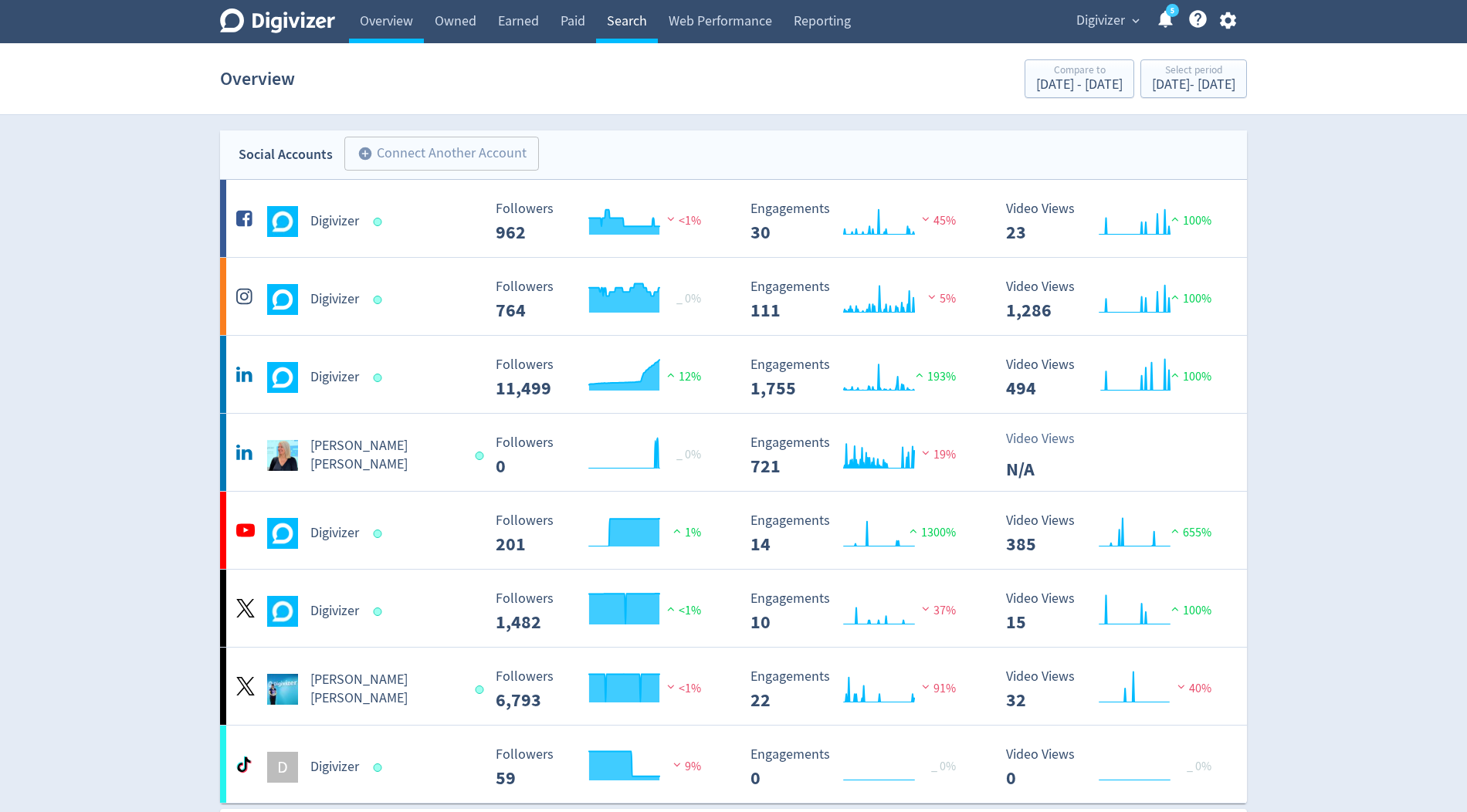
click at [630, 20] on link "Search" at bounding box center [627, 22] width 61 height 44
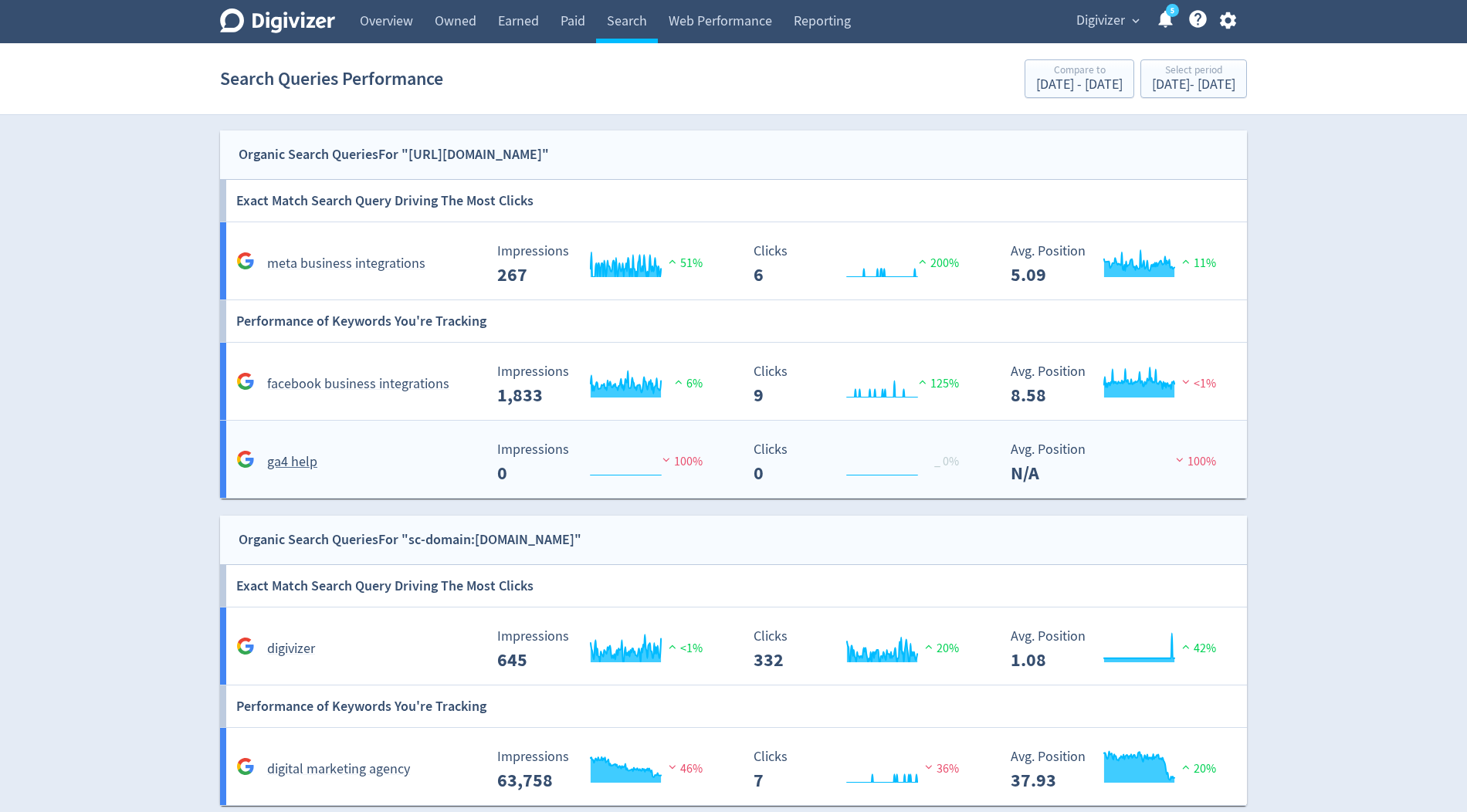
scroll to position [7, 0]
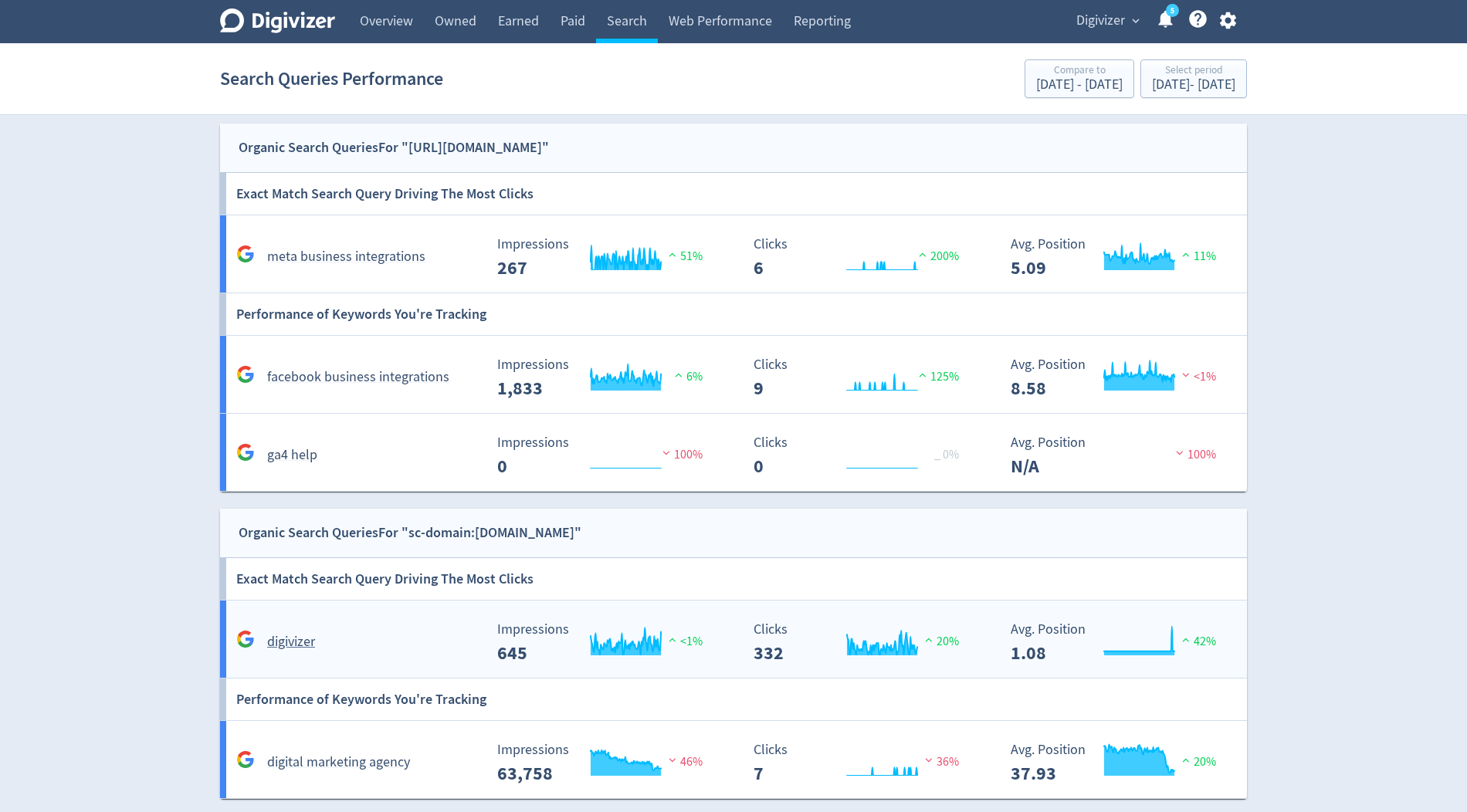
click at [392, 636] on div "digivizer" at bounding box center [358, 642] width 251 height 24
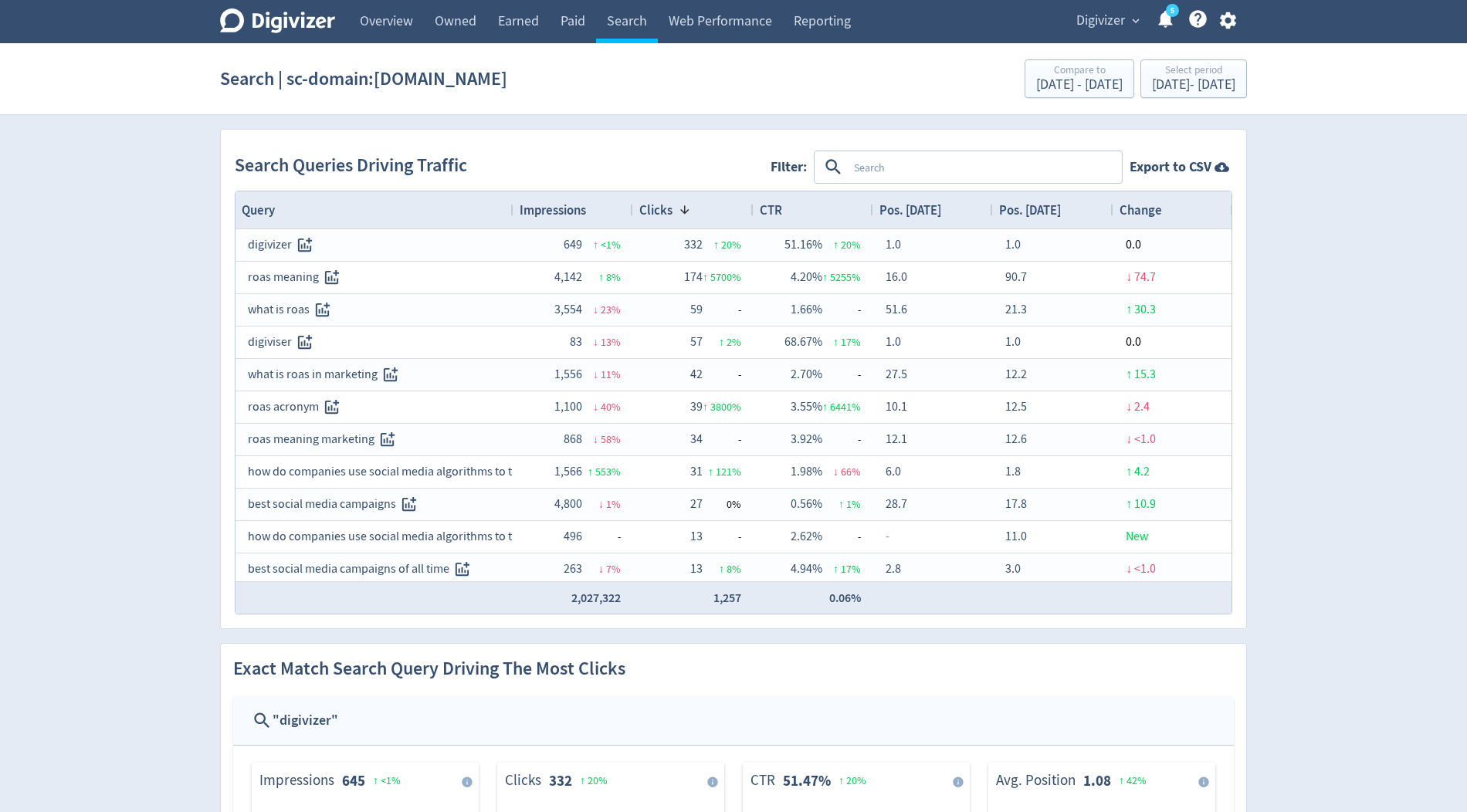
click at [568, 207] on span "Impressions" at bounding box center [553, 210] width 66 height 17
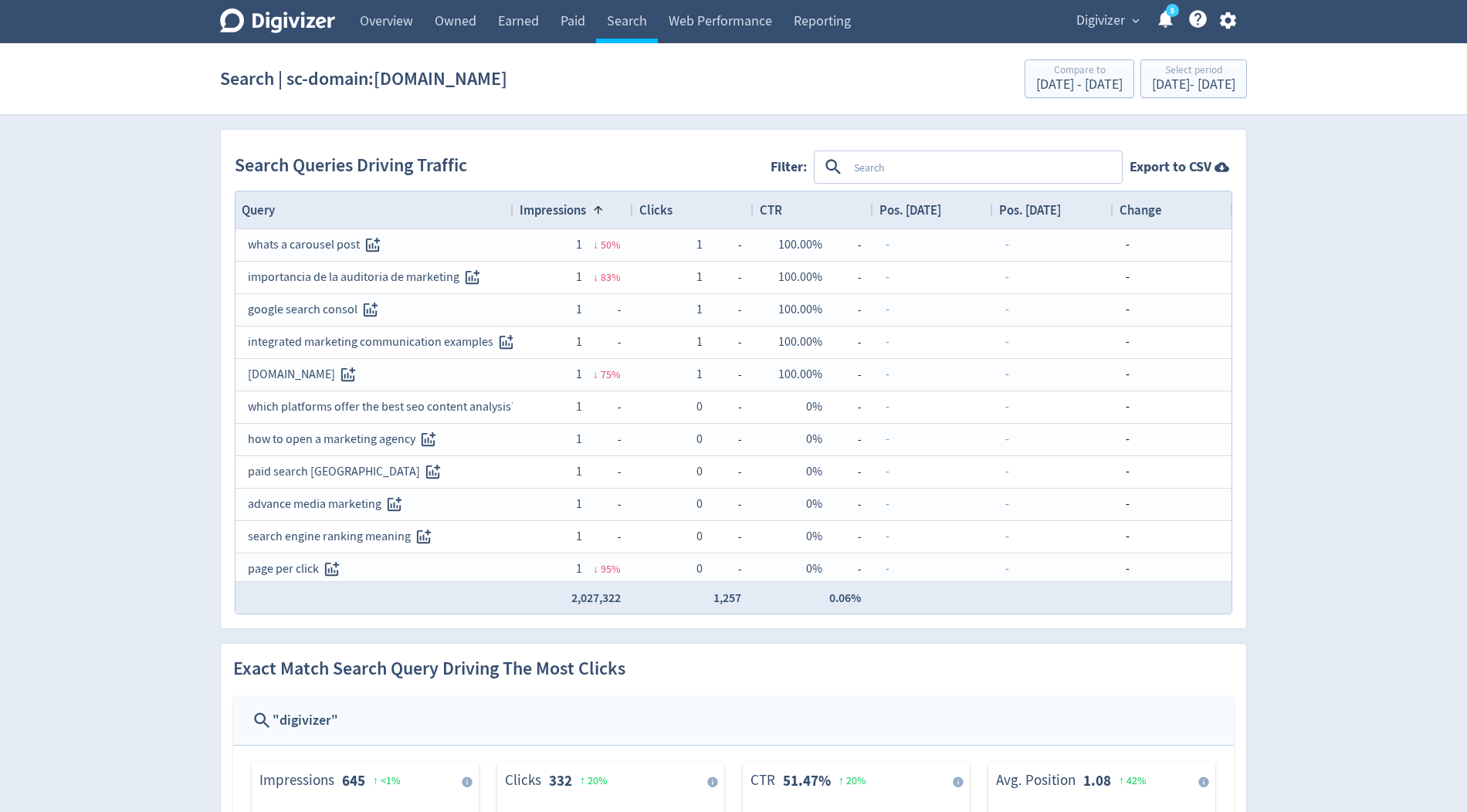
click at [568, 207] on span "Impressions" at bounding box center [553, 210] width 66 height 17
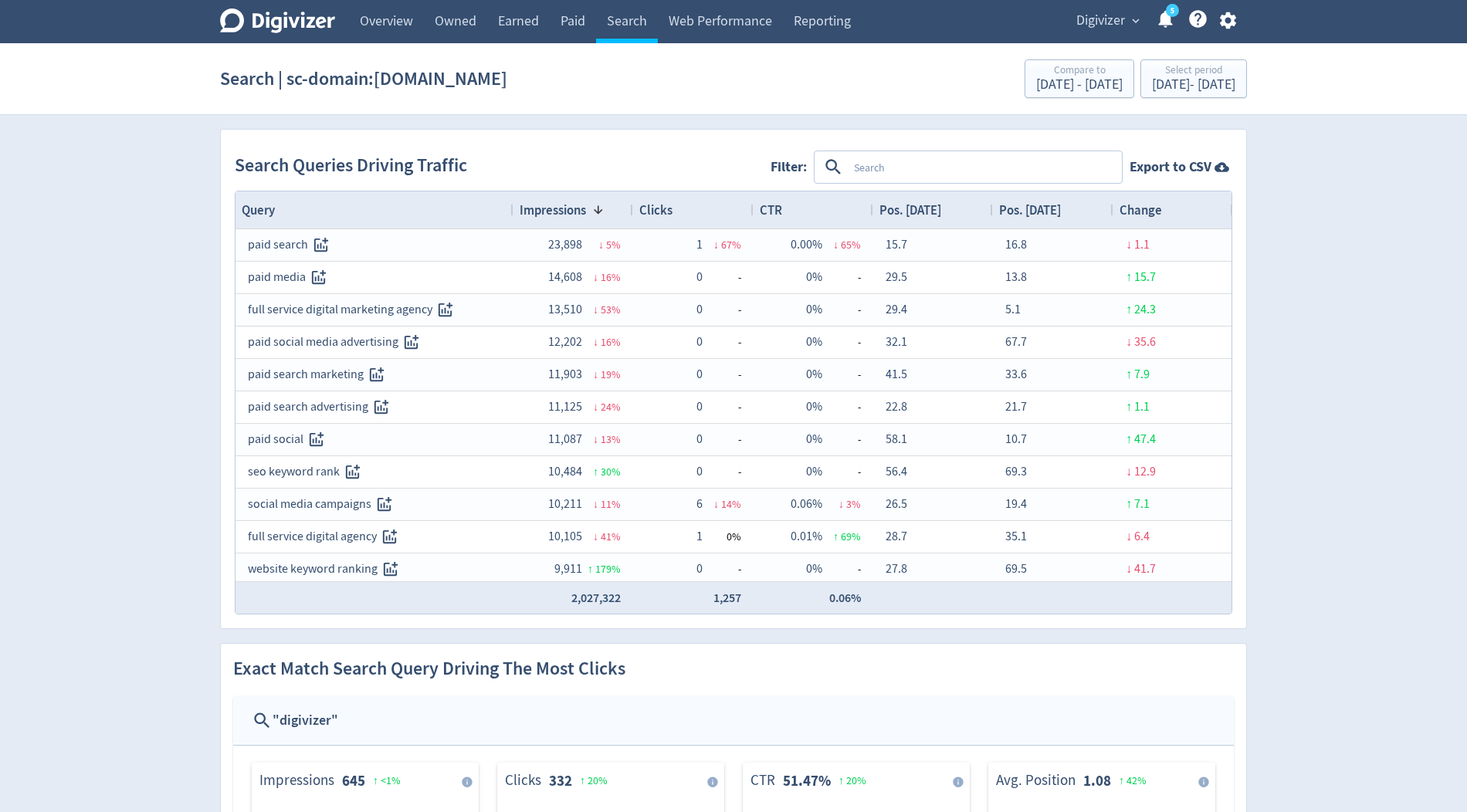
click at [910, 161] on textarea at bounding box center [984, 167] width 273 height 29
type textarea "digital marketing agency"
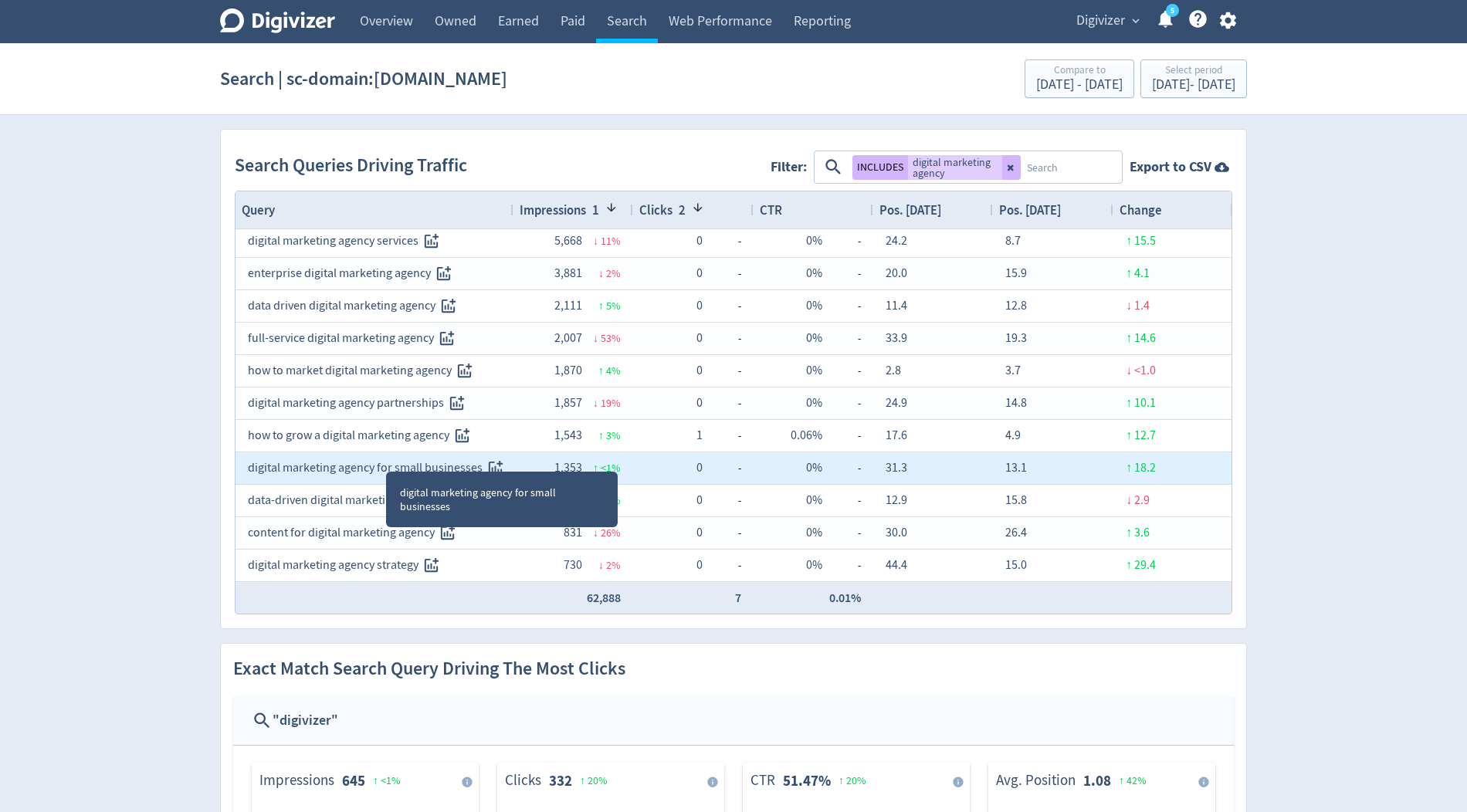
scroll to position [28, 0]
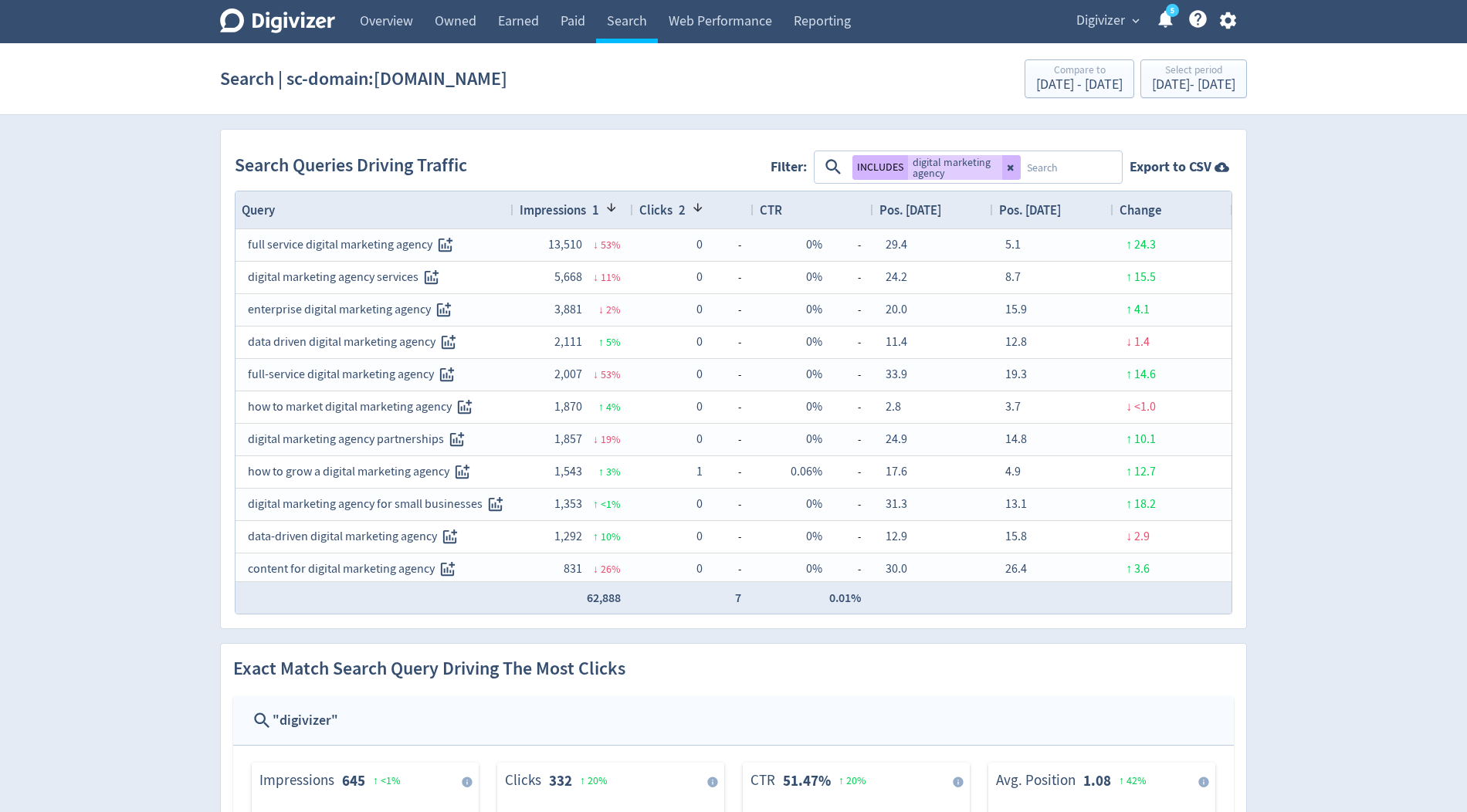
click at [1399, 260] on div "Digivizer Logo Mark Digivizer Logo Overview Owned Earned Paid Search Web Perfor…" at bounding box center [733, 805] width 1467 height 1611
click at [1010, 166] on button at bounding box center [1011, 168] width 19 height 25
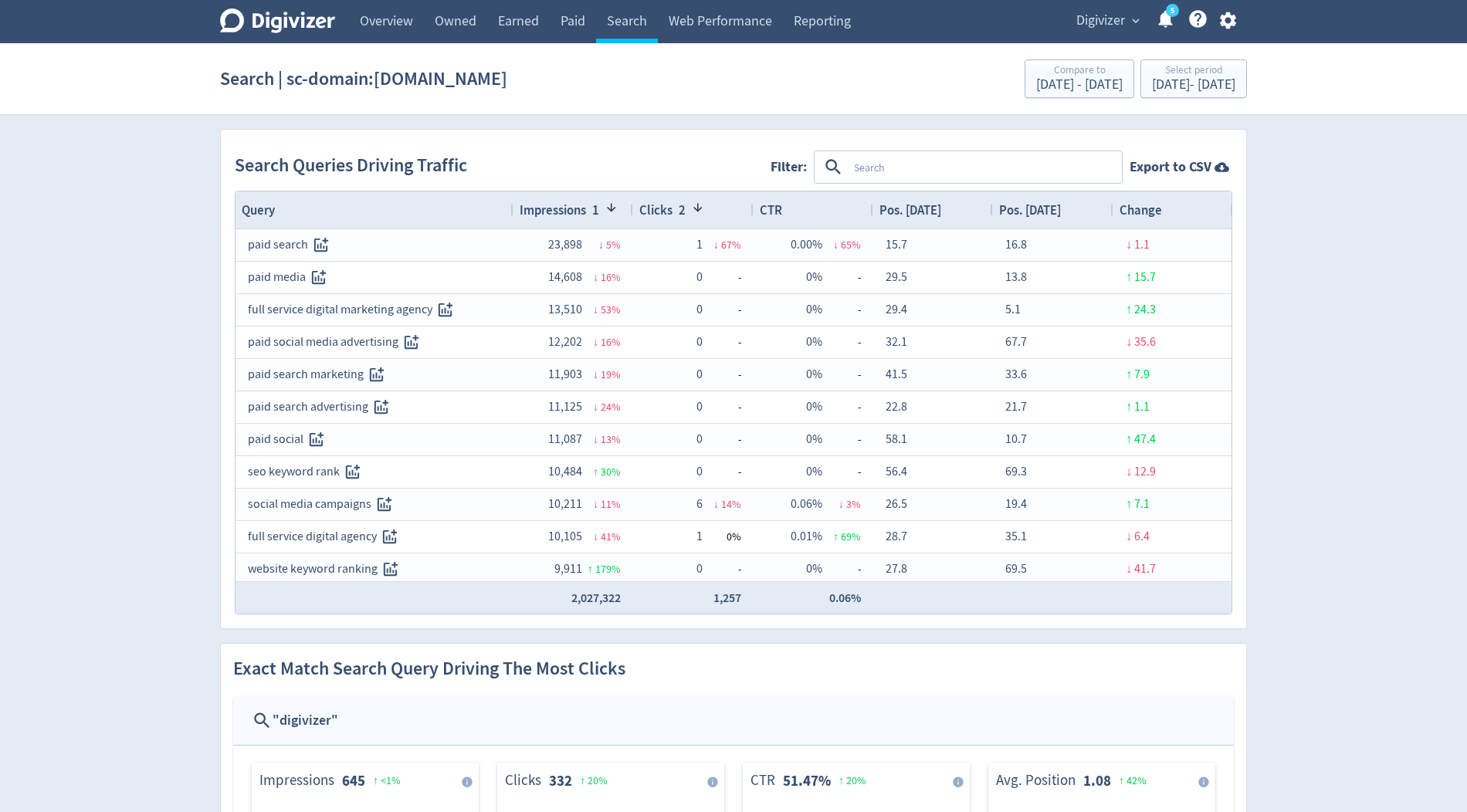
click at [884, 165] on textarea at bounding box center [984, 167] width 273 height 29
type textarea "enterprise"
